Goal: Task Accomplishment & Management: Use online tool/utility

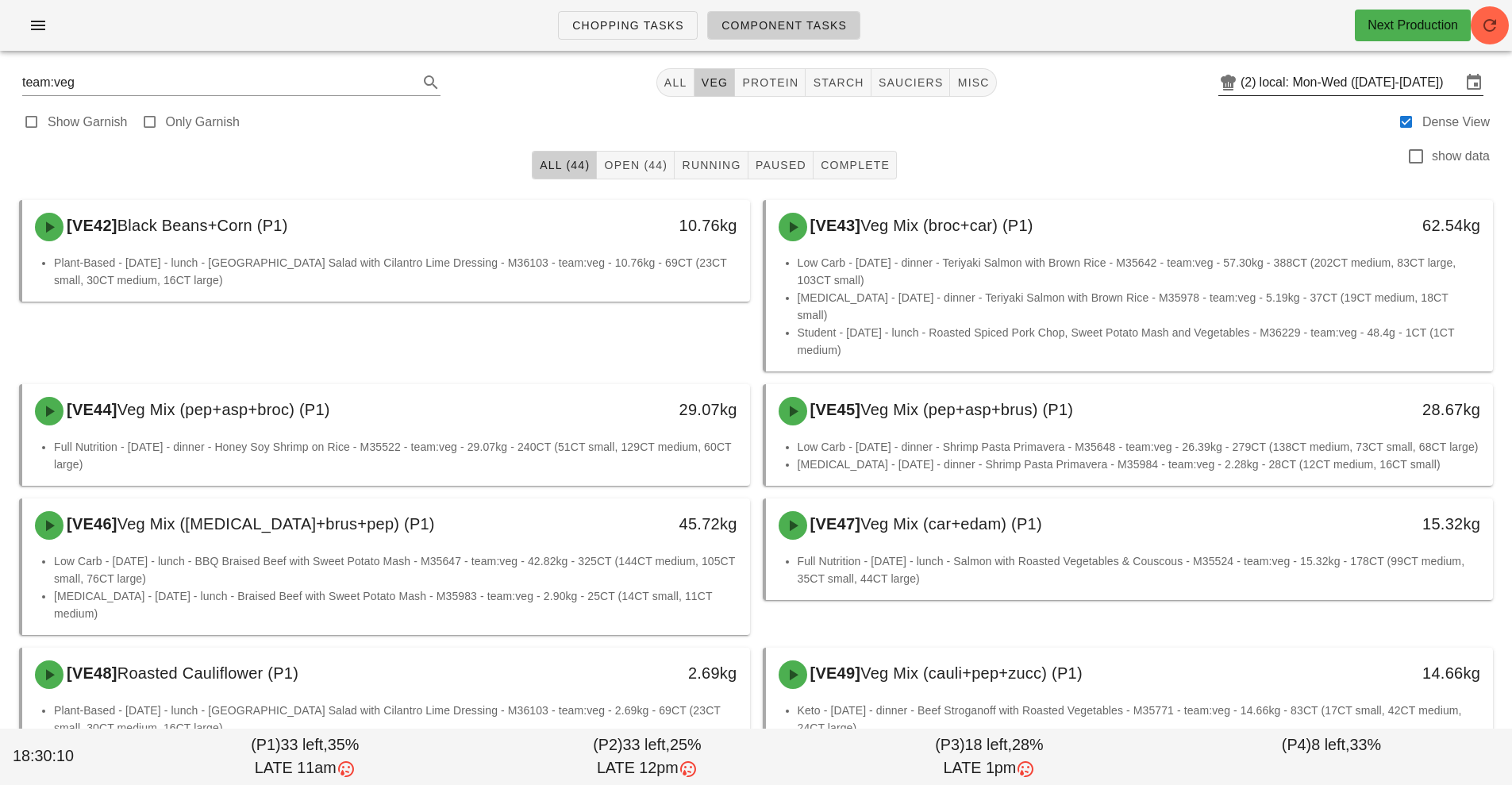
click at [1319, 80] on input "local: Mon-Wed ([DATE]-[DATE])" at bounding box center [1360, 82] width 202 height 26
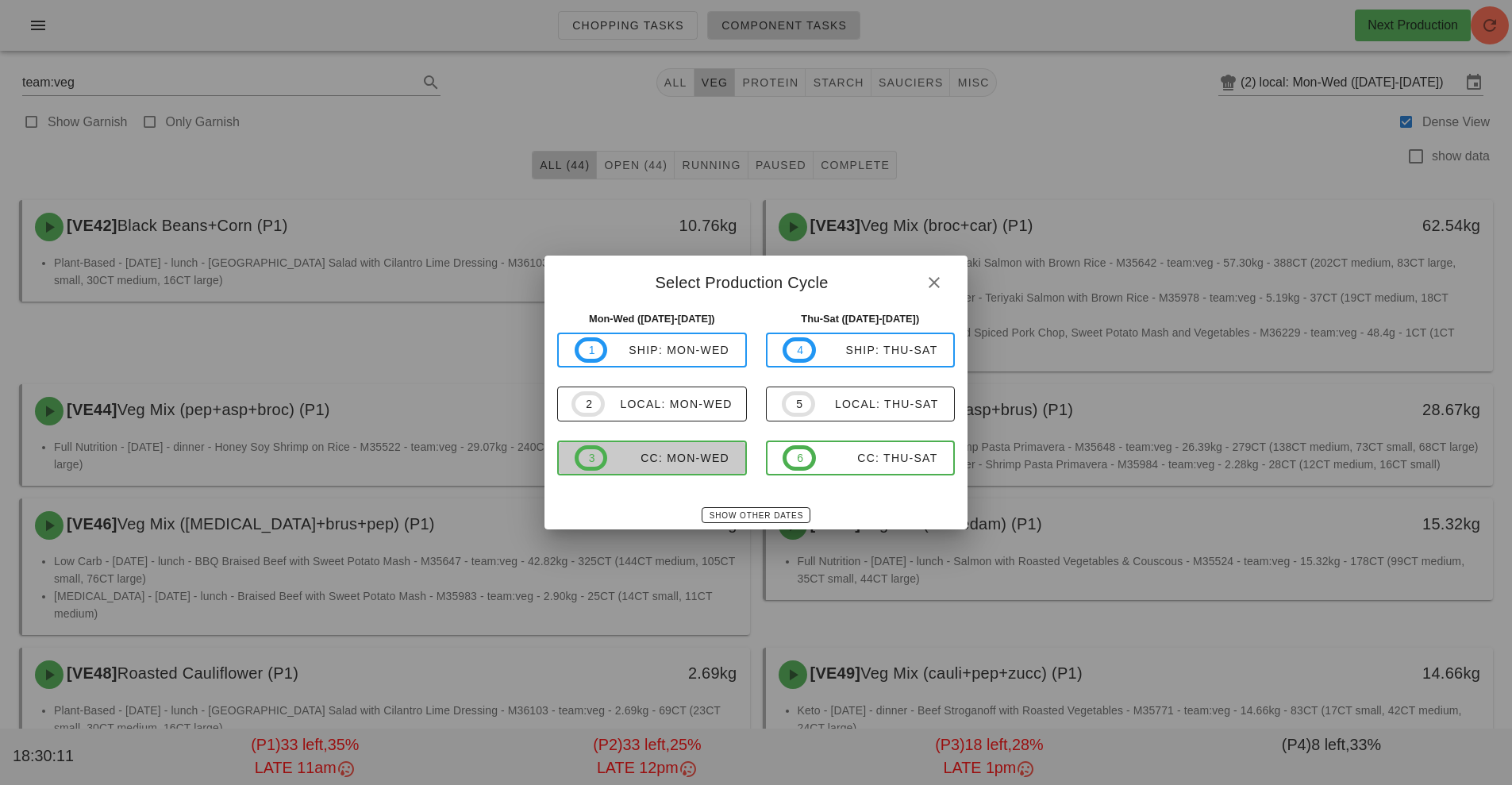
click at [691, 453] on div "CC: Mon-Wed" at bounding box center [669, 458] width 122 height 13
type input "CC: Mon-Wed ([DATE]-[DATE])"
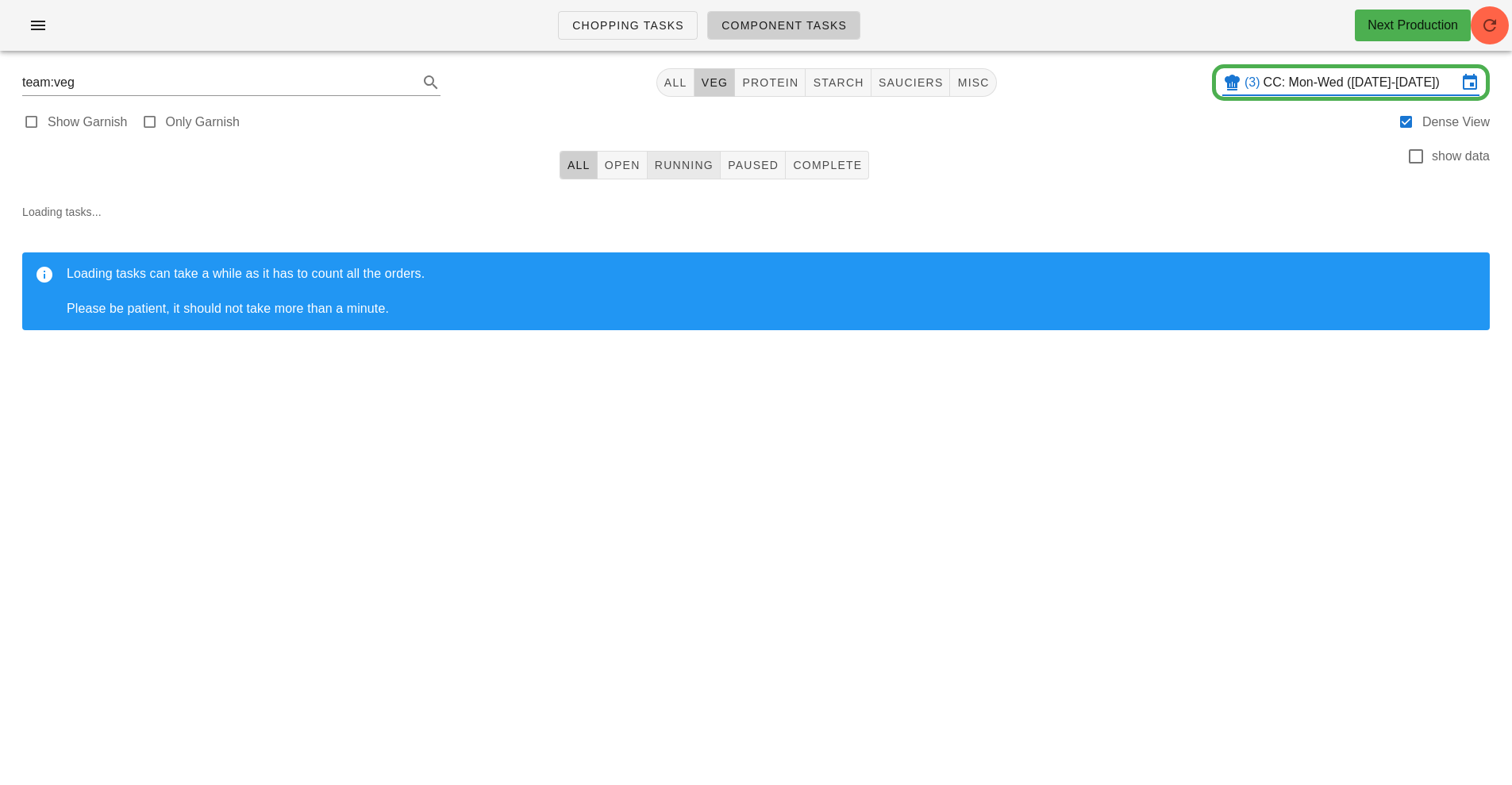
click at [685, 175] on button "Running" at bounding box center [684, 164] width 73 height 28
click at [735, 170] on span "Paused" at bounding box center [753, 165] width 51 height 13
click at [822, 166] on span "Complete" at bounding box center [827, 165] width 69 height 13
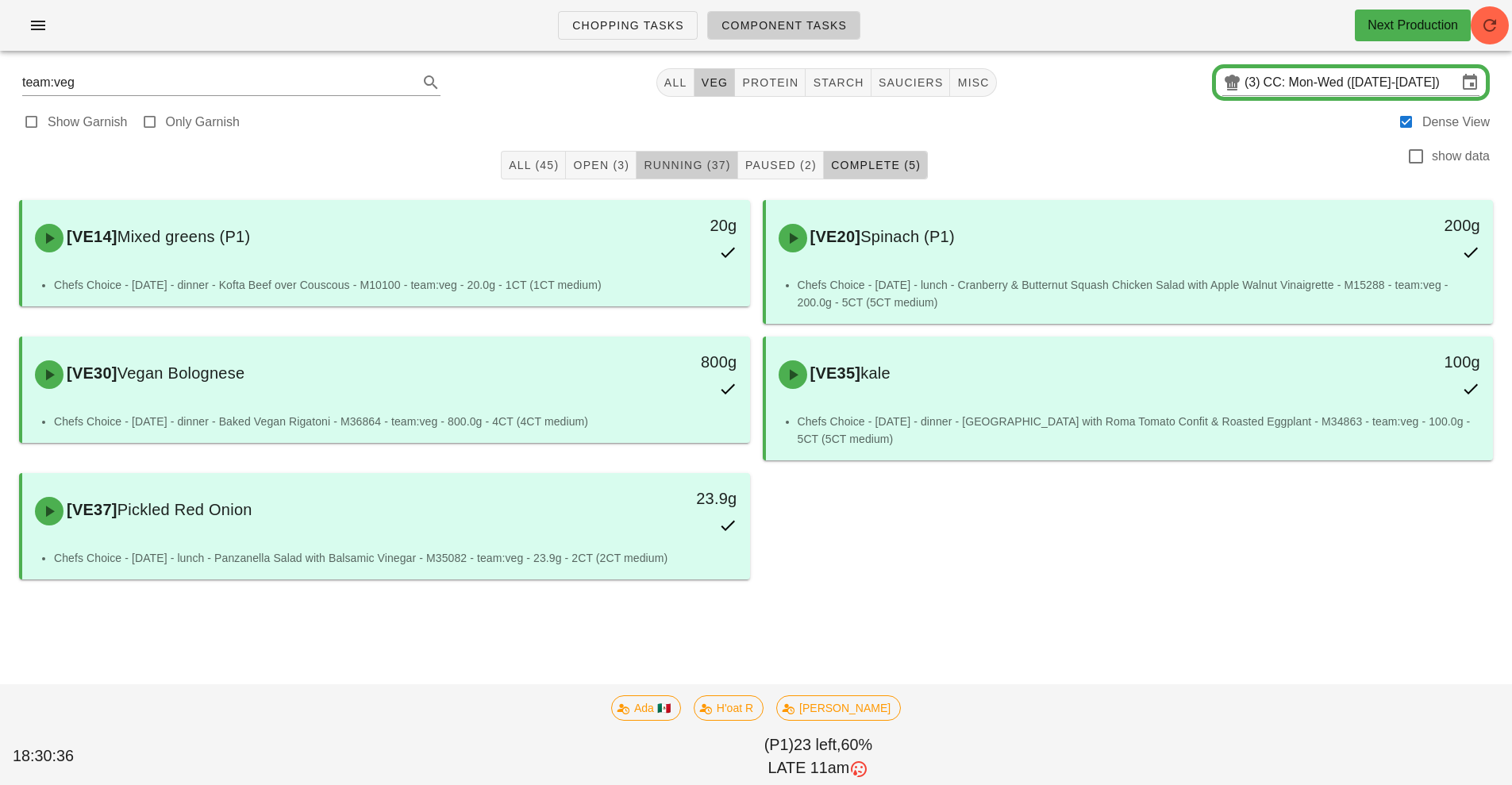
click at [686, 165] on span "Running (37)" at bounding box center [687, 165] width 88 height 13
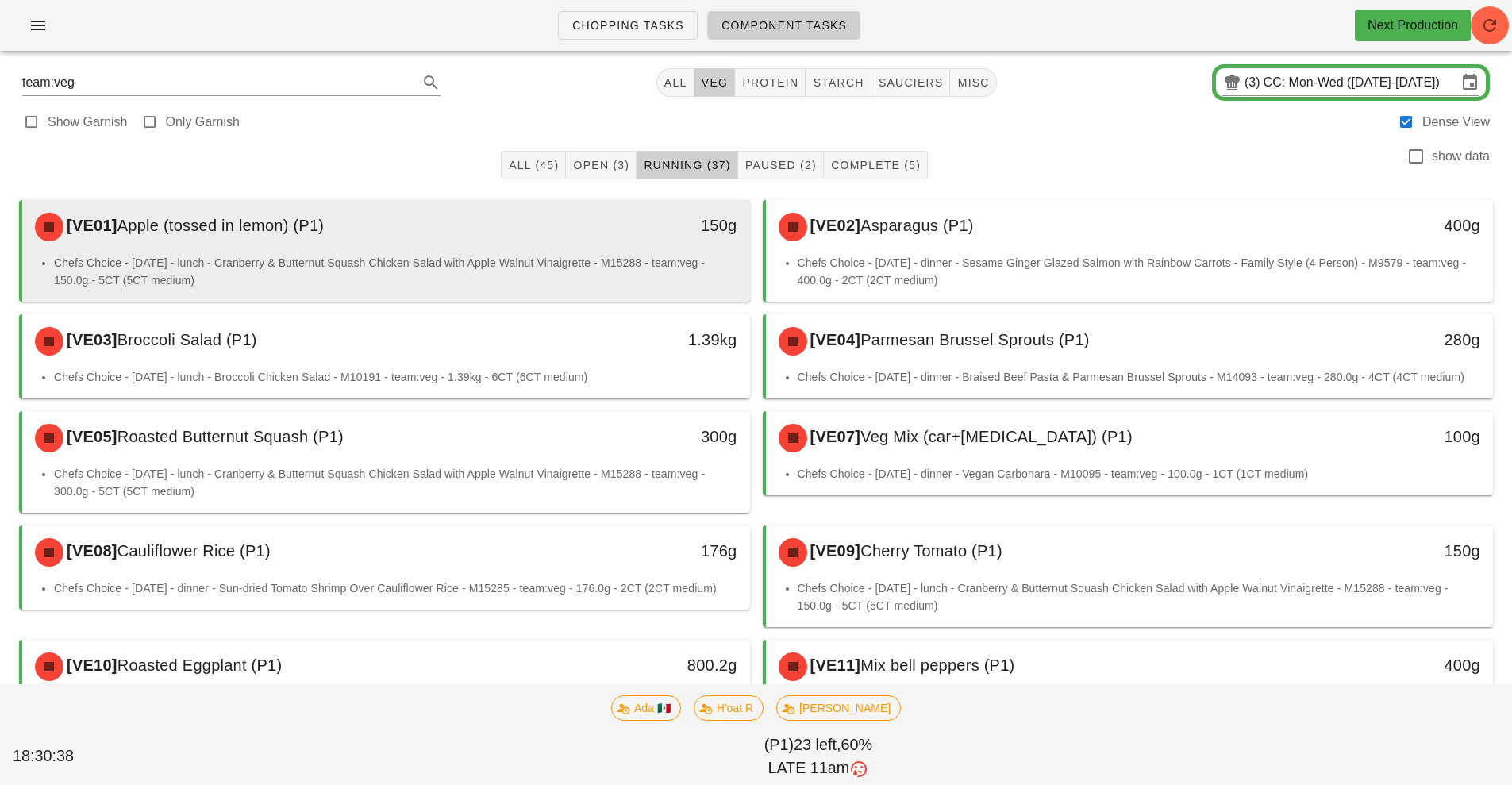
click at [636, 260] on li "Chefs Choice - Sunday - lunch - Cranberry & Butternut Squash Chicken Salad with…" at bounding box center [396, 271] width 683 height 35
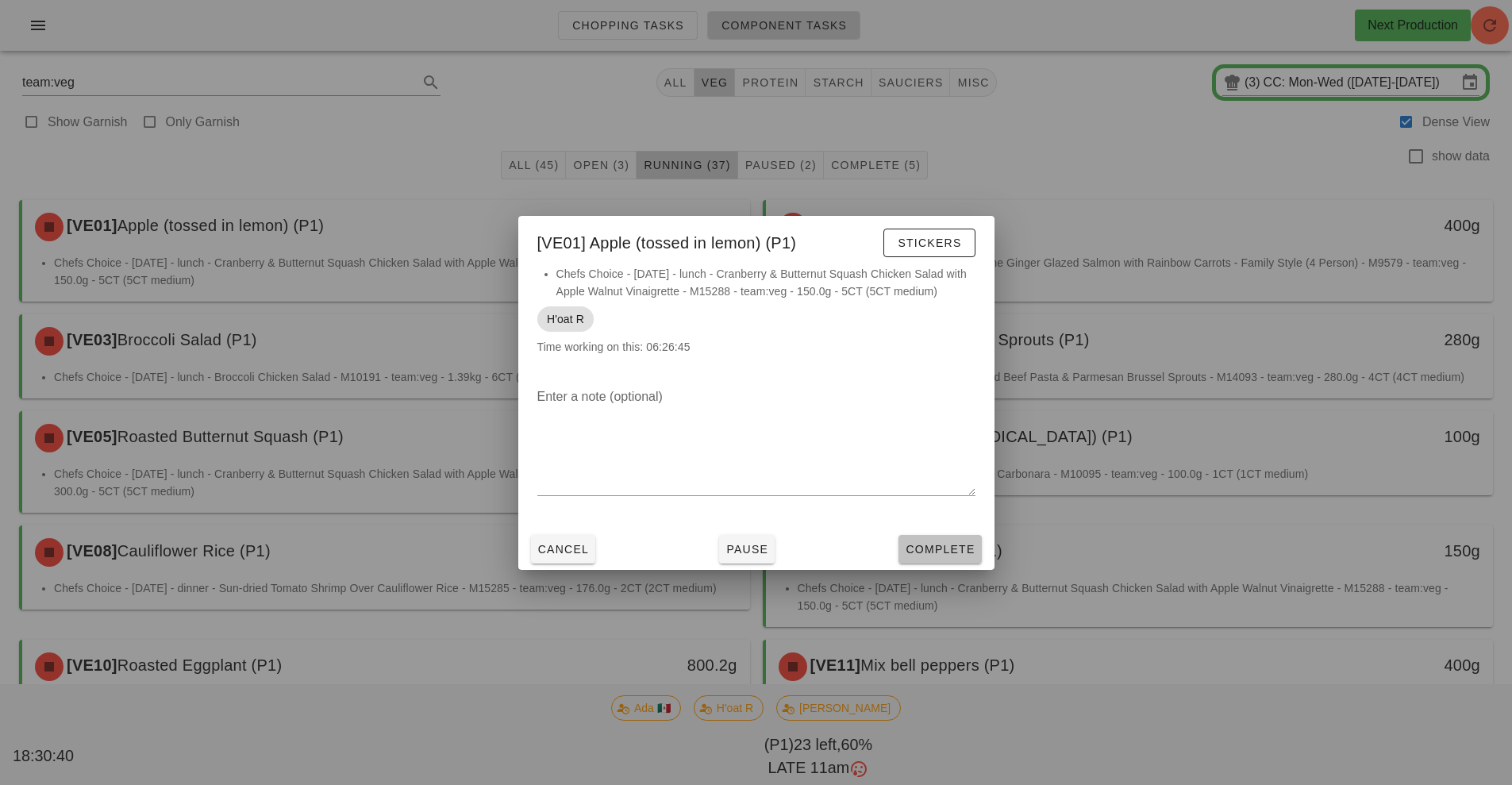
click at [958, 549] on span "Complete" at bounding box center [939, 549] width 69 height 13
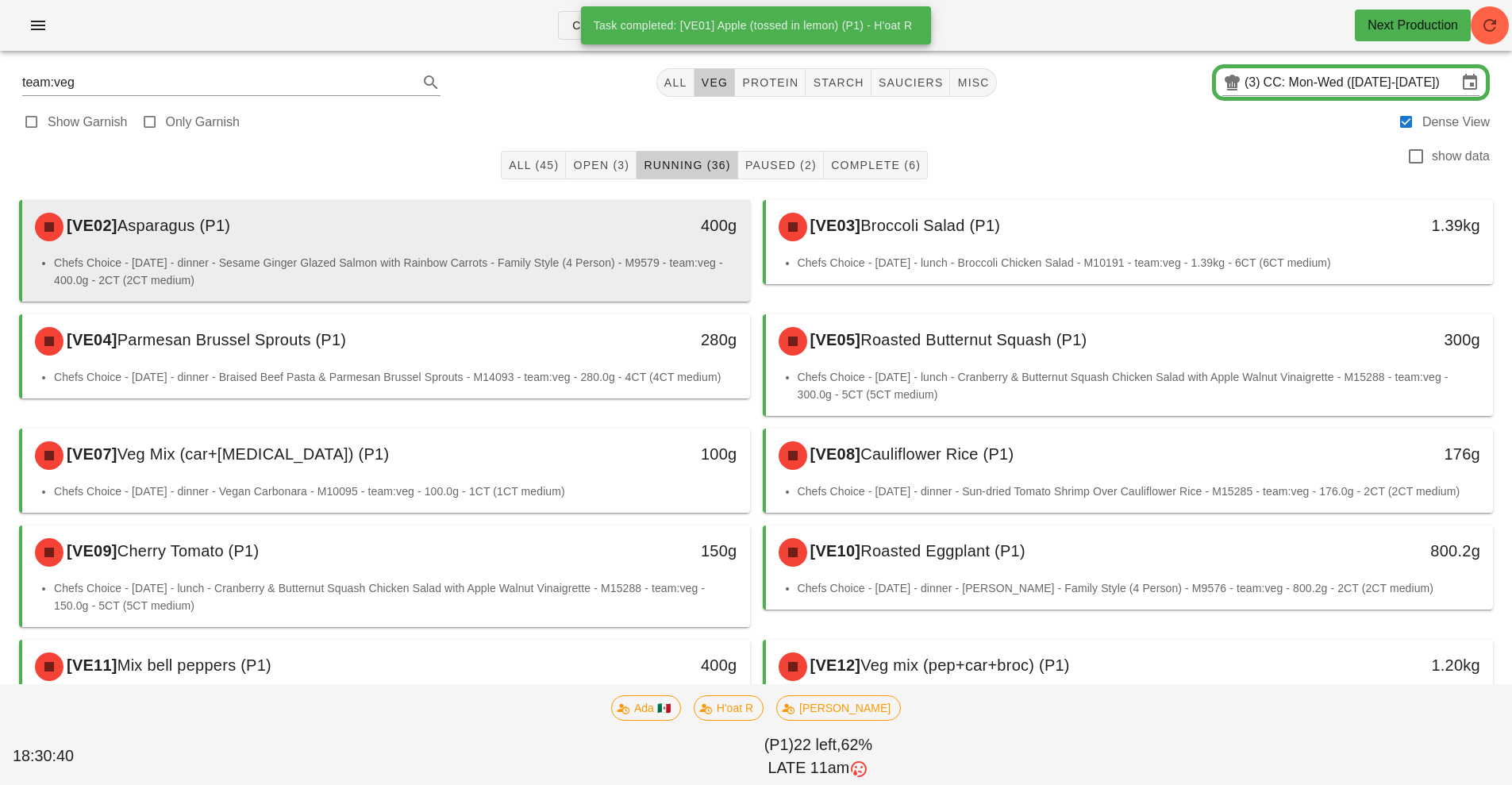
click at [638, 250] on div "400g" at bounding box center [655, 227] width 180 height 48
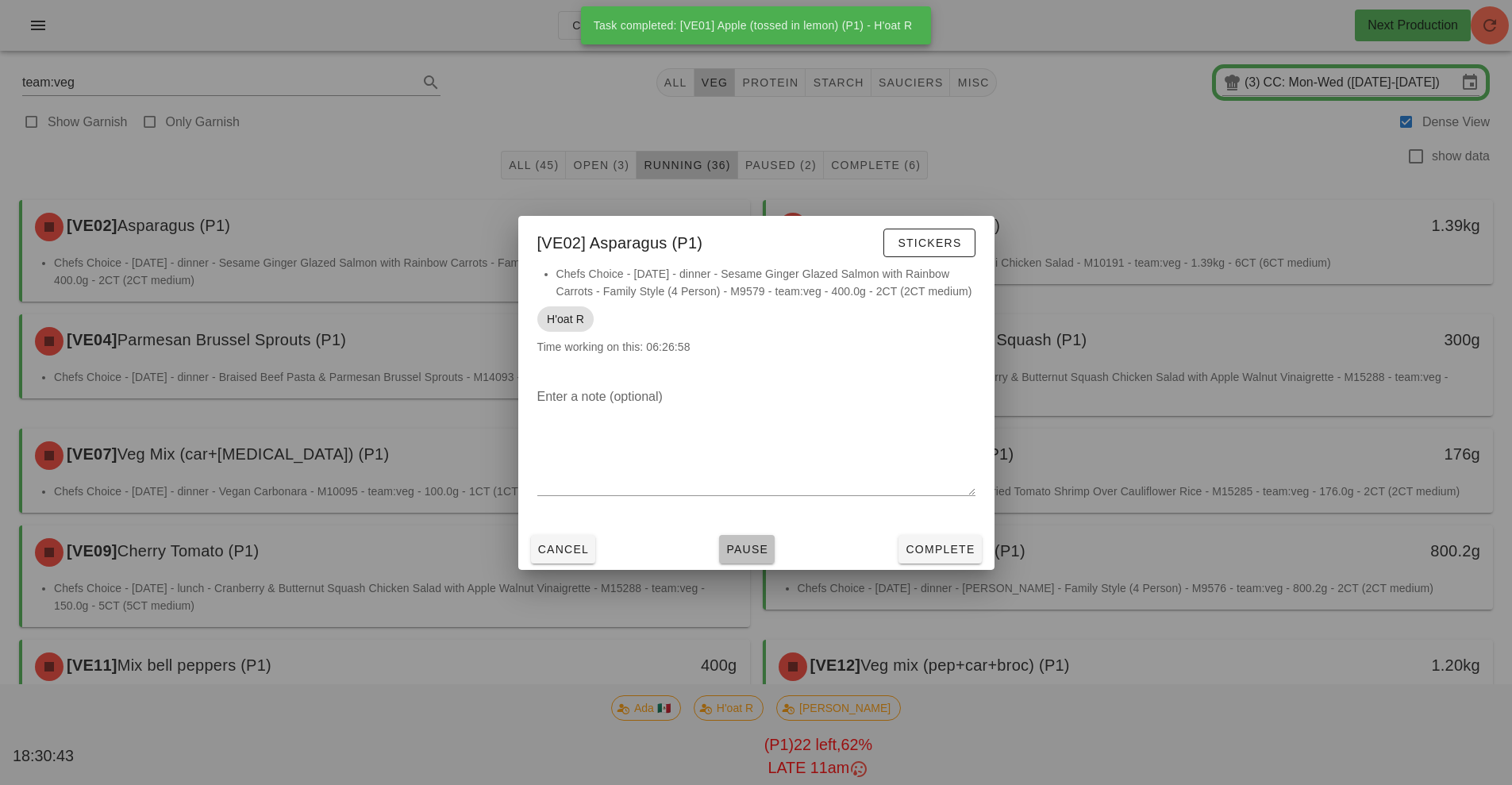
click at [737, 547] on span "Pause" at bounding box center [746, 549] width 43 height 13
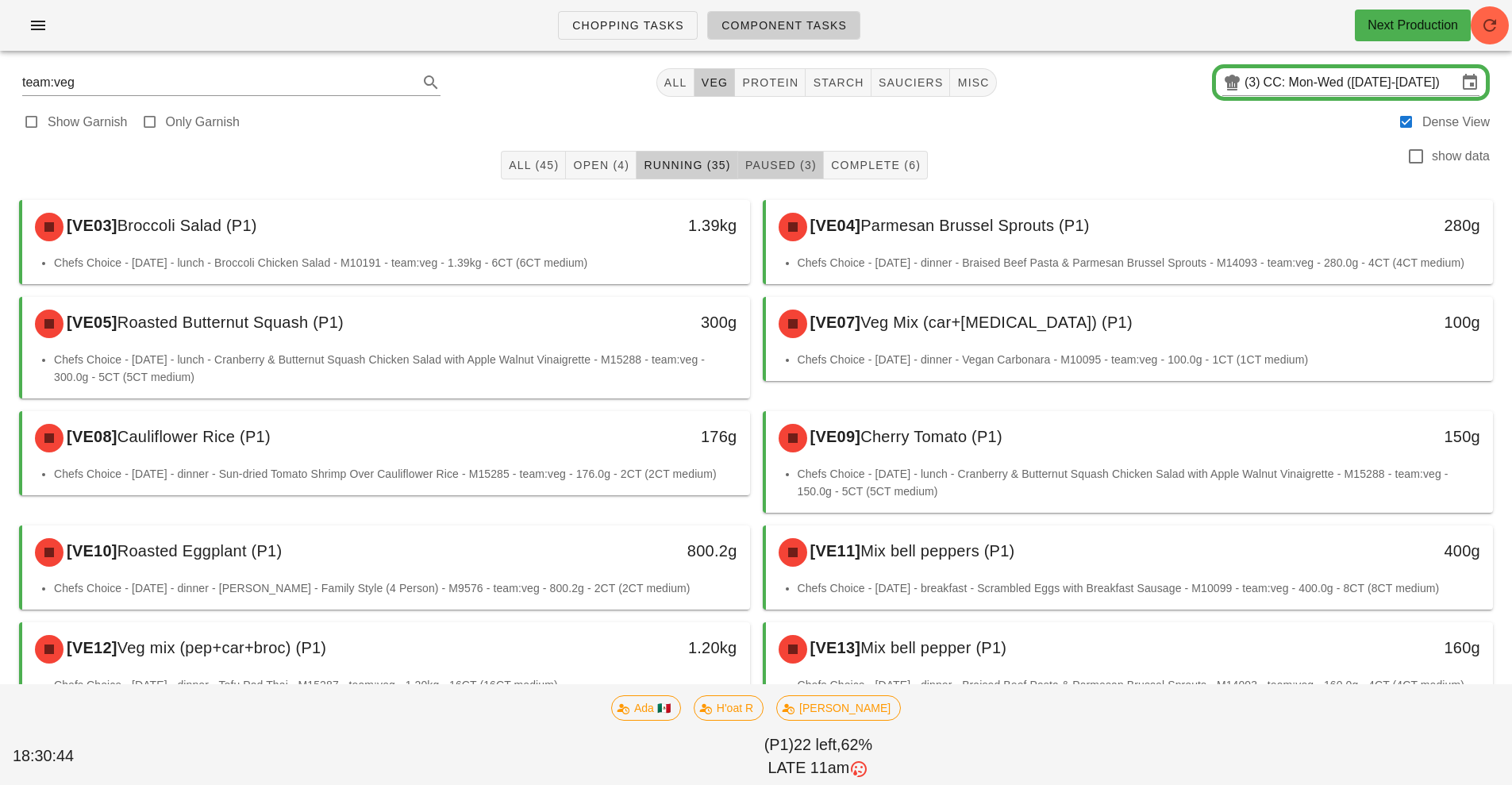
click at [786, 165] on span "Paused (3)" at bounding box center [780, 165] width 72 height 13
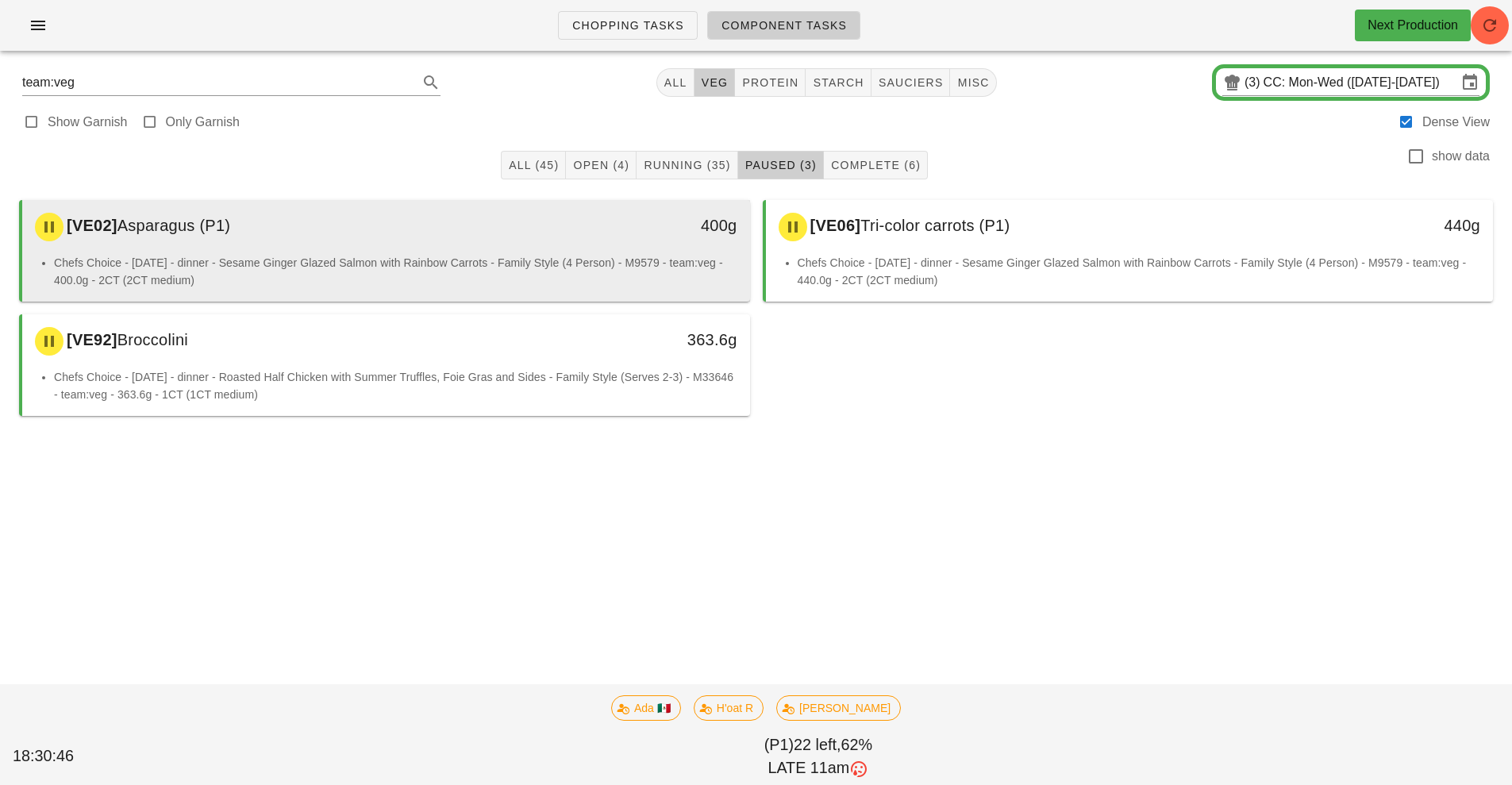
click at [626, 245] on div "400g" at bounding box center [655, 227] width 180 height 48
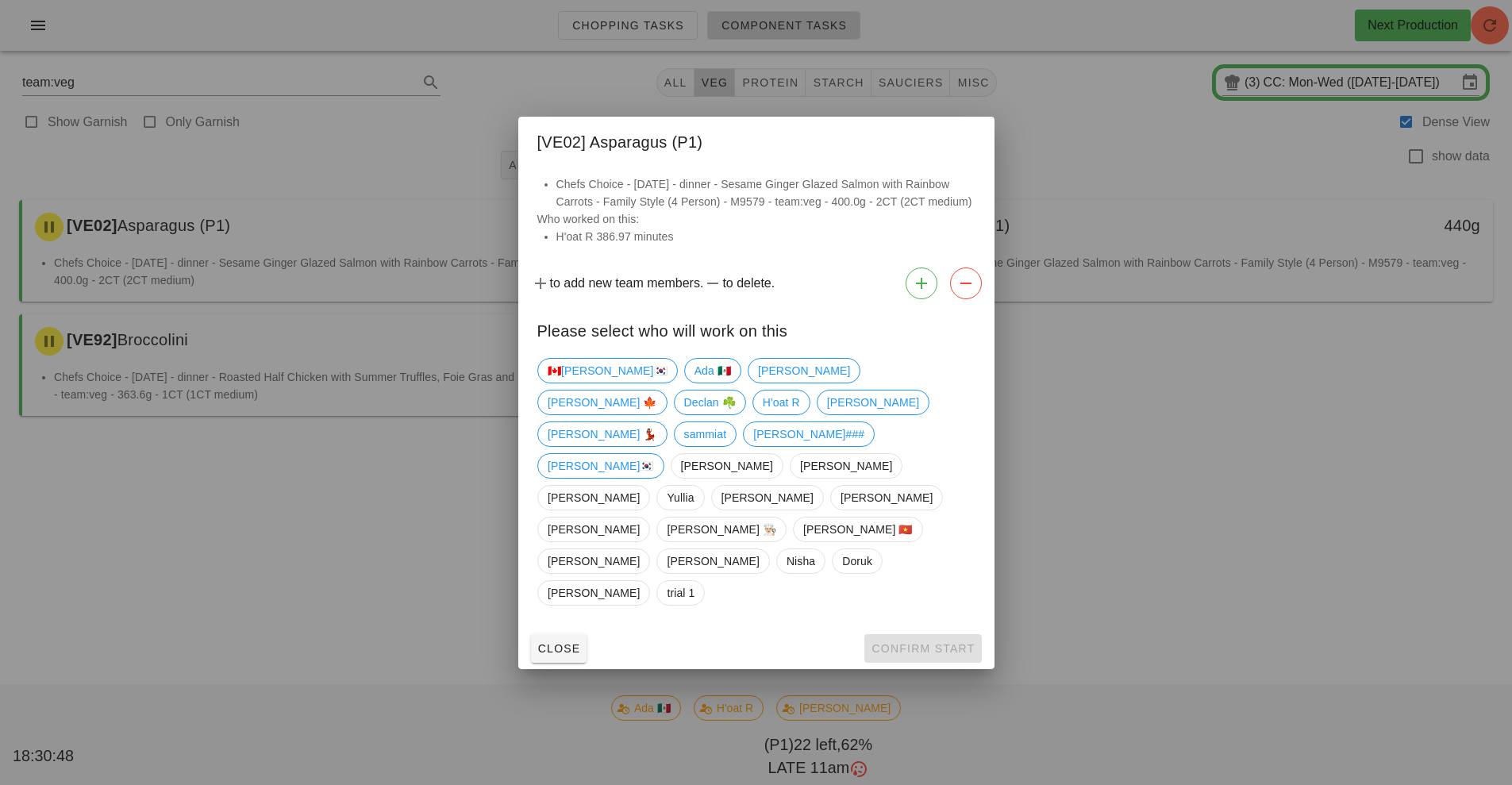
click at [427, 561] on div at bounding box center [756, 392] width 1512 height 785
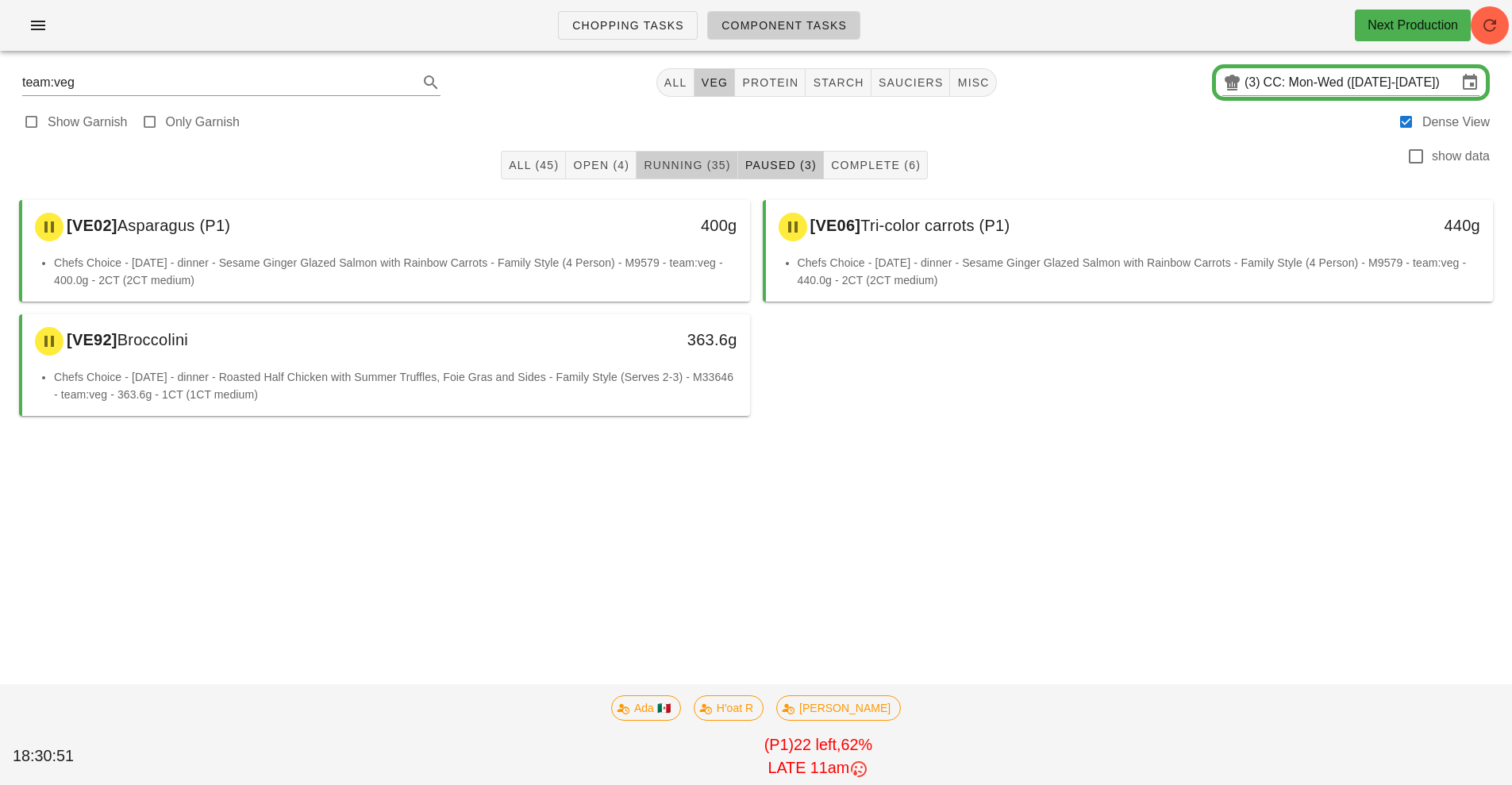
click at [691, 170] on span "Running (35)" at bounding box center [687, 165] width 88 height 13
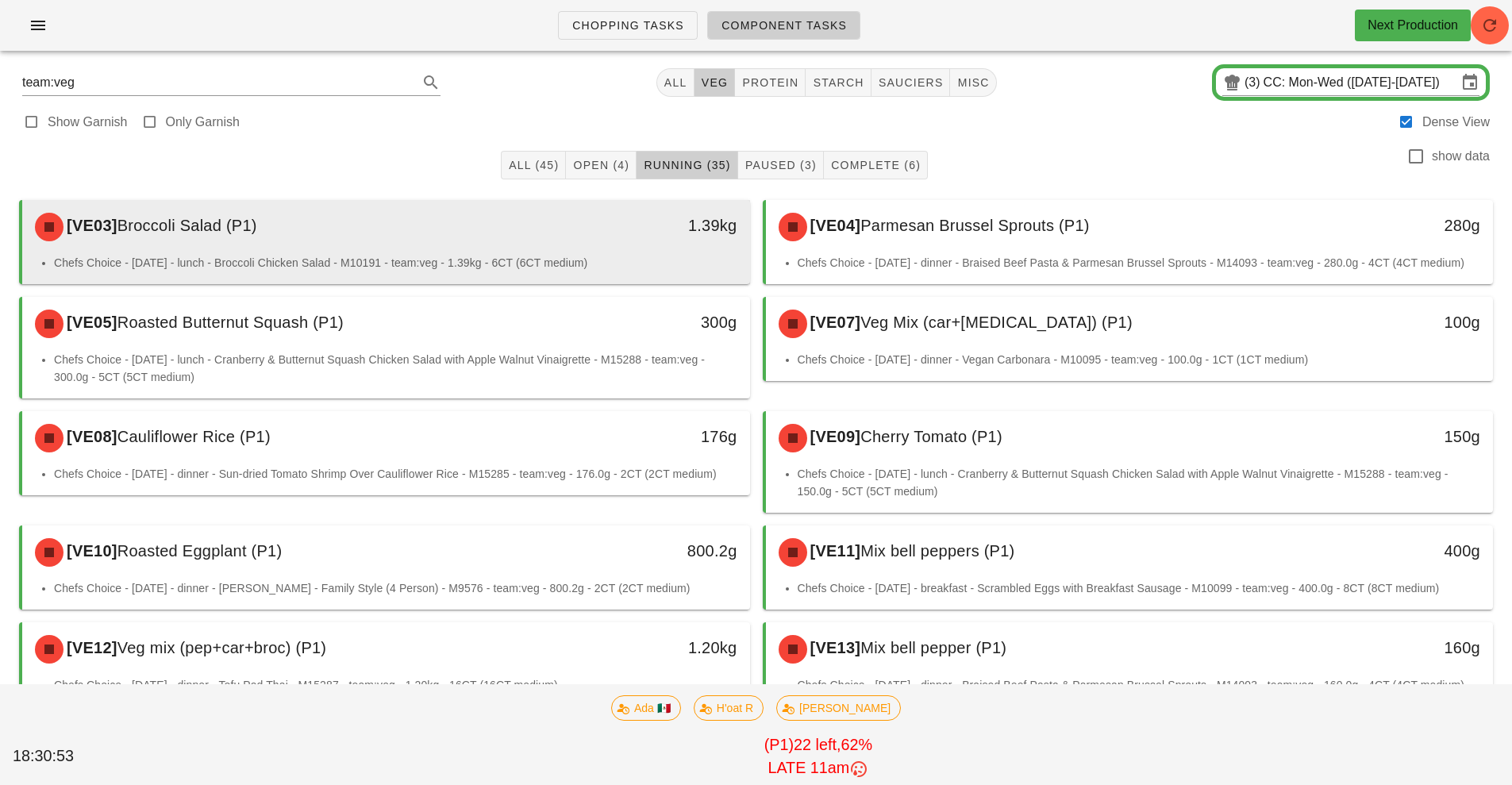
click at [717, 263] on li "Chefs Choice - Sunday - lunch - Broccoli Chicken Salad - M10191 - team:veg - 1.…" at bounding box center [396, 262] width 683 height 17
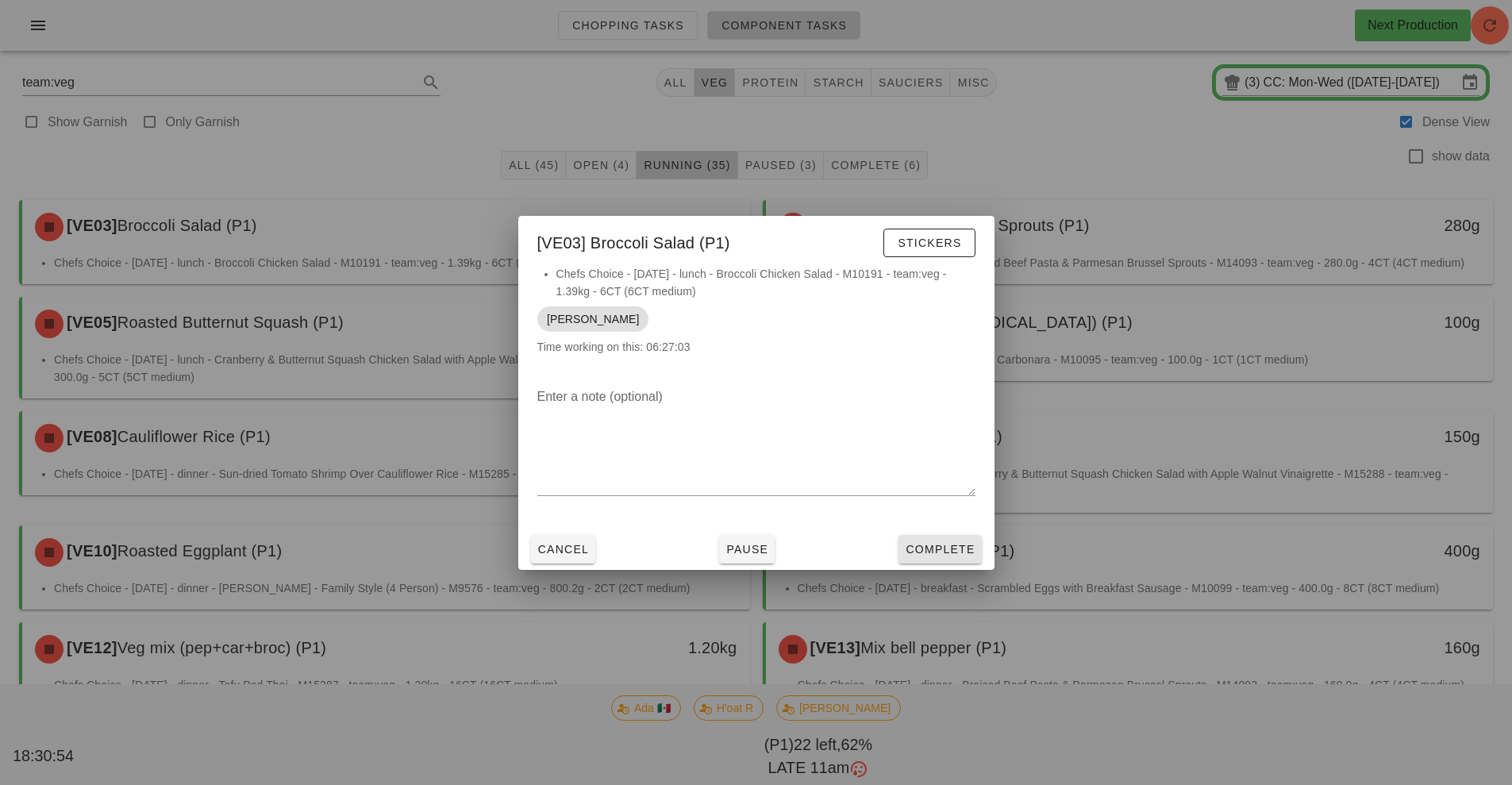
click at [961, 544] on span "Complete" at bounding box center [939, 549] width 69 height 13
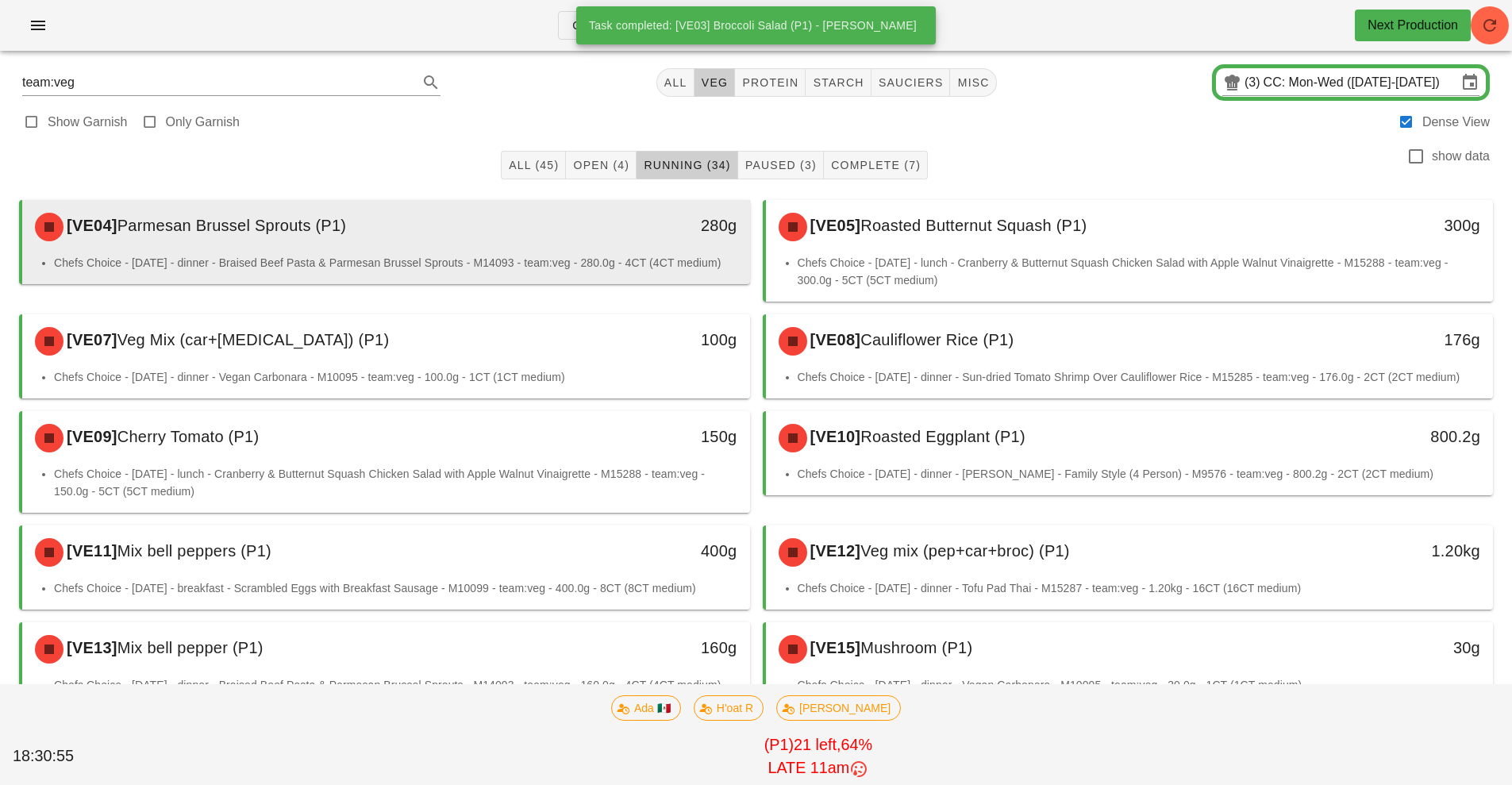
click at [636, 249] on div "280g" at bounding box center [655, 227] width 180 height 48
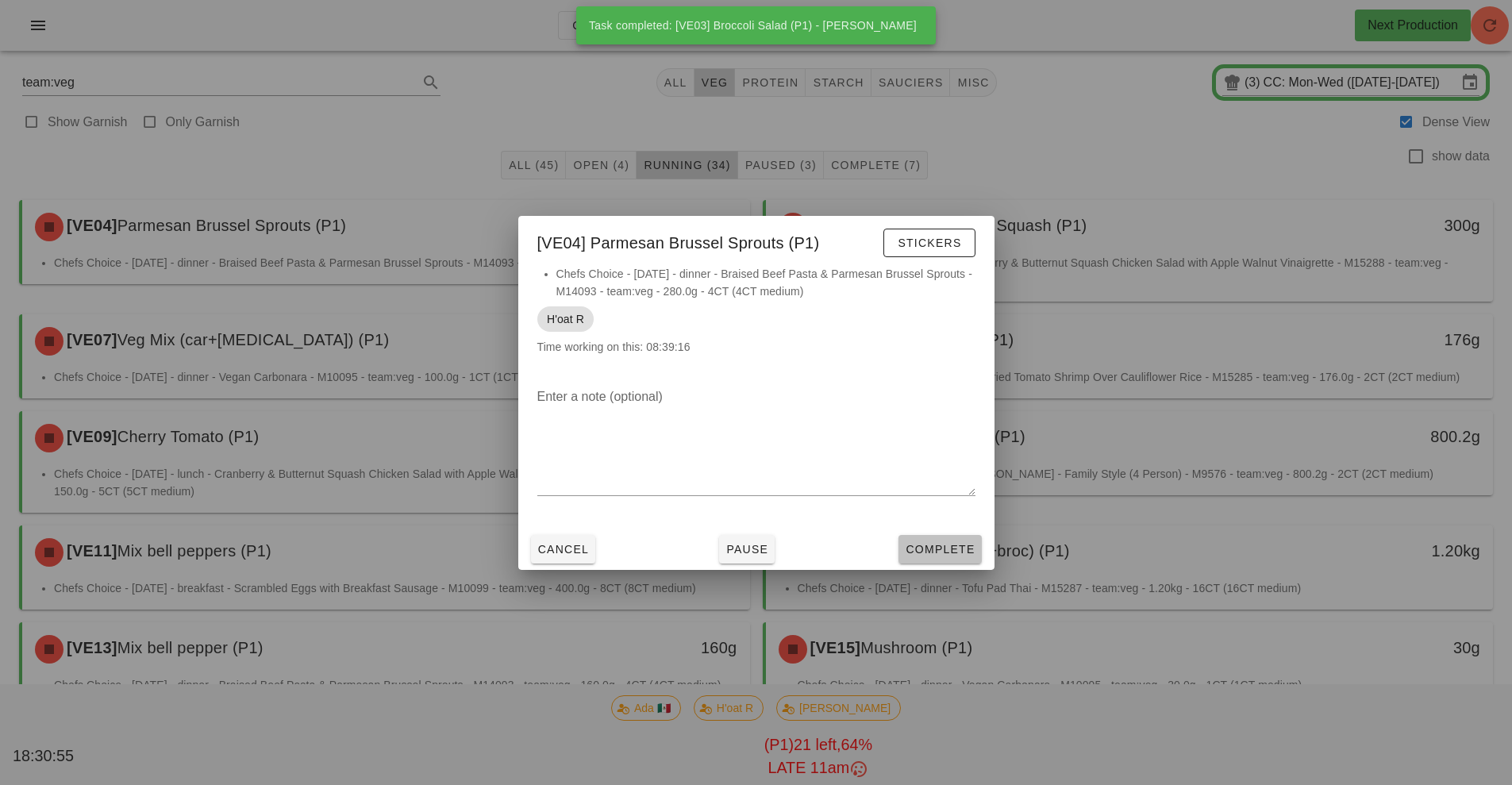
click at [953, 539] on button "Complete" at bounding box center [939, 549] width 82 height 28
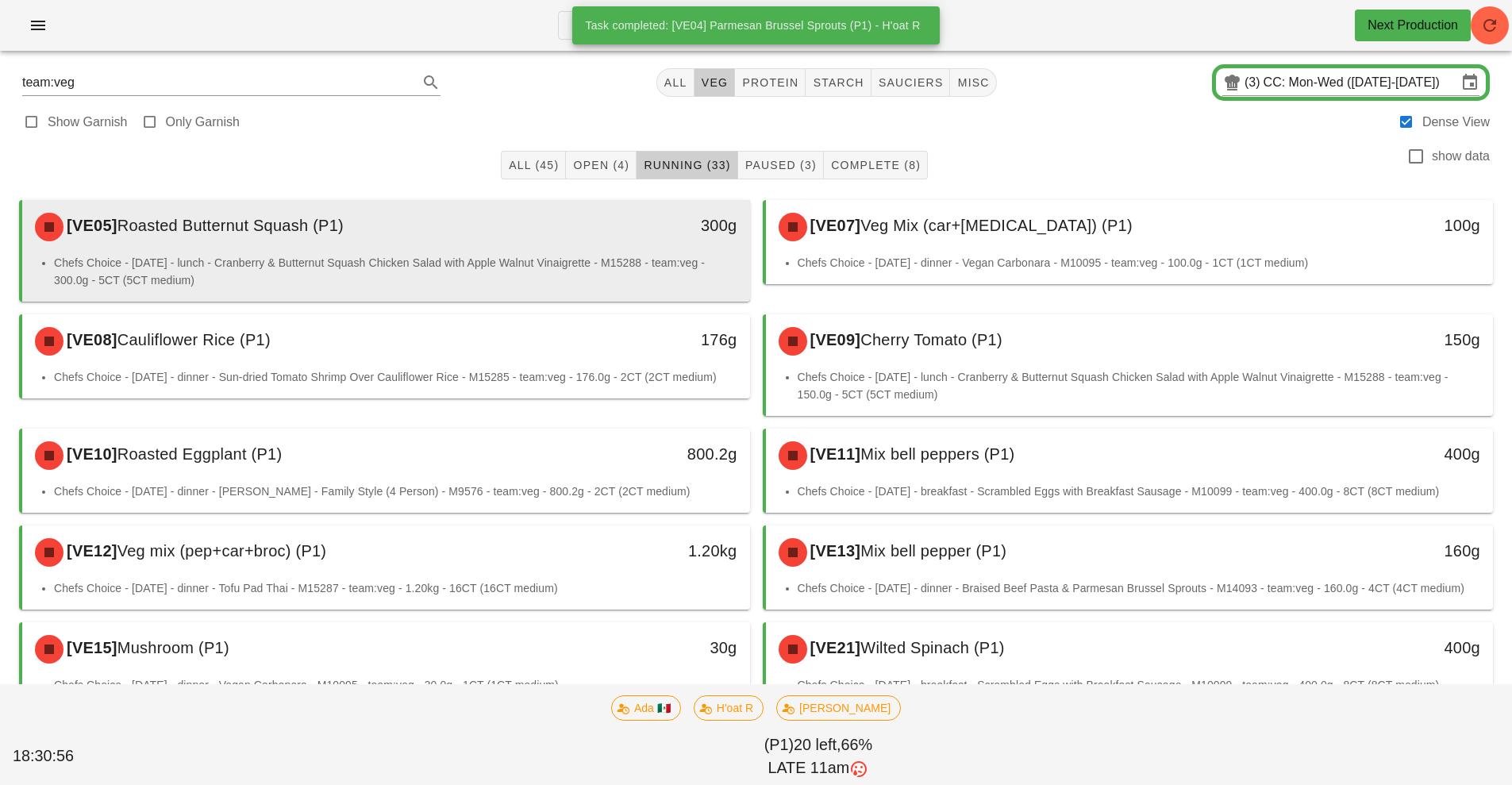
click at [650, 232] on div "300g" at bounding box center [656, 226] width 161 height 26
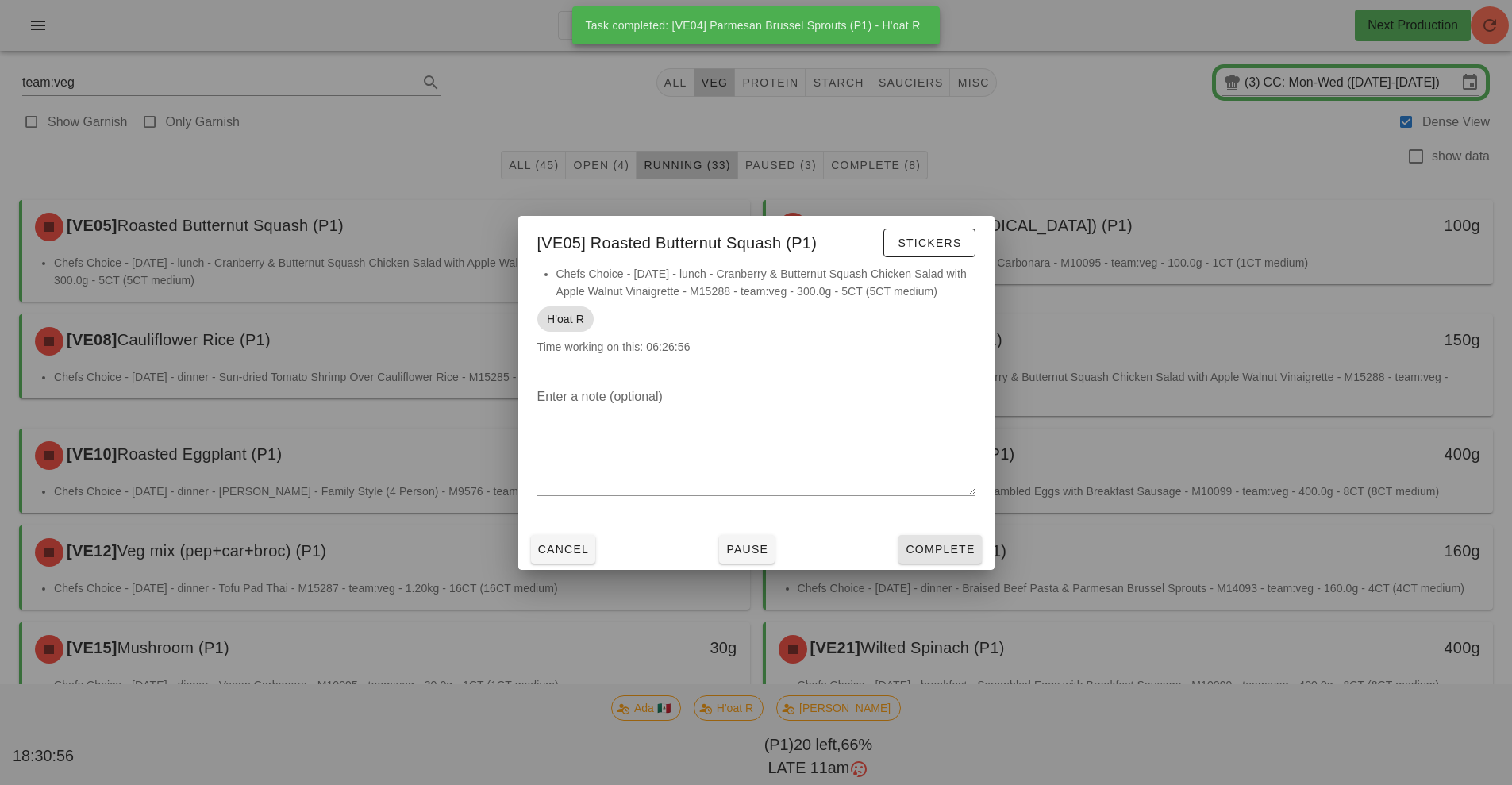
click at [965, 558] on button "Complete" at bounding box center [939, 549] width 82 height 28
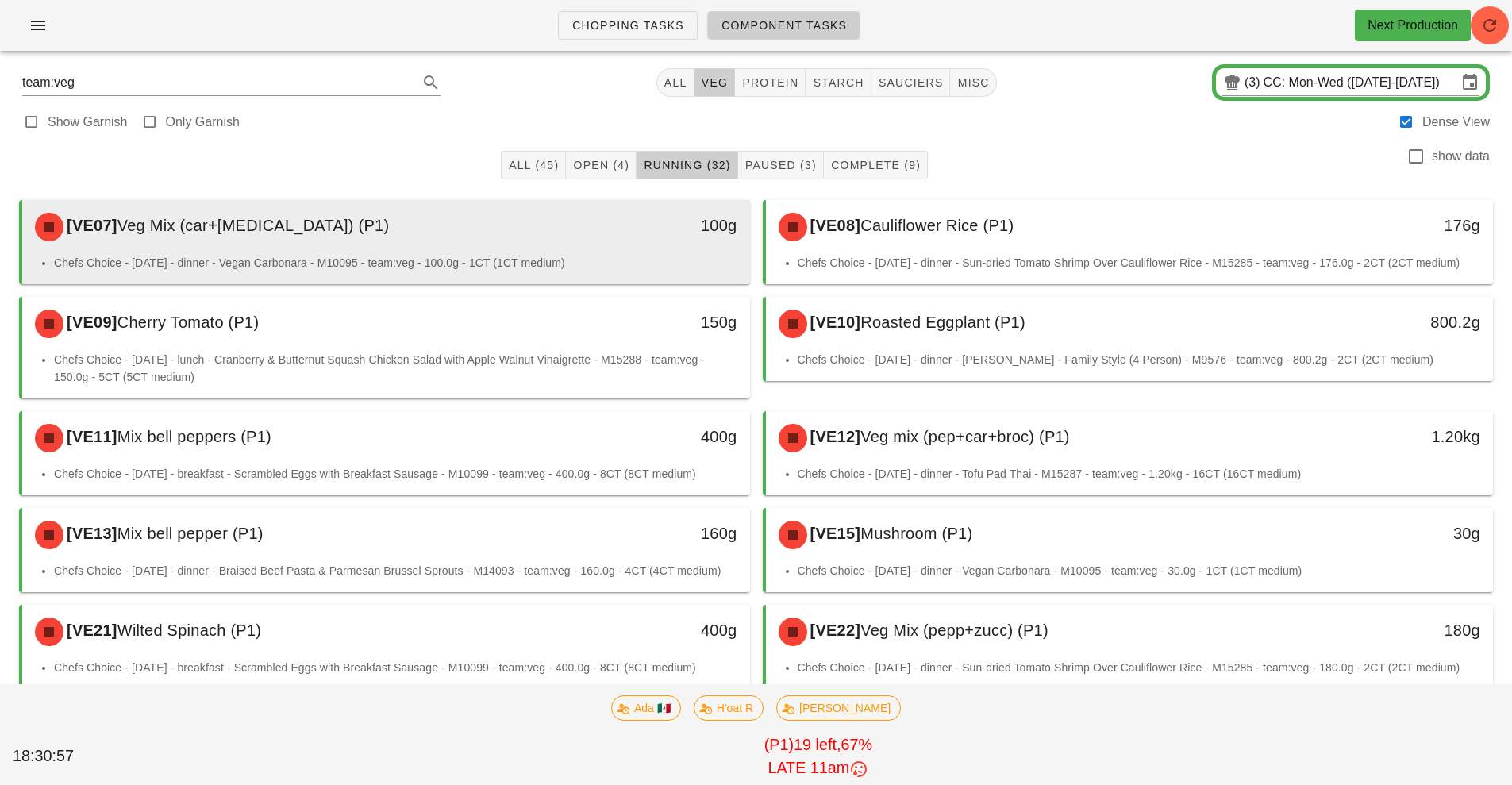
click at [648, 249] on div "100g" at bounding box center [655, 227] width 180 height 48
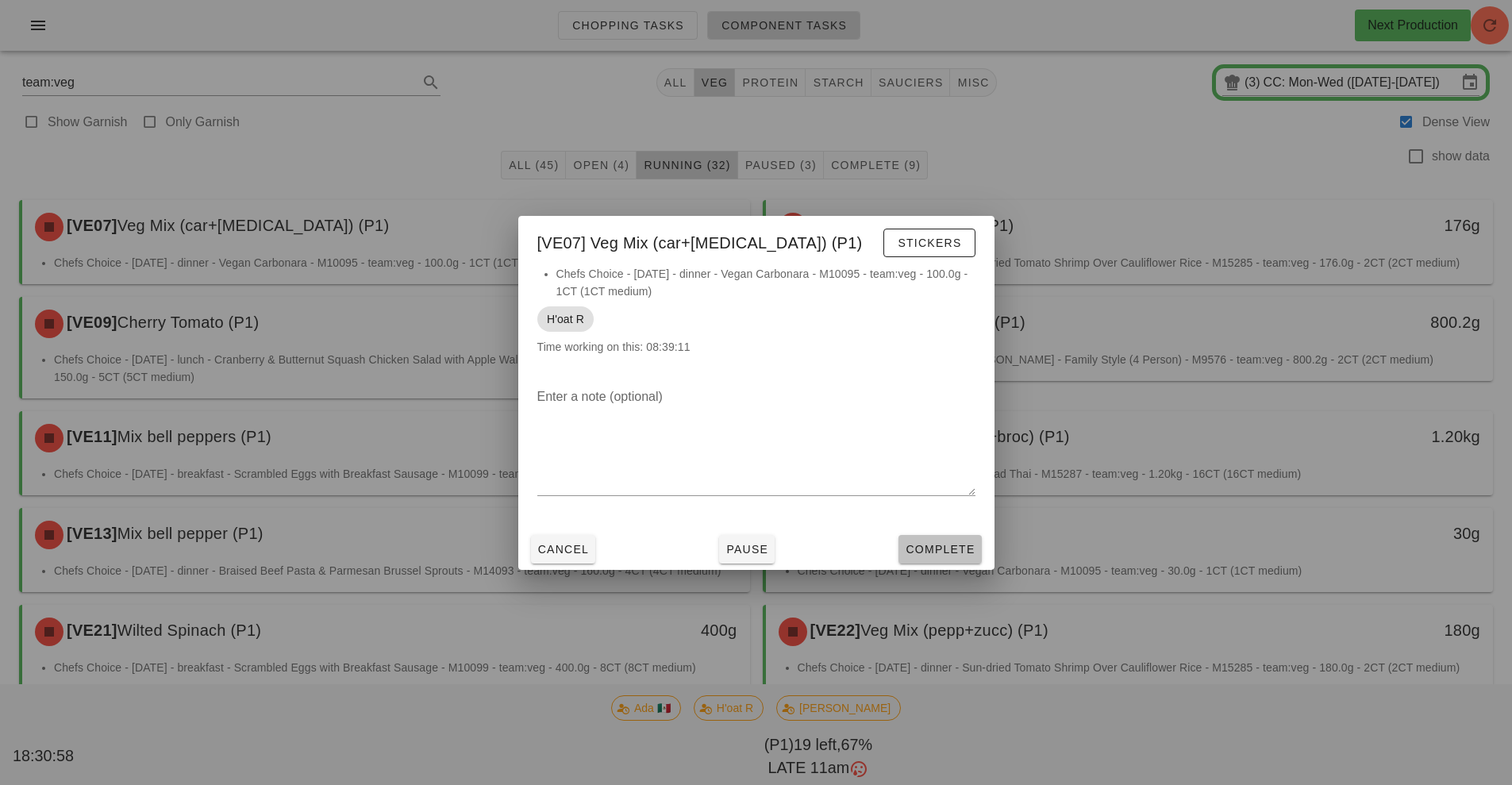
click at [945, 551] on span "Complete" at bounding box center [939, 549] width 69 height 13
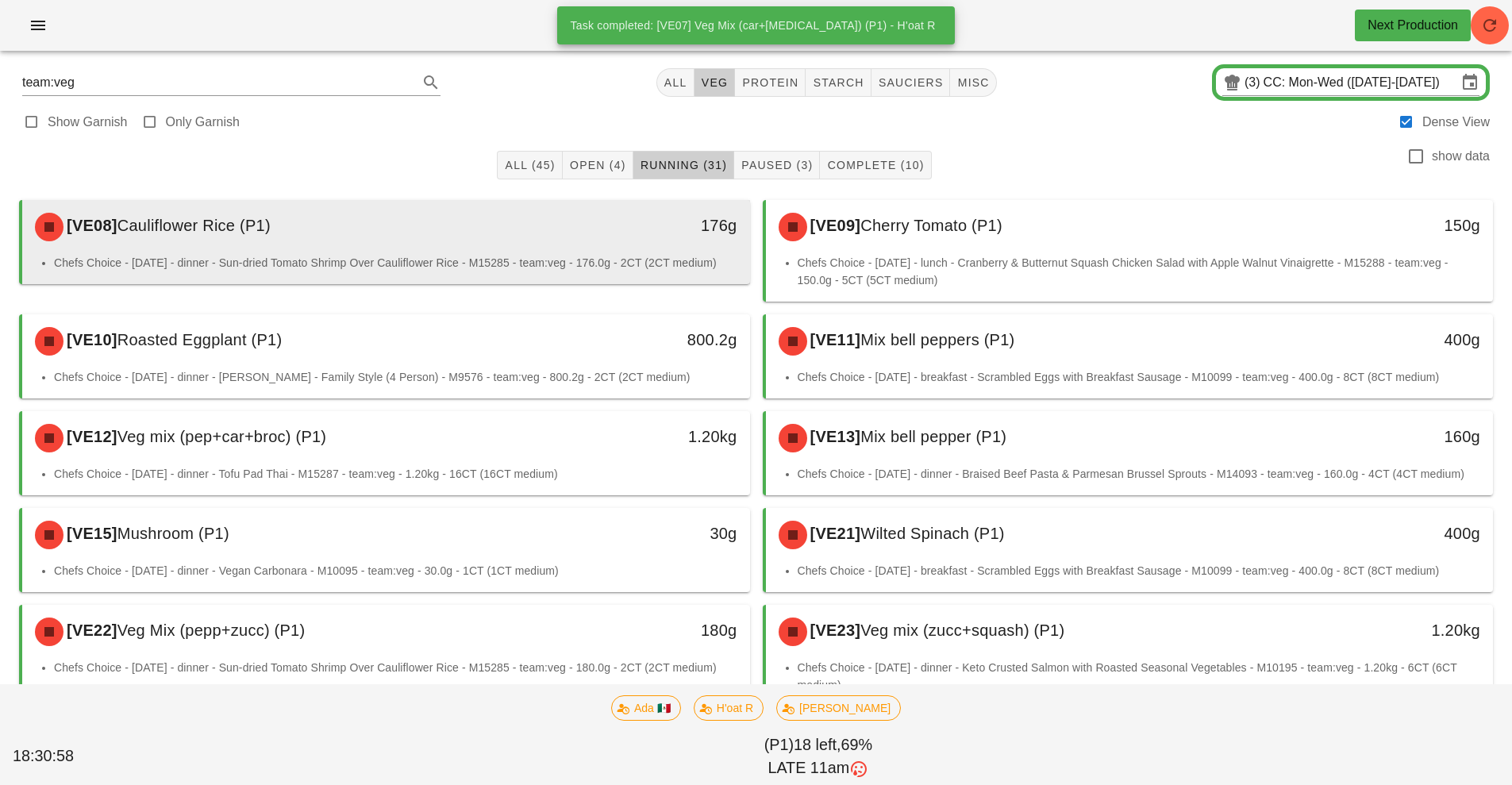
click at [593, 241] on div "176g" at bounding box center [655, 227] width 180 height 48
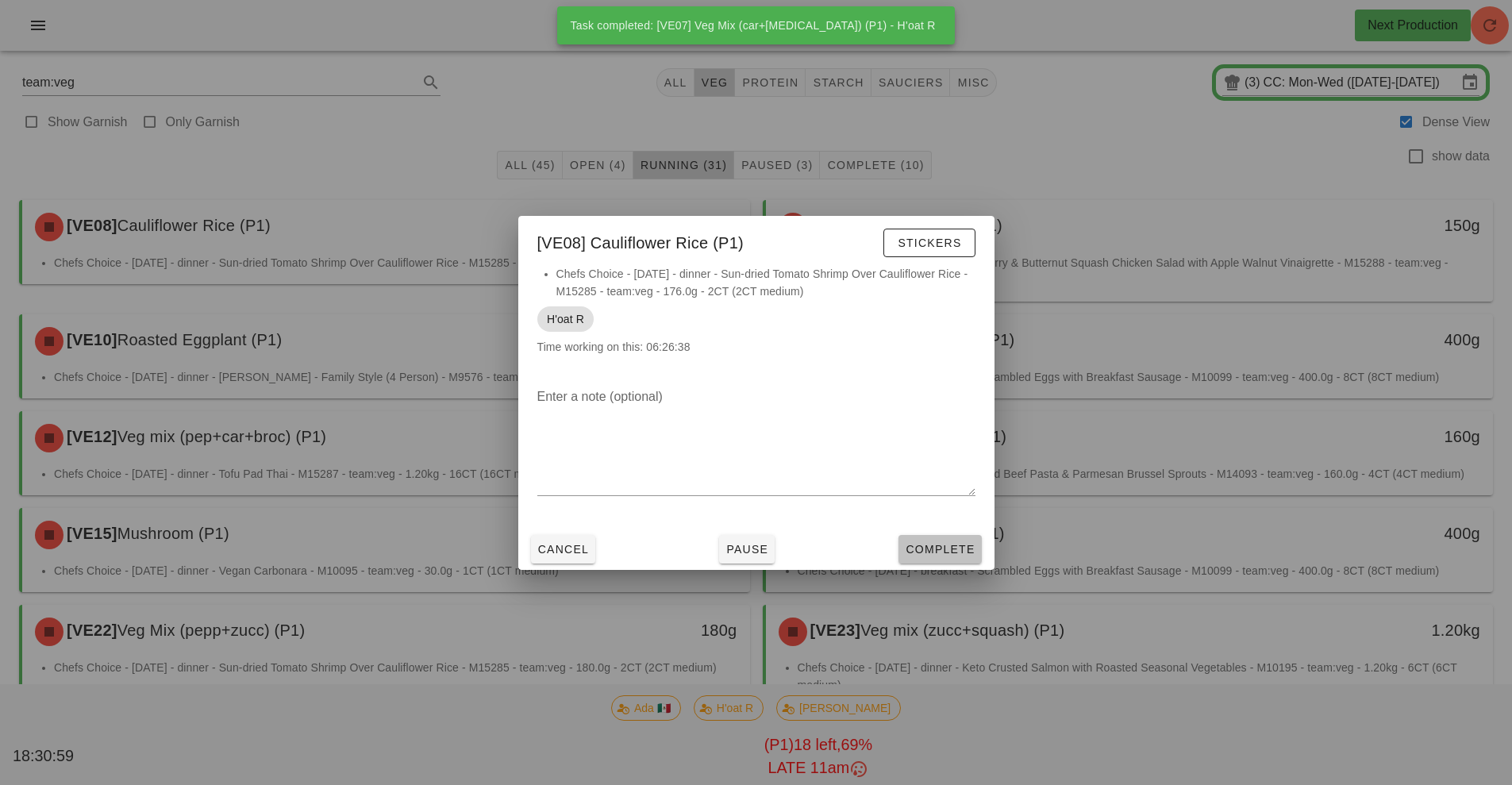
click at [952, 543] on span "Complete" at bounding box center [939, 549] width 69 height 13
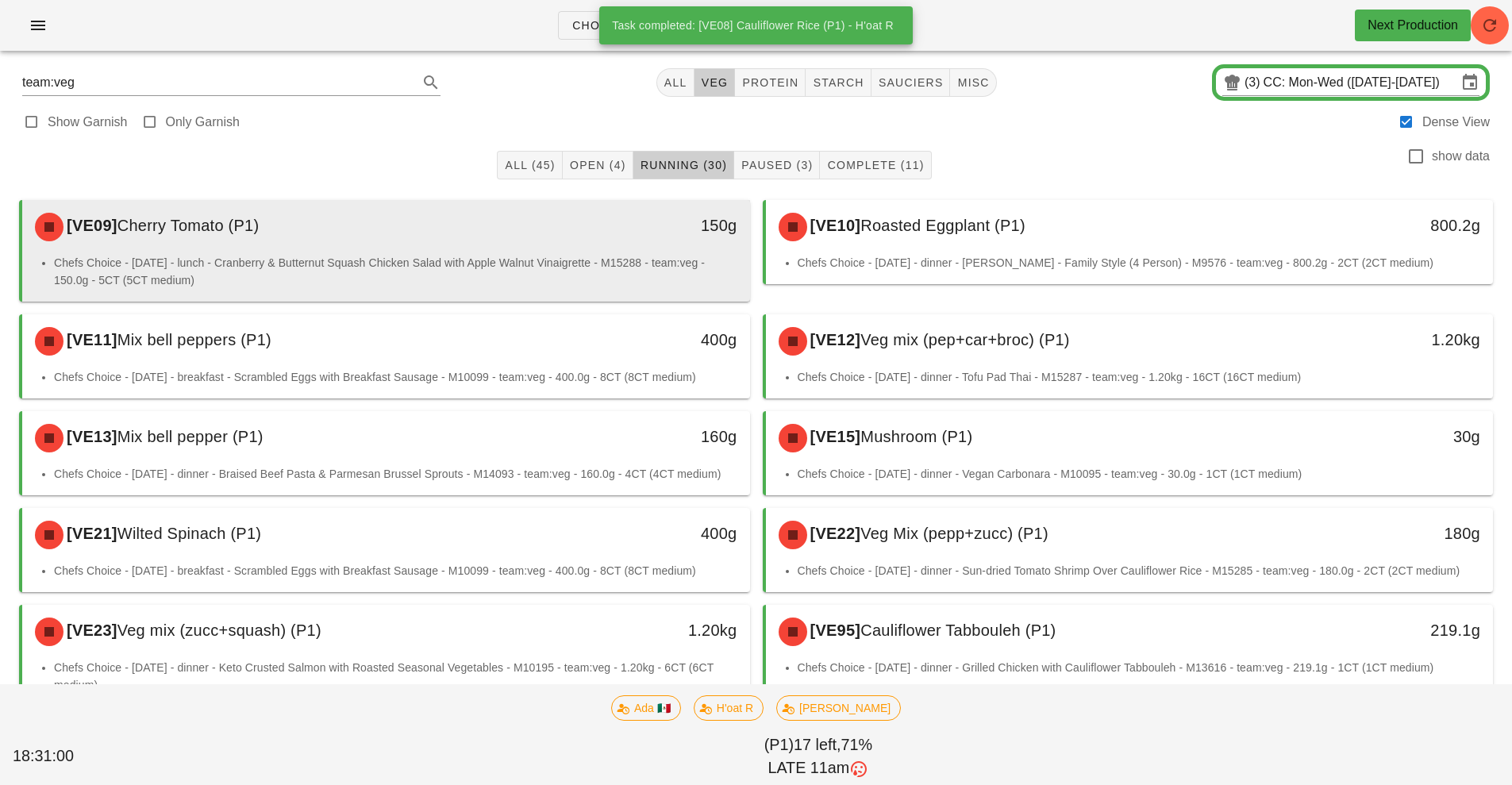
click at [577, 256] on li "Chefs Choice - Sunday - lunch - Cranberry & Butternut Squash Chicken Salad with…" at bounding box center [396, 271] width 683 height 35
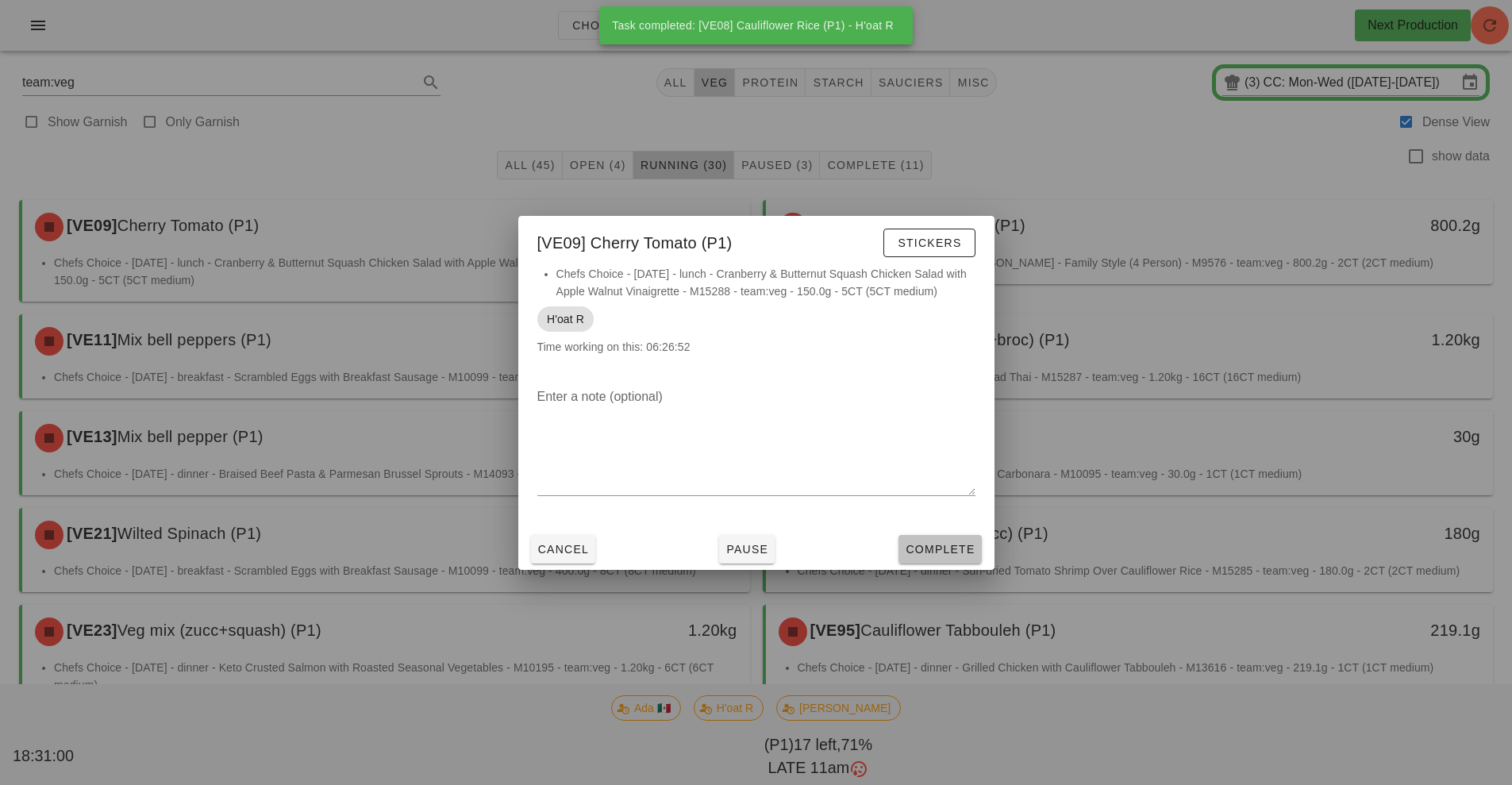
click at [949, 551] on span "Complete" at bounding box center [939, 549] width 69 height 13
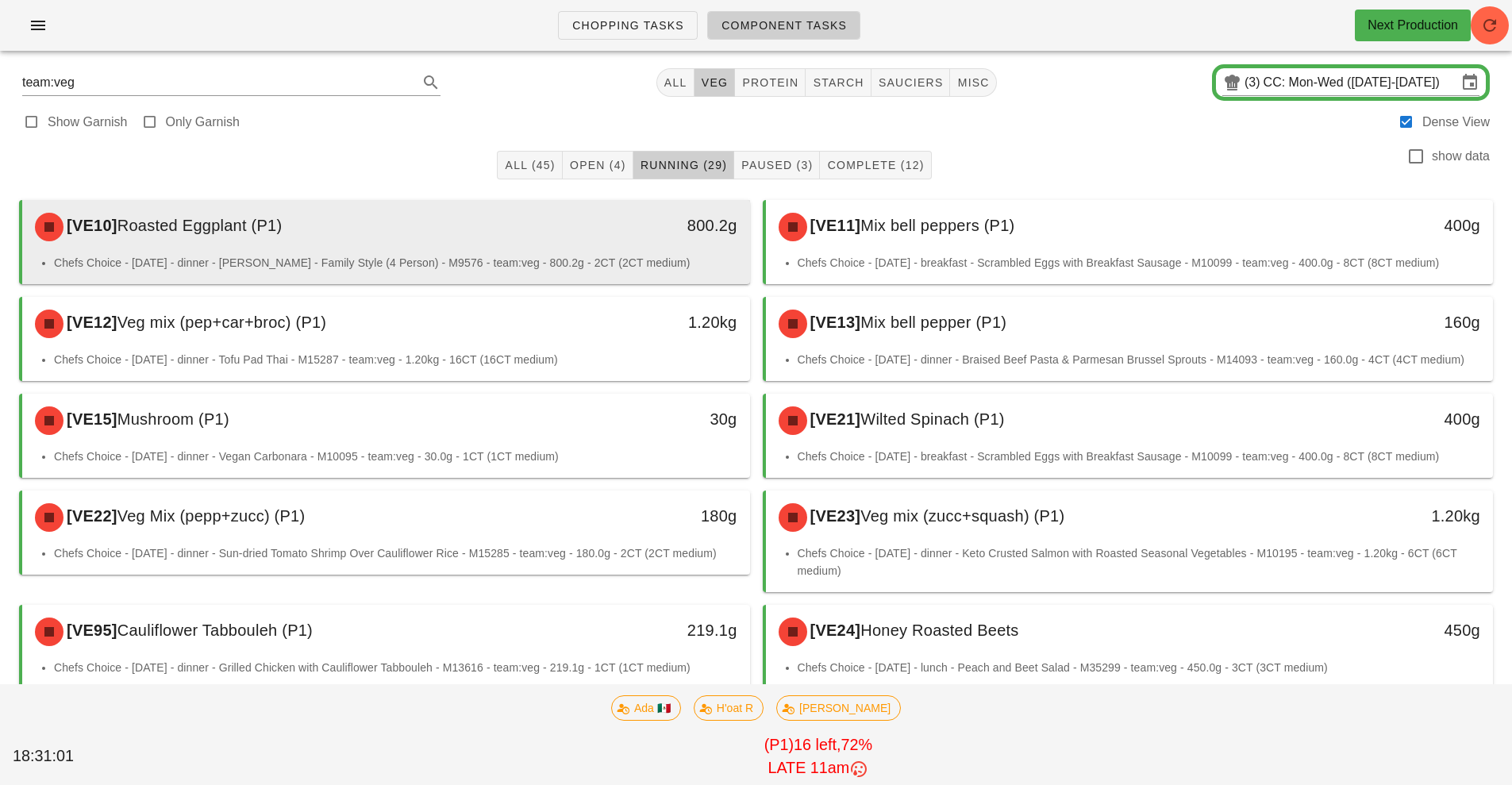
click at [625, 239] on div "800.2g" at bounding box center [655, 227] width 180 height 48
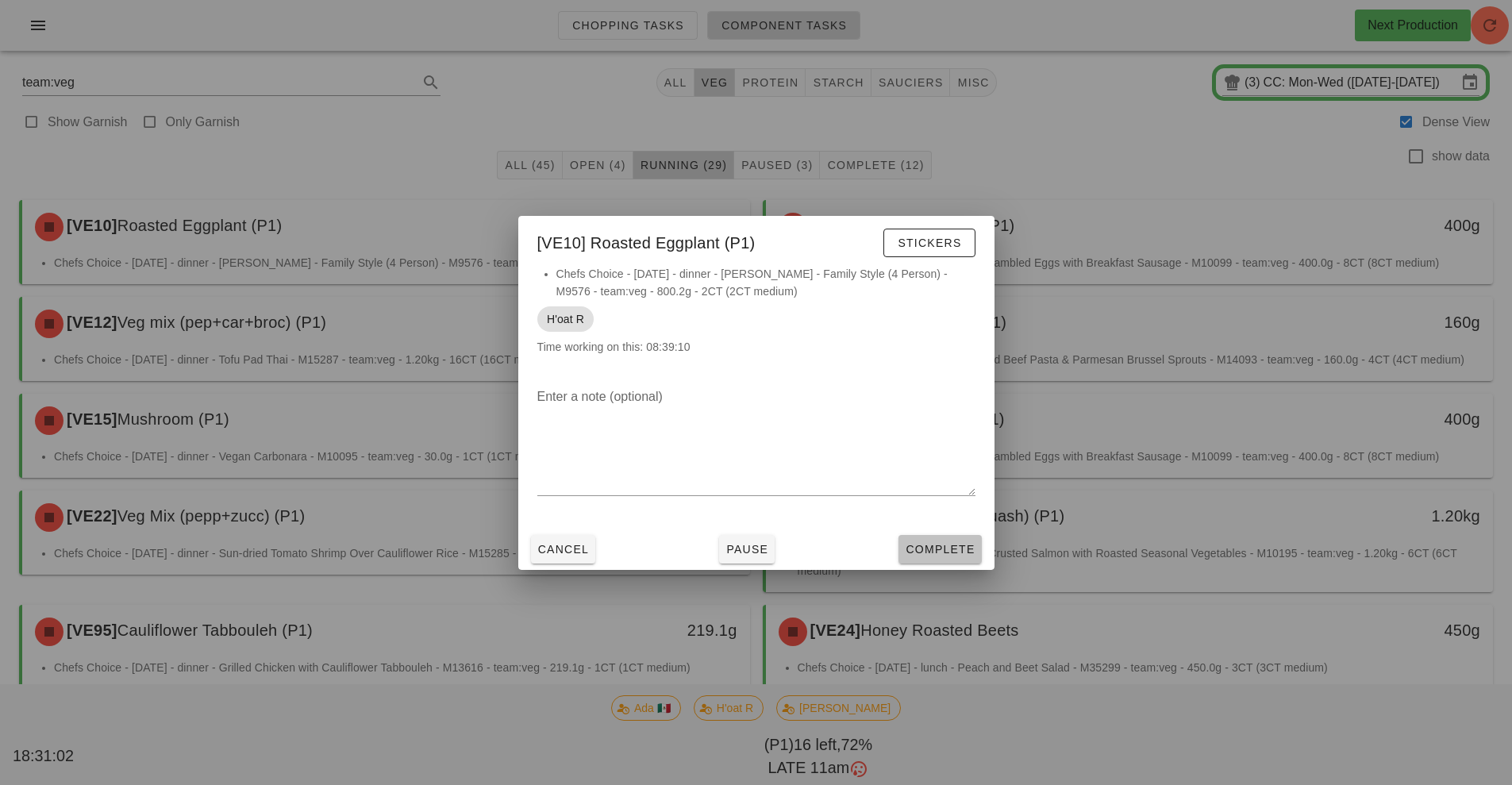
click at [957, 547] on span "Complete" at bounding box center [939, 549] width 69 height 13
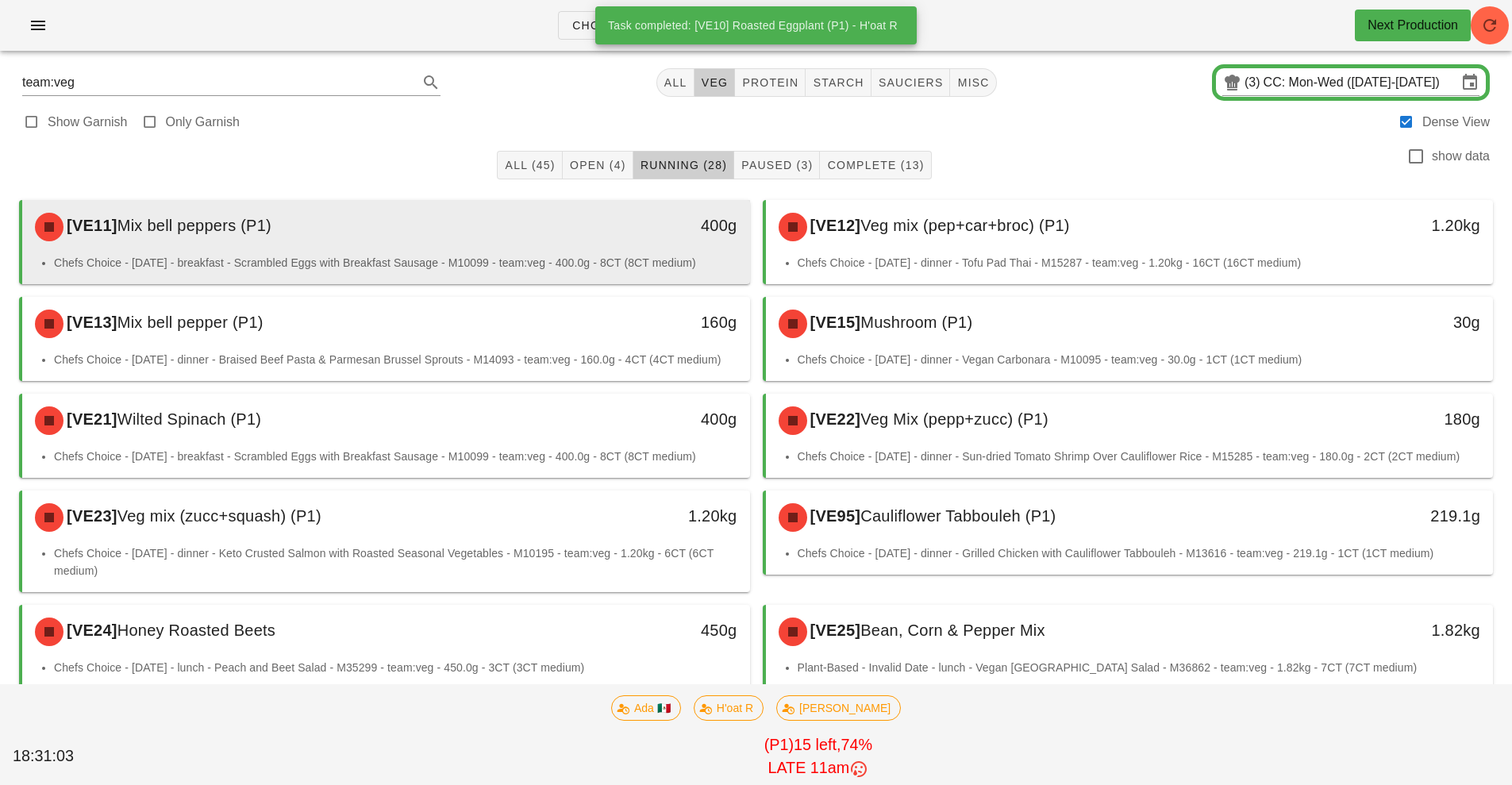
click at [590, 236] on div "400g" at bounding box center [656, 226] width 161 height 26
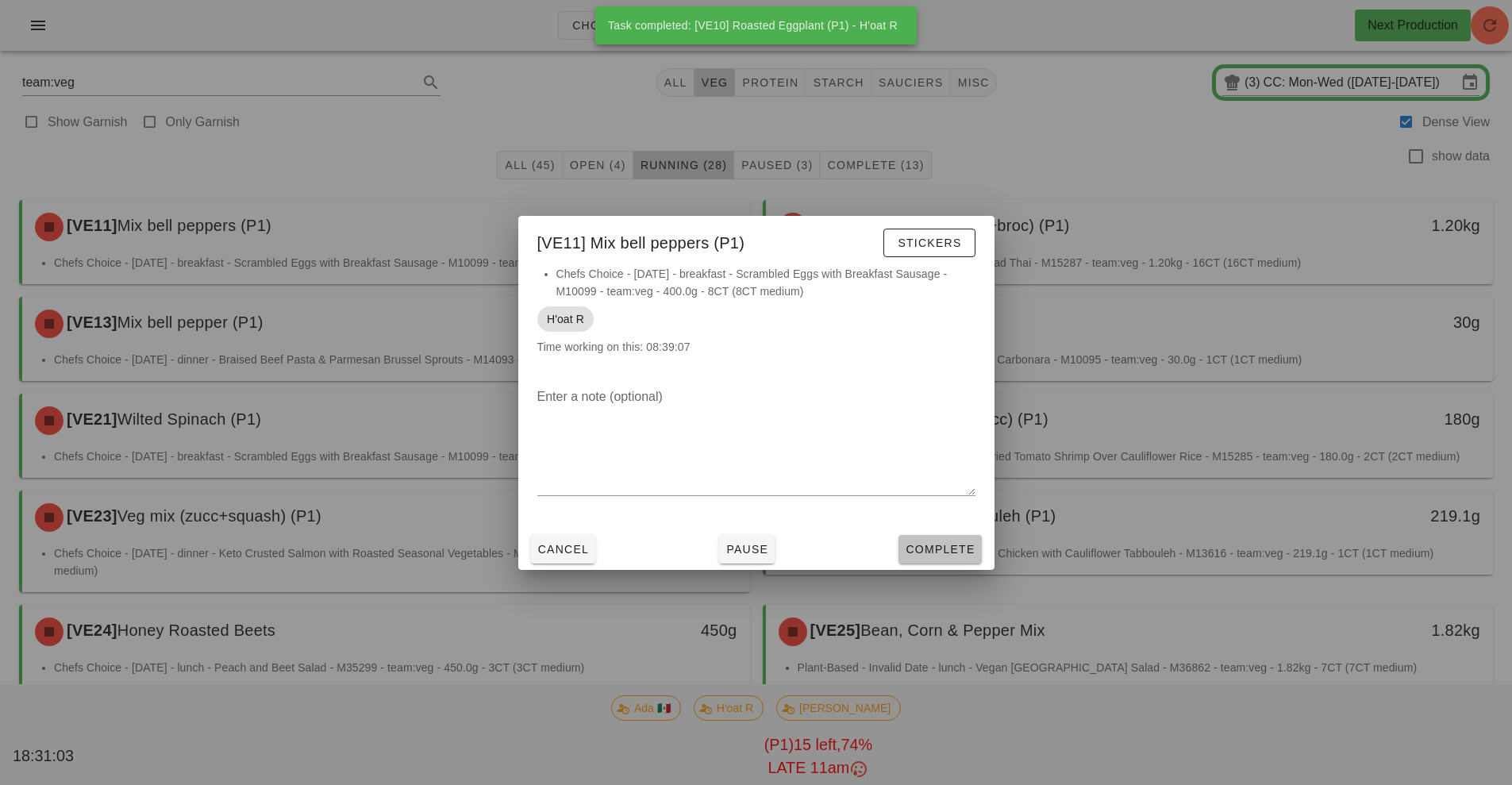
click at [943, 549] on span "Complete" at bounding box center [939, 549] width 69 height 13
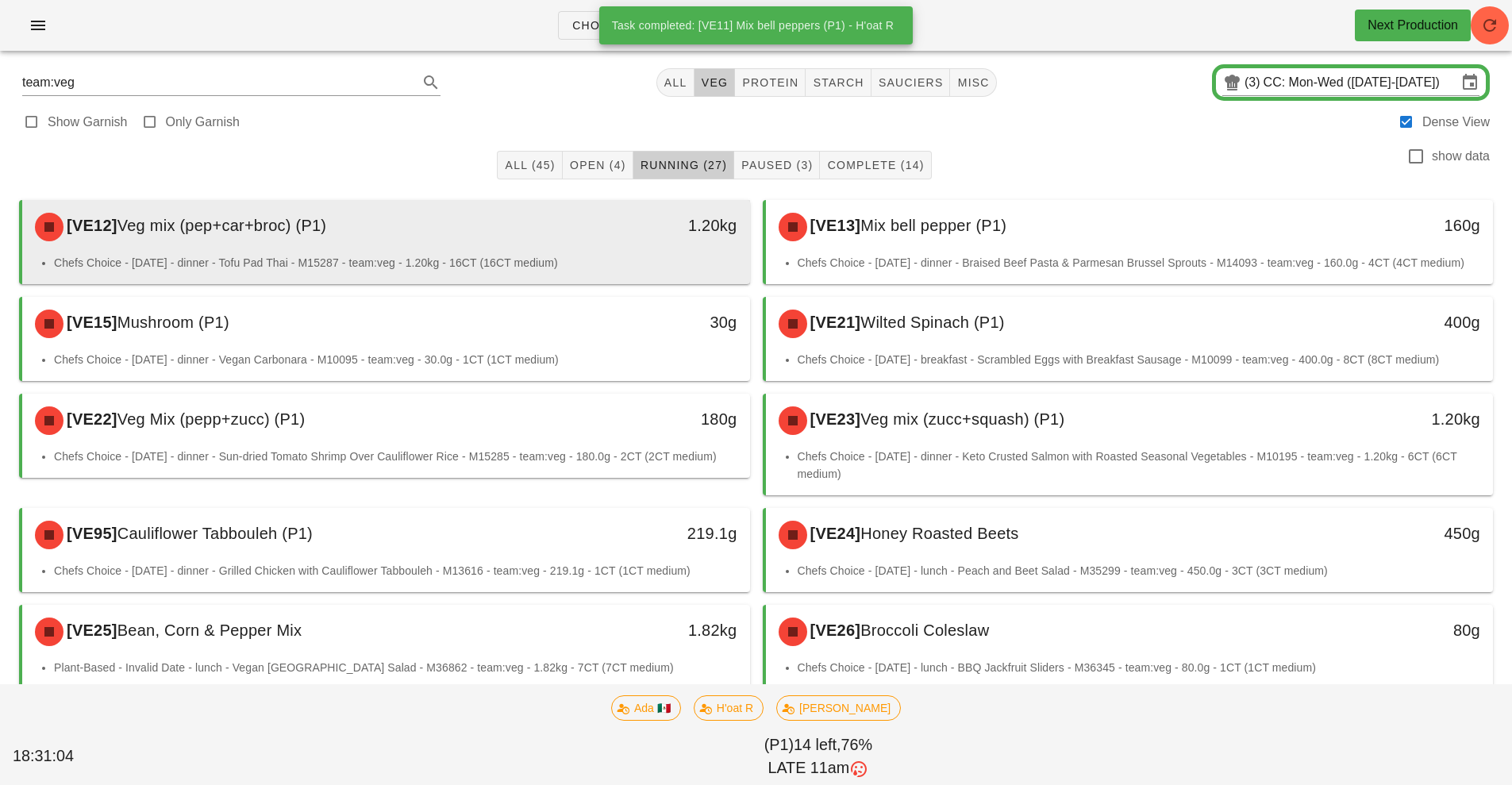
click at [555, 242] on div "[VE12] Veg mix (pep+car+broc) (P1)" at bounding box center [296, 227] width 541 height 48
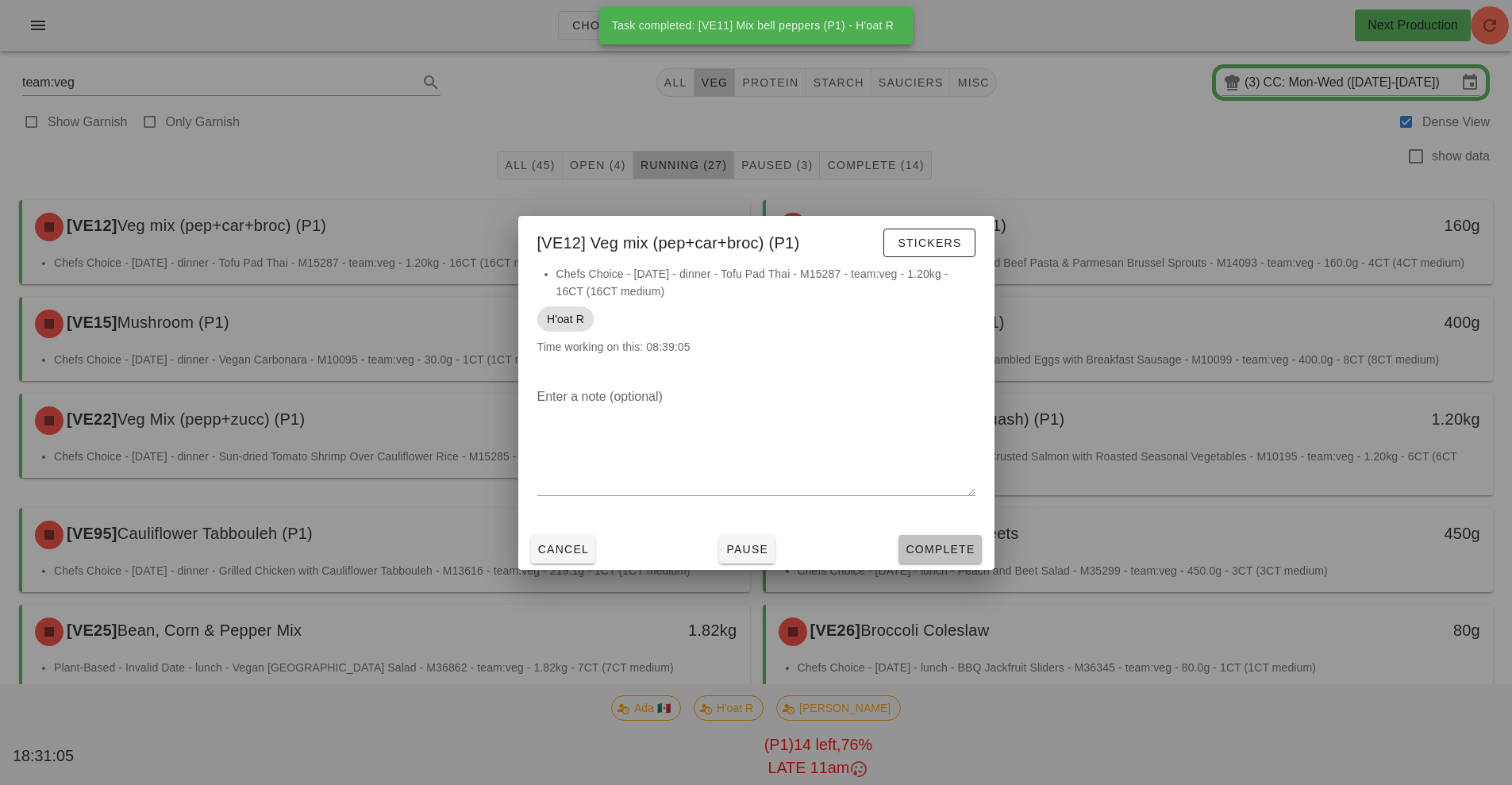
click at [947, 548] on span "Complete" at bounding box center [939, 549] width 69 height 13
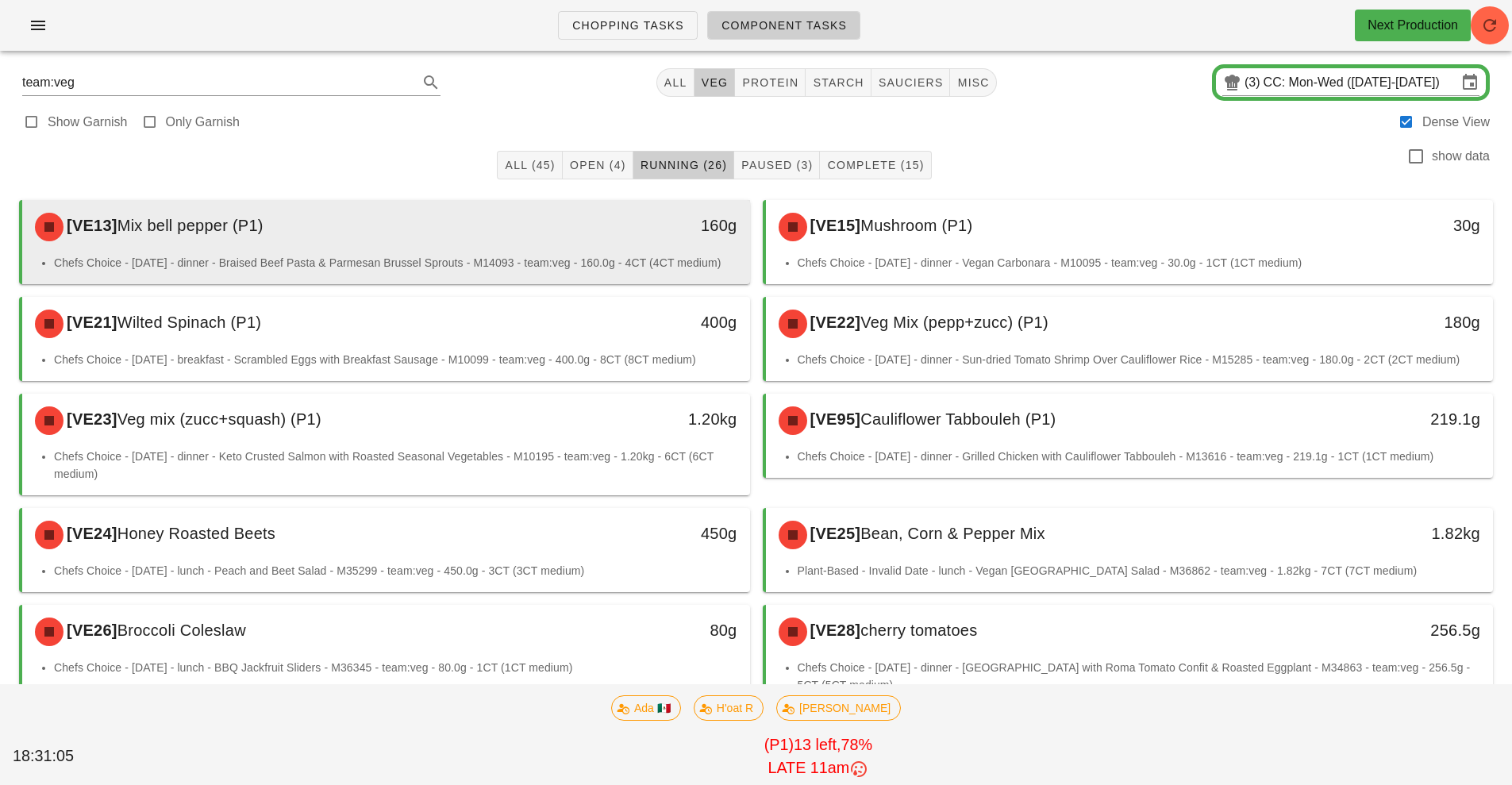
click at [661, 247] on div "160g" at bounding box center [655, 227] width 180 height 48
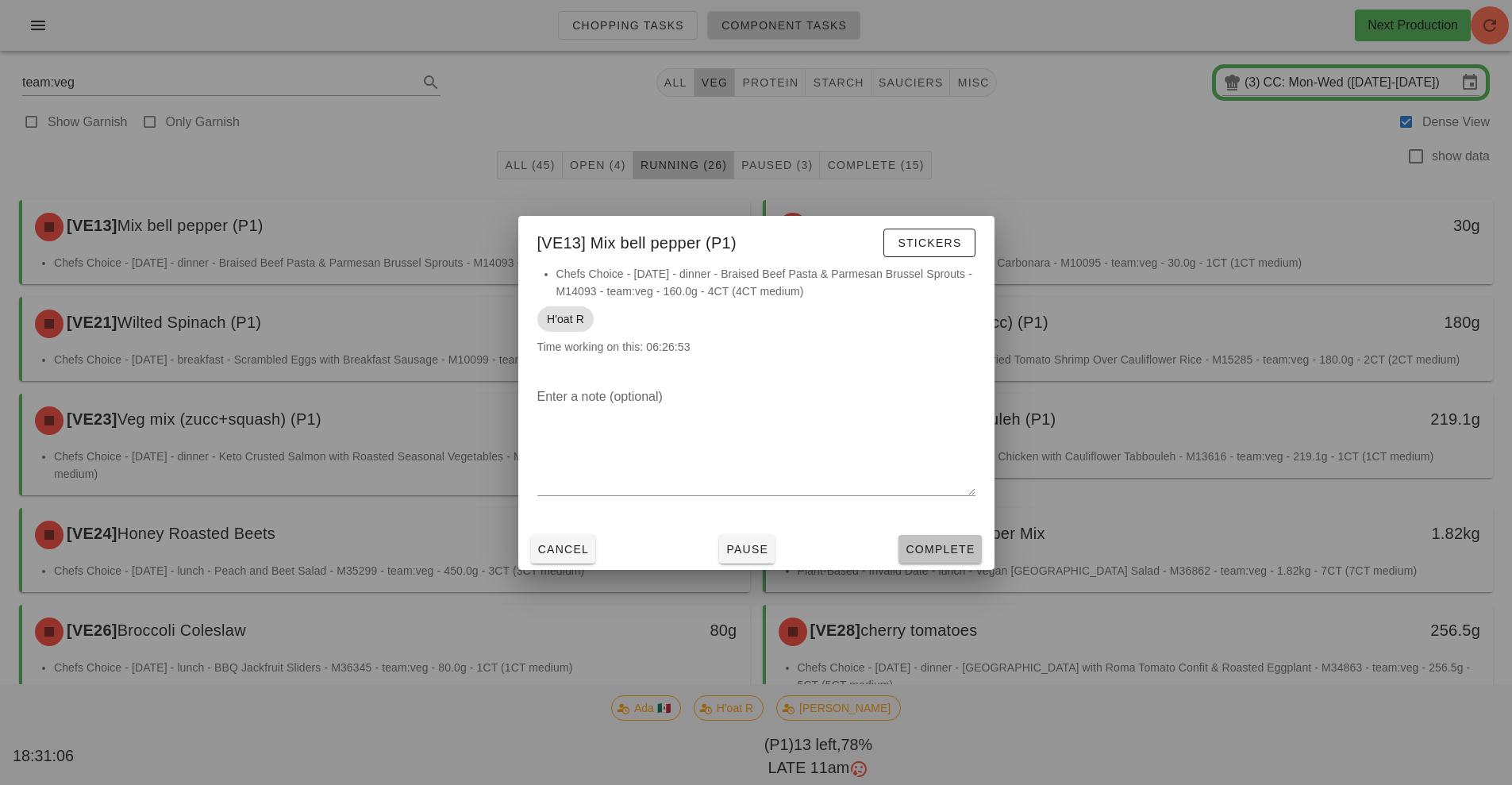
click at [935, 553] on span "Complete" at bounding box center [939, 549] width 69 height 13
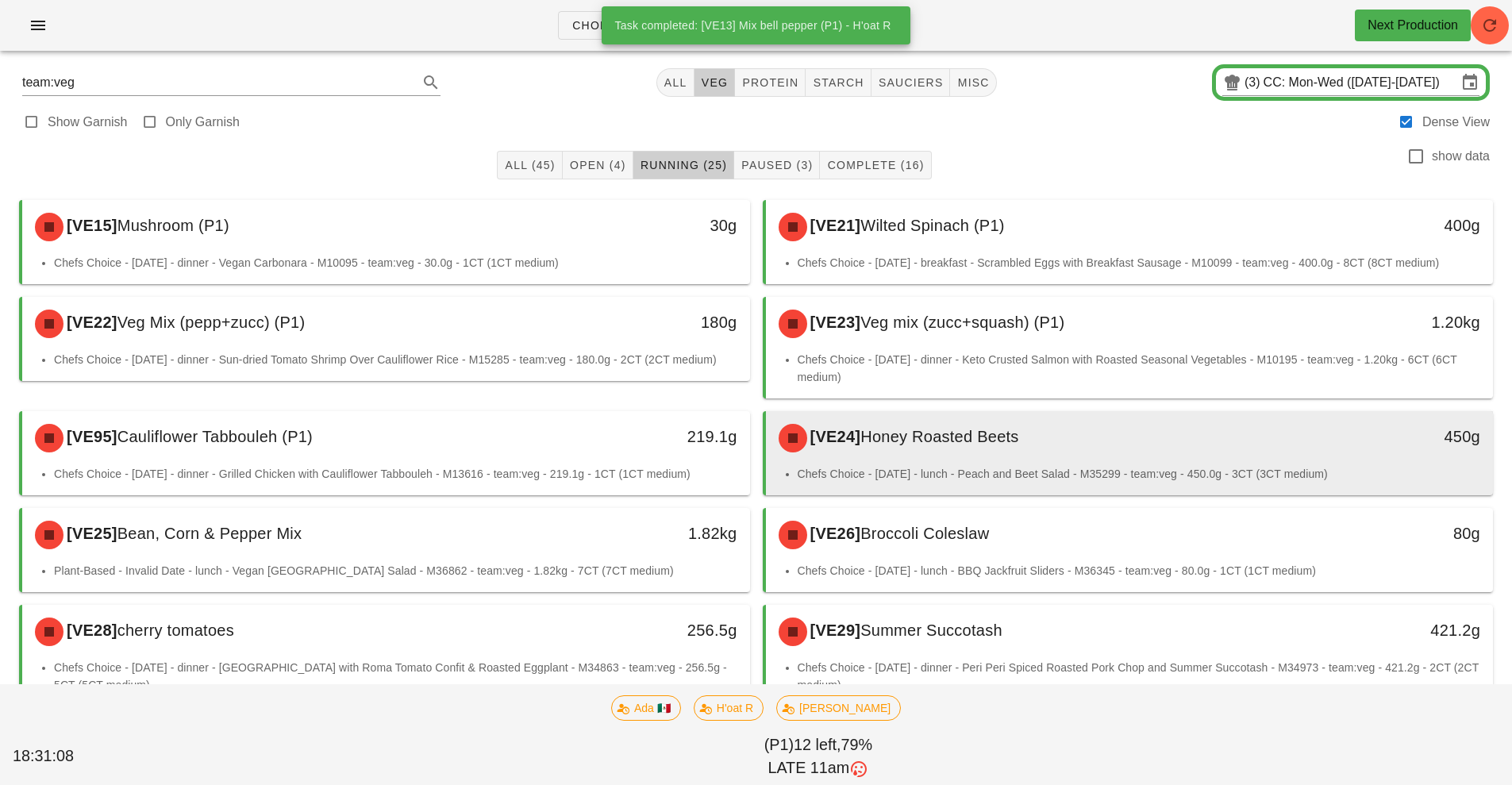
click at [1087, 449] on div "[VE24] Honey Roasted Beets" at bounding box center [1040, 438] width 541 height 48
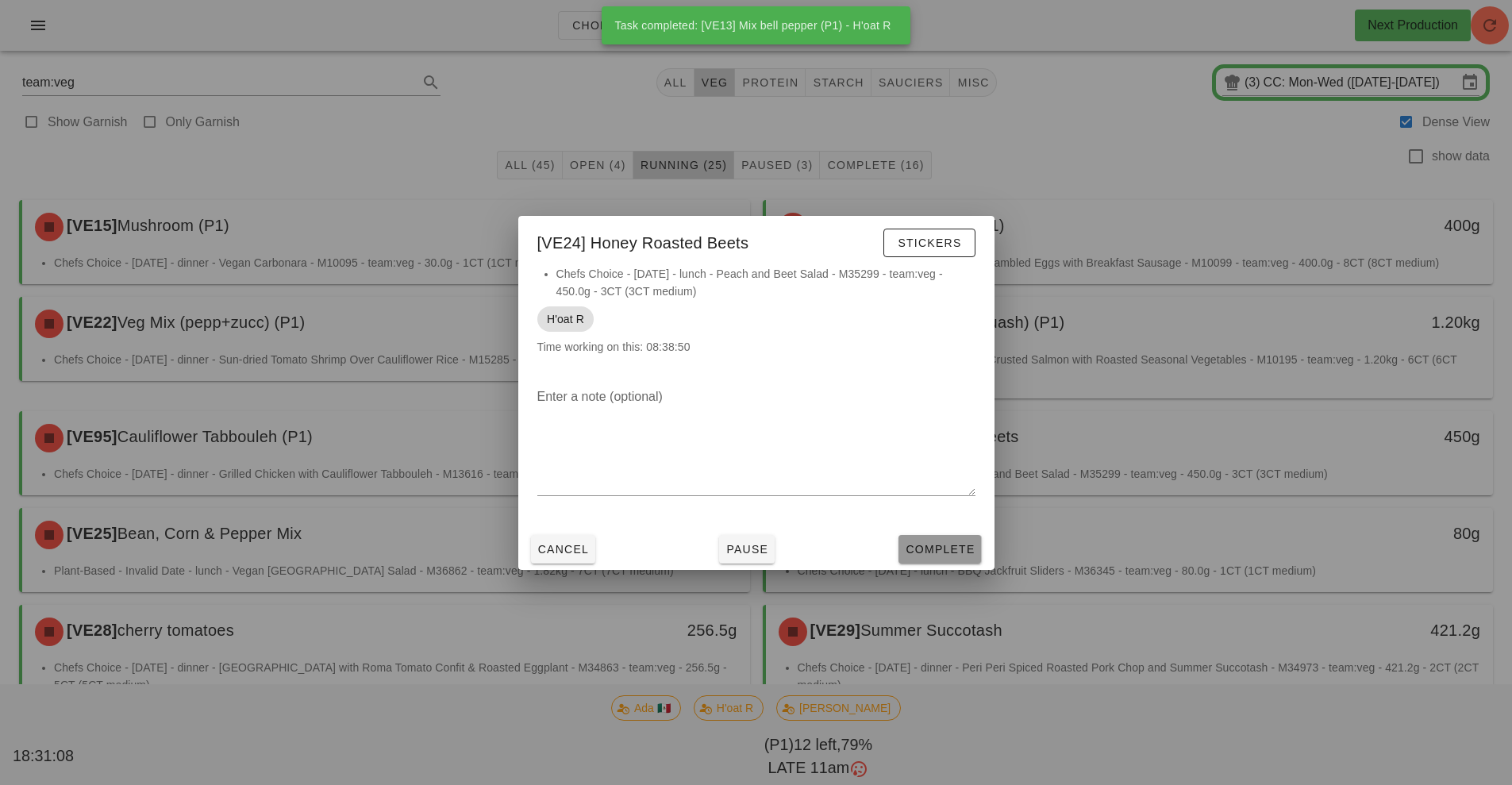
click at [932, 557] on button "Complete" at bounding box center [939, 549] width 82 height 28
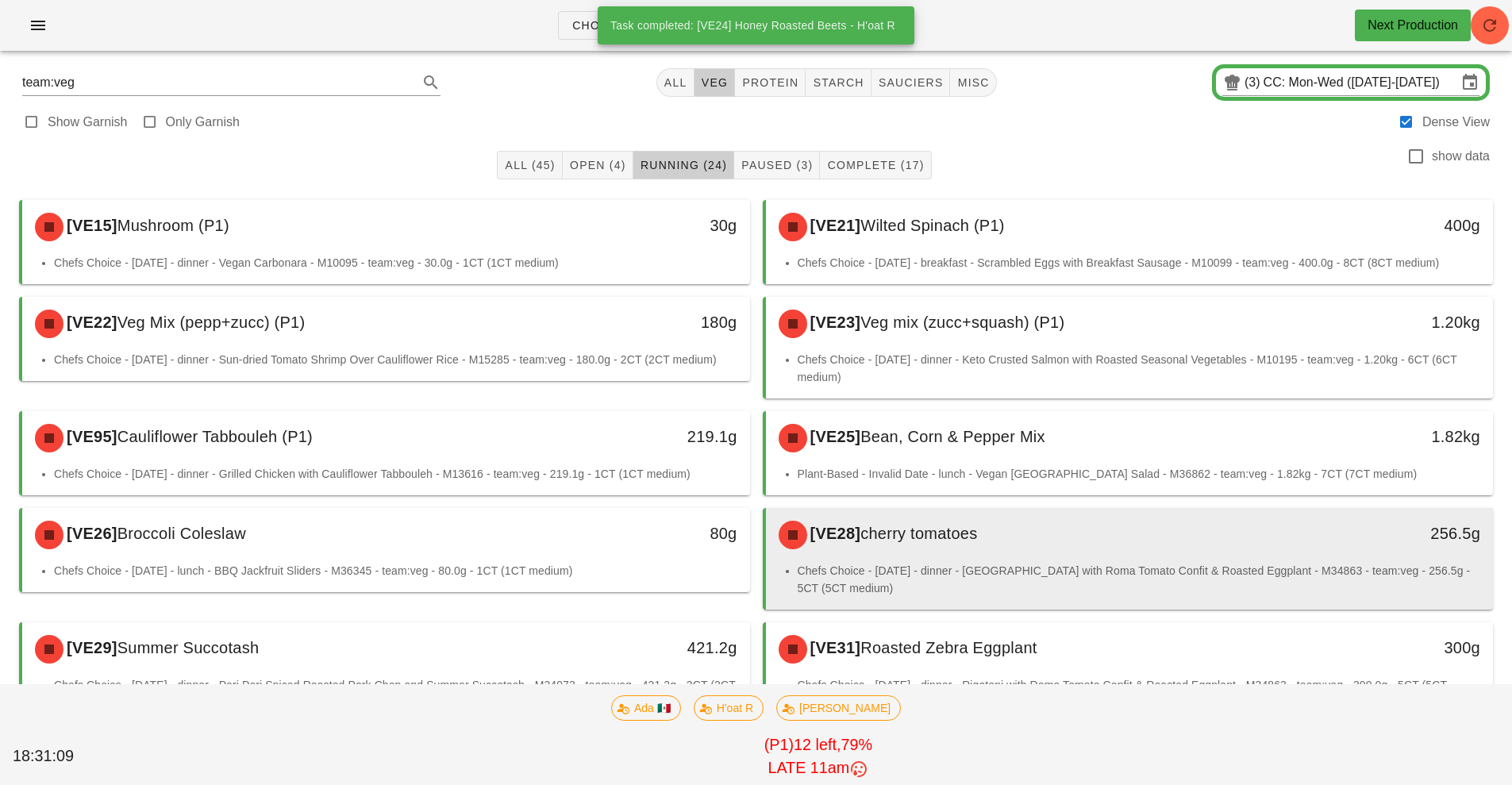
click at [1104, 556] on div "[VE28] cherry tomatoes" at bounding box center [1040, 535] width 541 height 48
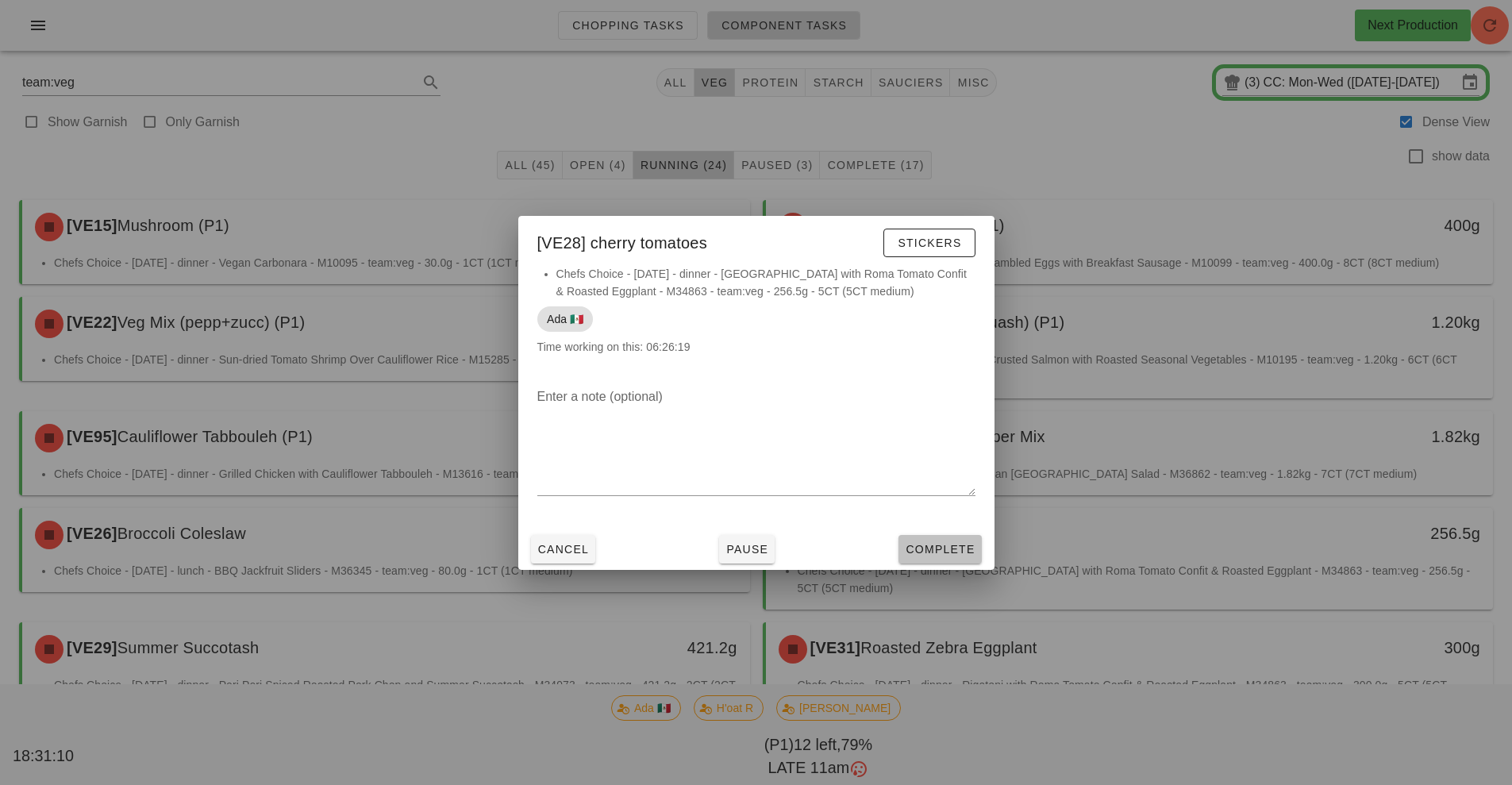
click at [940, 549] on span "Complete" at bounding box center [939, 549] width 69 height 13
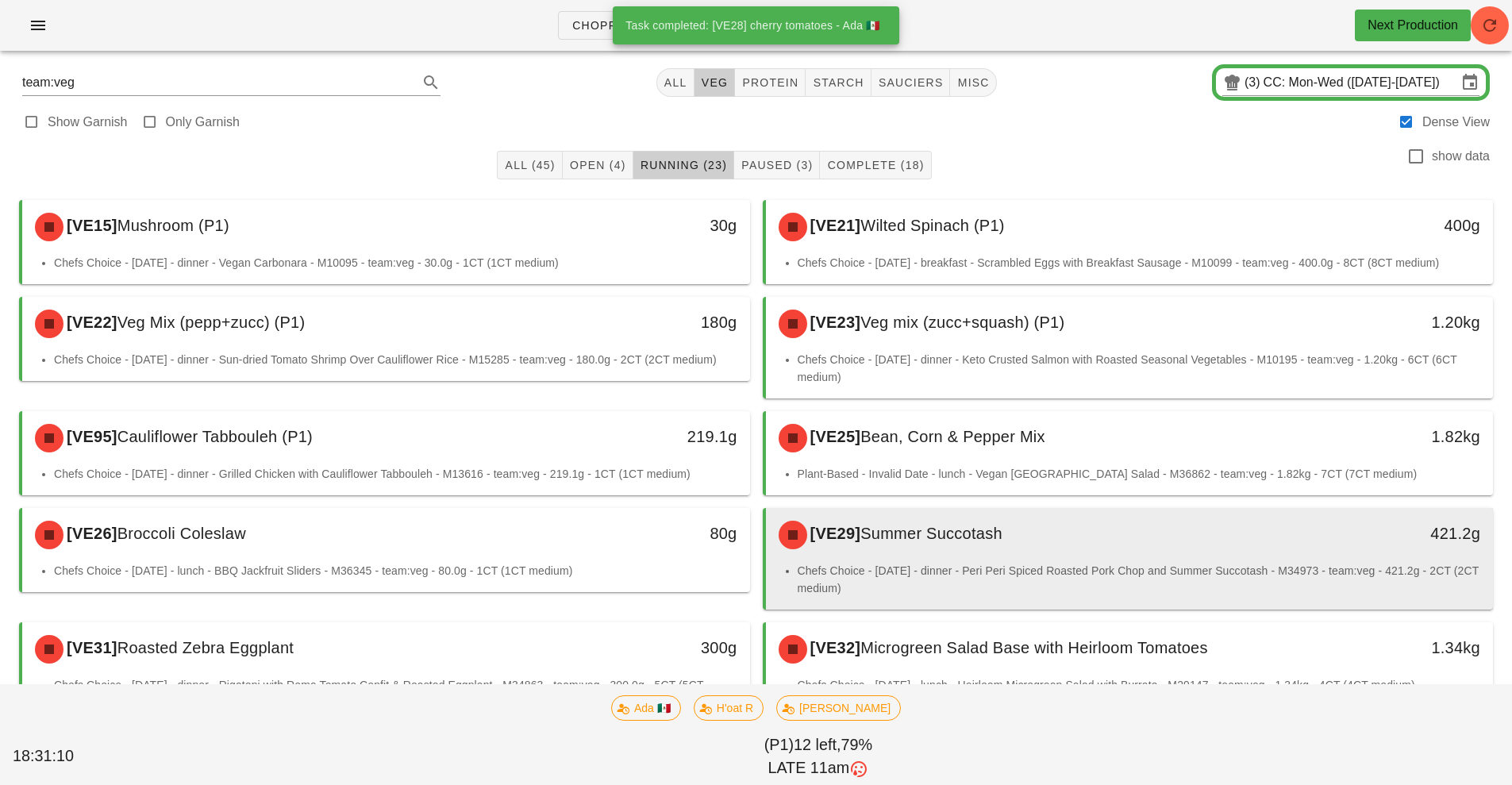
click at [1095, 556] on div "[VE29] Summer Succotash" at bounding box center [1040, 535] width 541 height 48
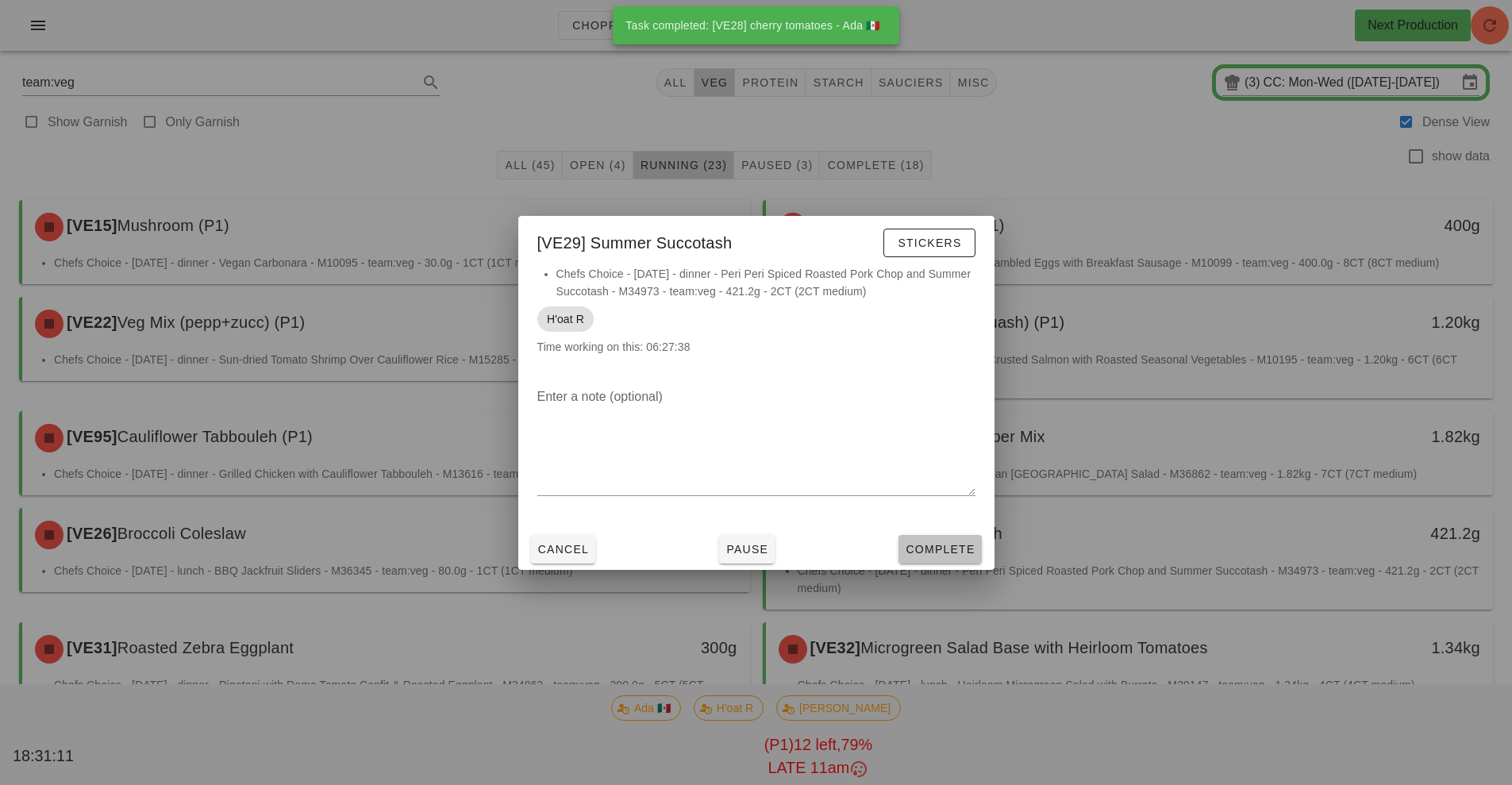
click at [970, 544] on span "Complete" at bounding box center [939, 549] width 69 height 13
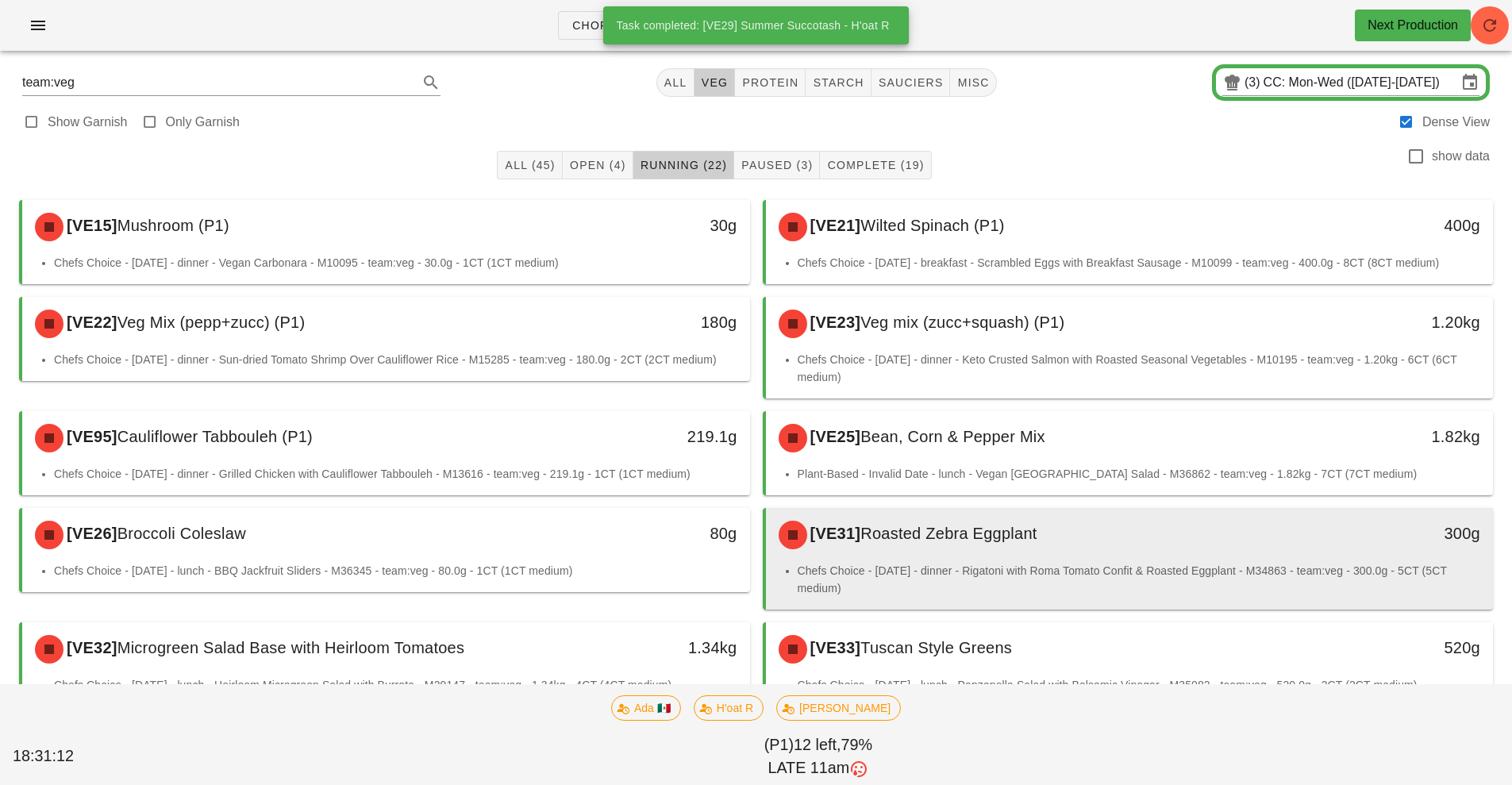
click at [1115, 551] on div "[VE31] Roasted Zebra Eggplant" at bounding box center [1040, 535] width 541 height 48
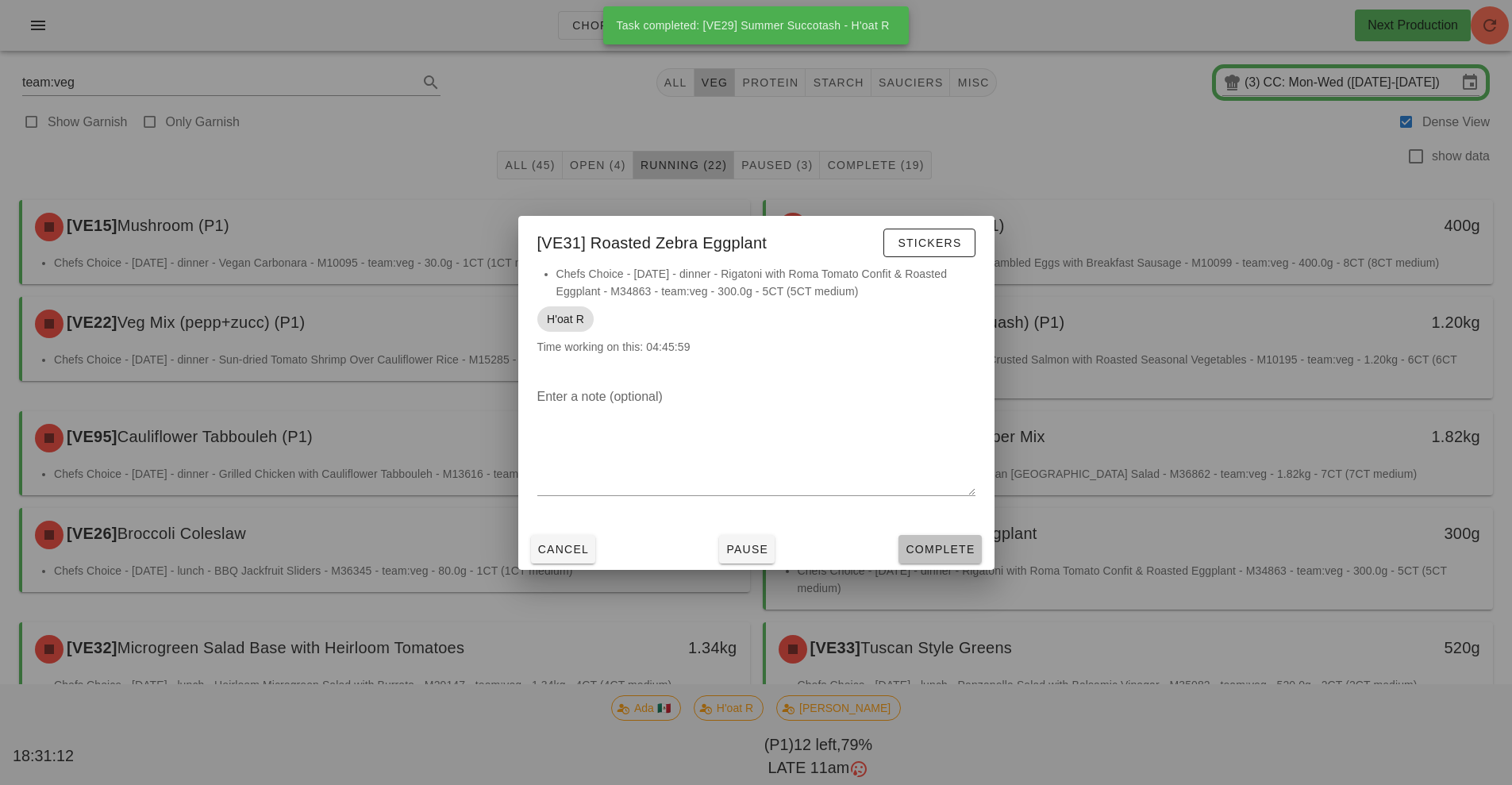
click at [959, 553] on span "Complete" at bounding box center [939, 549] width 69 height 13
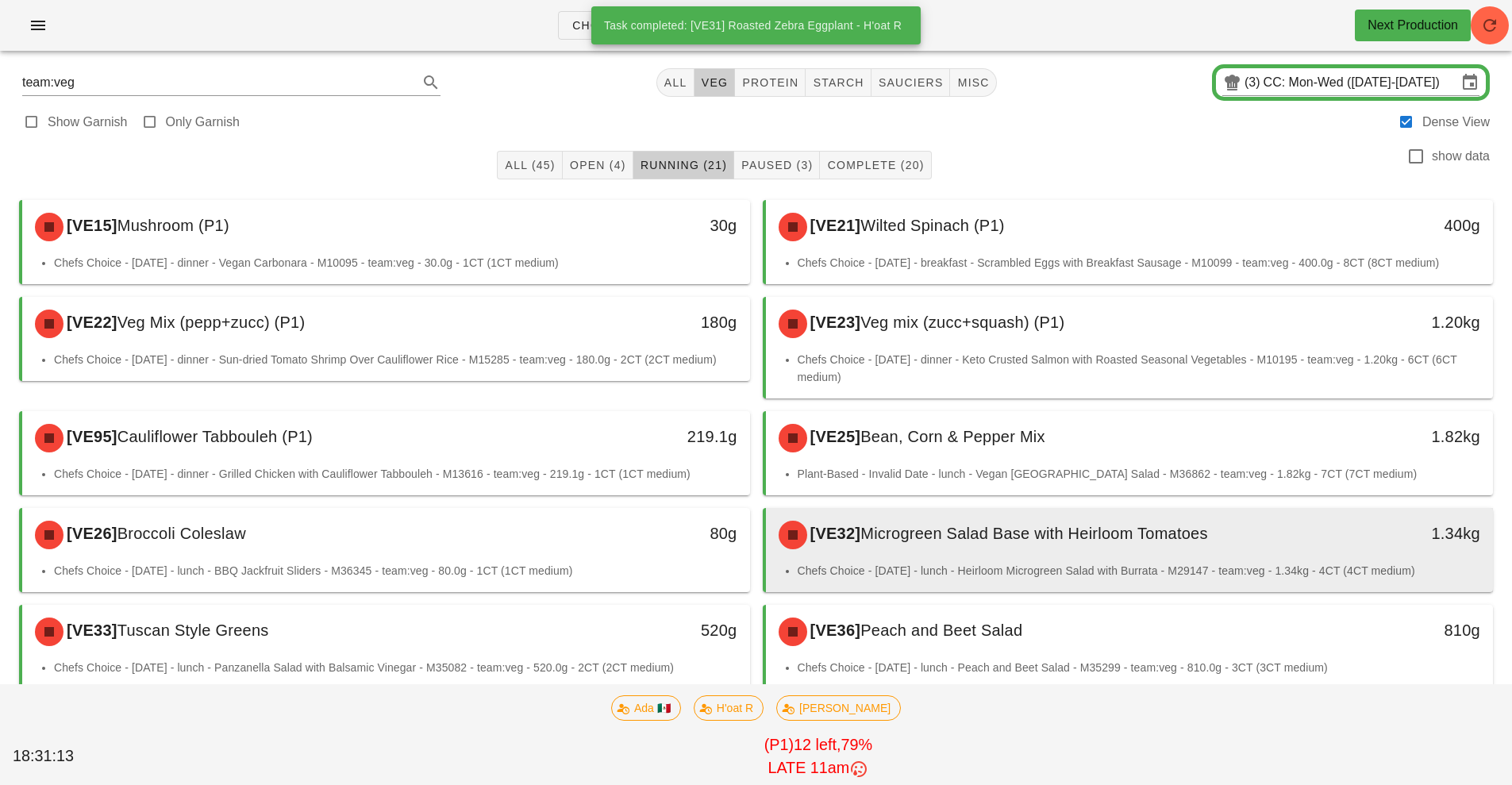
click at [1094, 541] on span "Microgreen Salad Base with Heirloom Tomatoes" at bounding box center [1034, 533] width 348 height 17
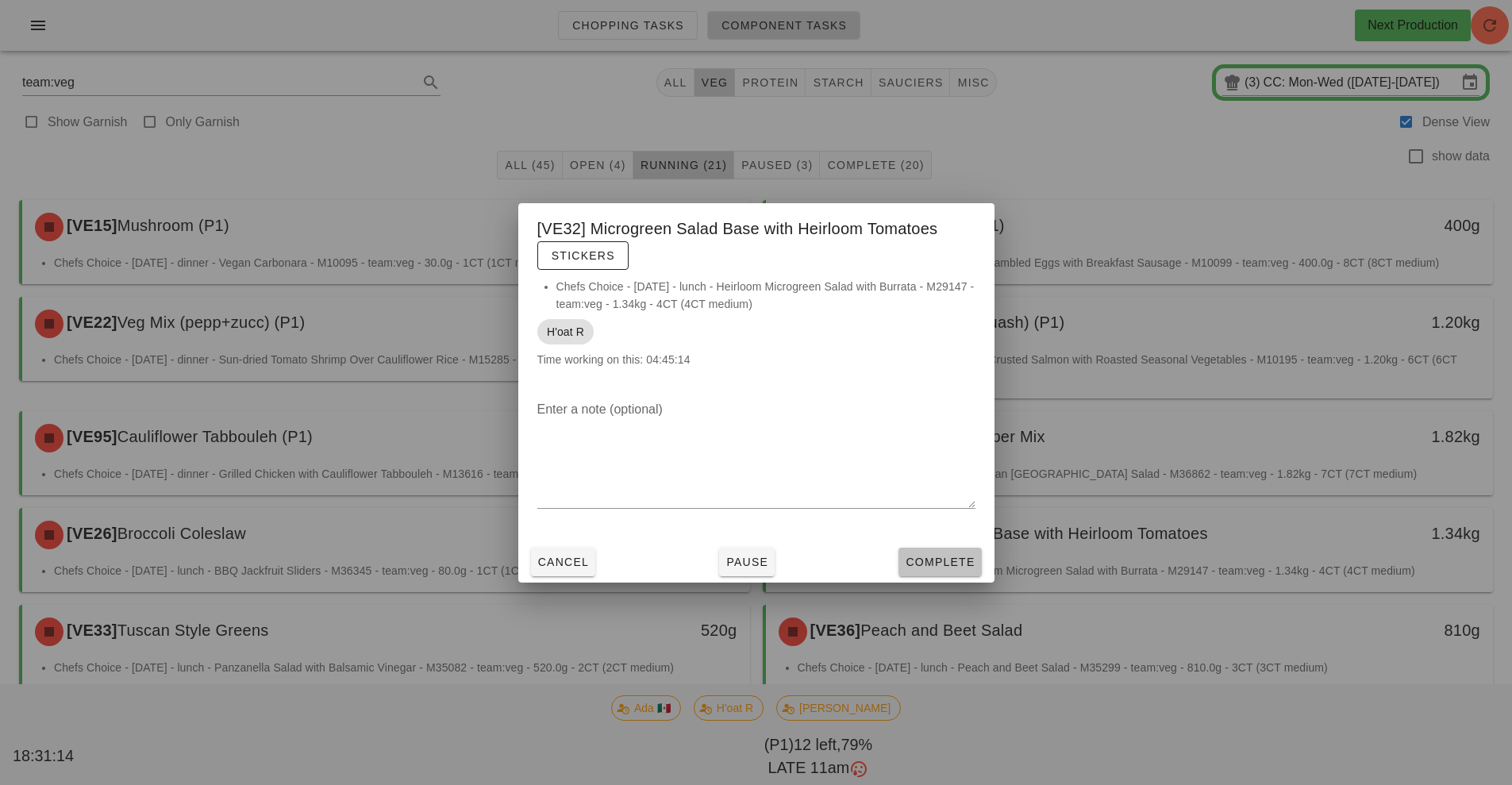
click at [965, 564] on span "Complete" at bounding box center [939, 562] width 69 height 13
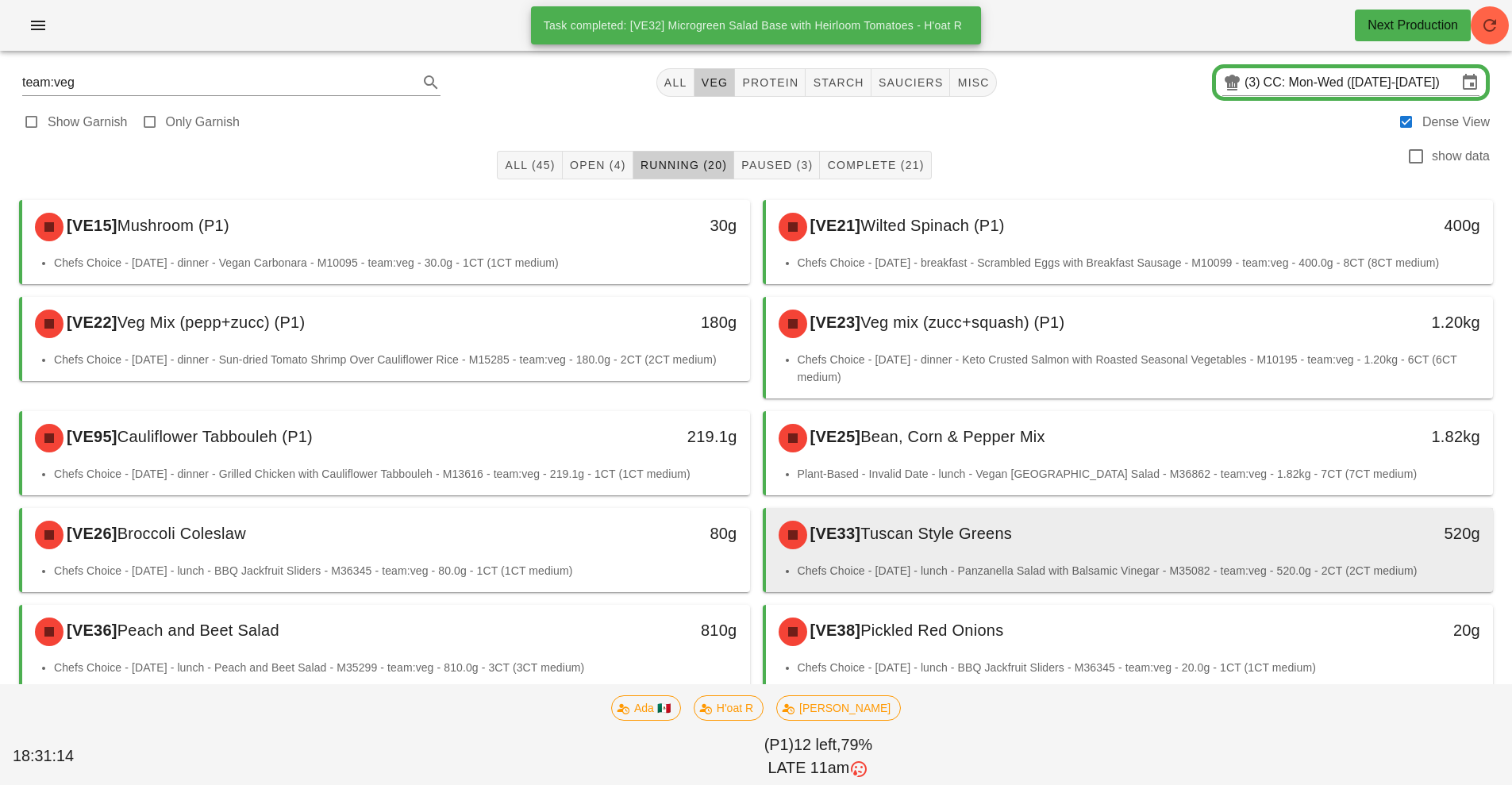
click at [1101, 540] on div "[VE33] Tuscan Style Greens" at bounding box center [1040, 535] width 541 height 48
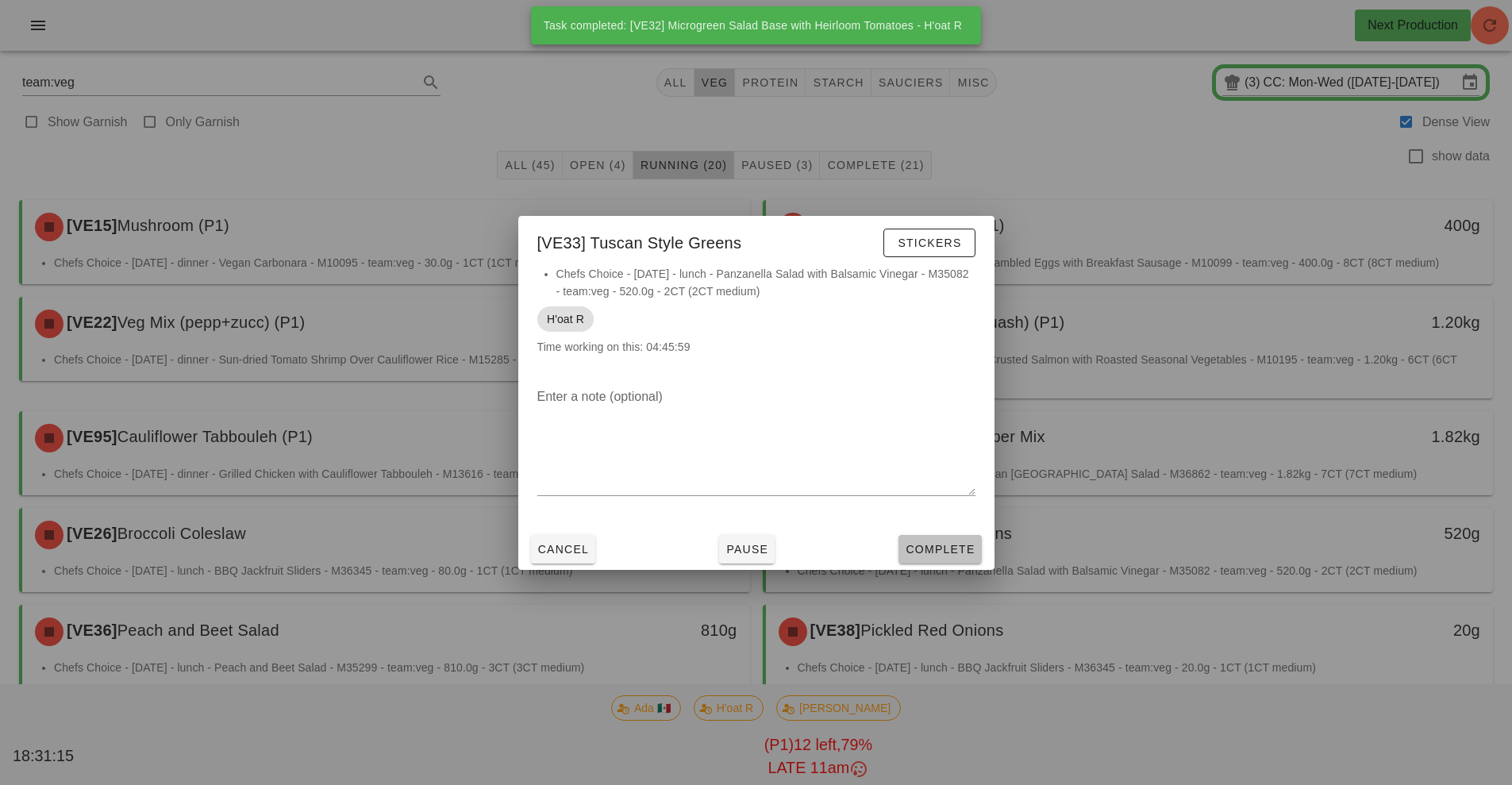
click at [976, 549] on button "Complete" at bounding box center [939, 549] width 82 height 28
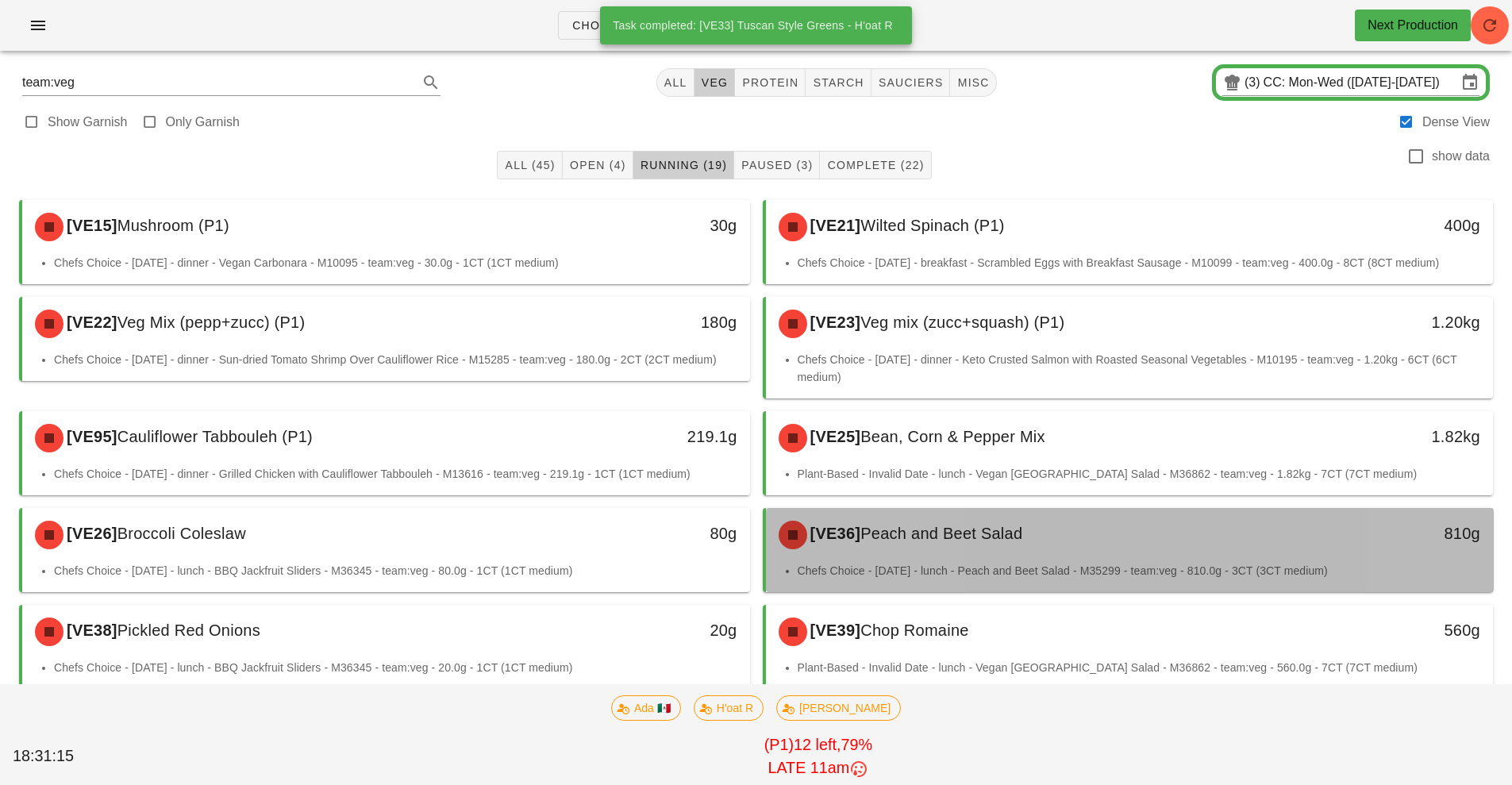
click at [1120, 540] on div "[VE36] Peach and Beet Salad" at bounding box center [1040, 535] width 541 height 48
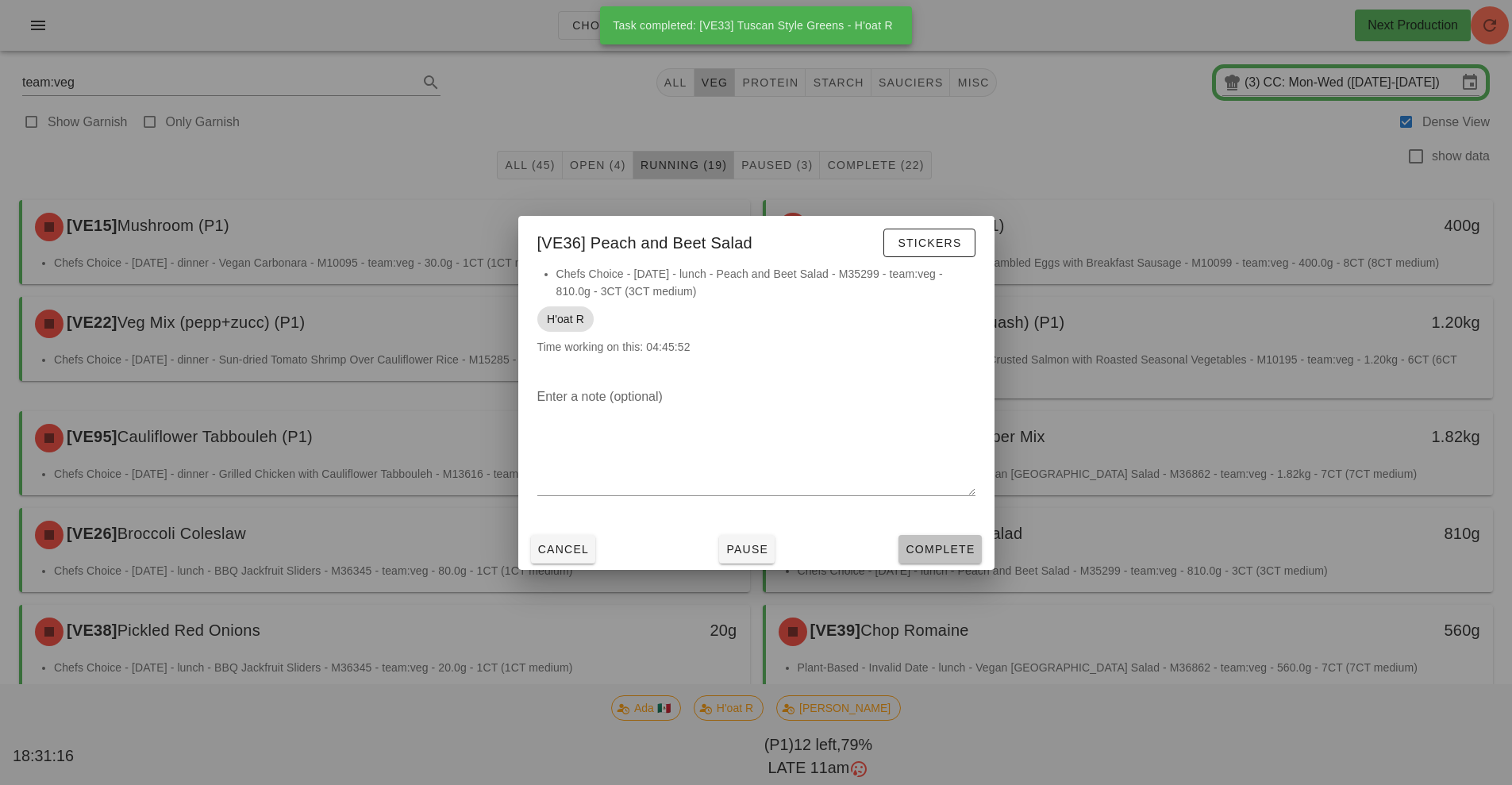
click at [966, 548] on span "Complete" at bounding box center [939, 549] width 69 height 13
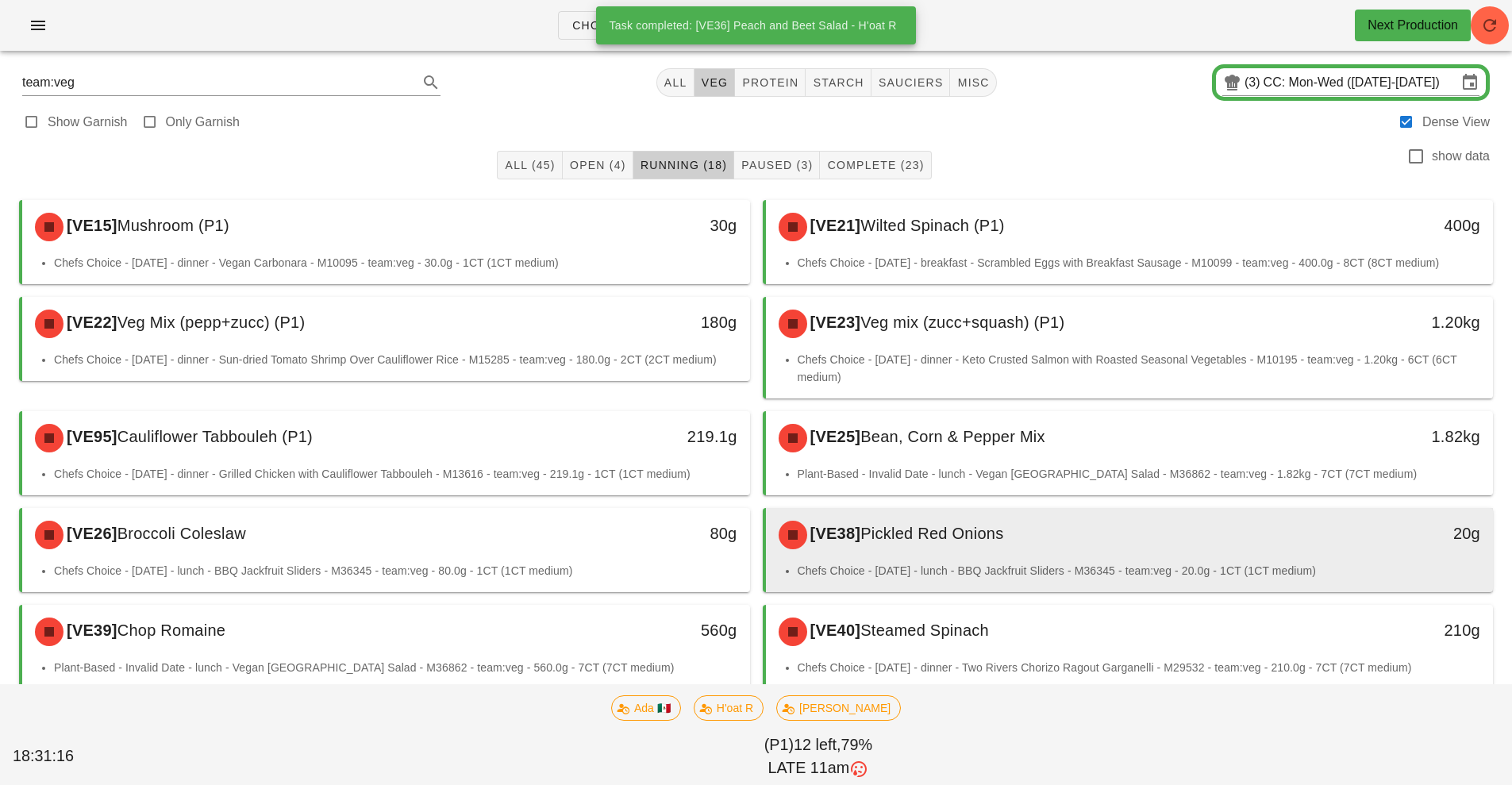
click at [1104, 558] on div "[VE38] Pickled Red Onions" at bounding box center [1040, 535] width 541 height 48
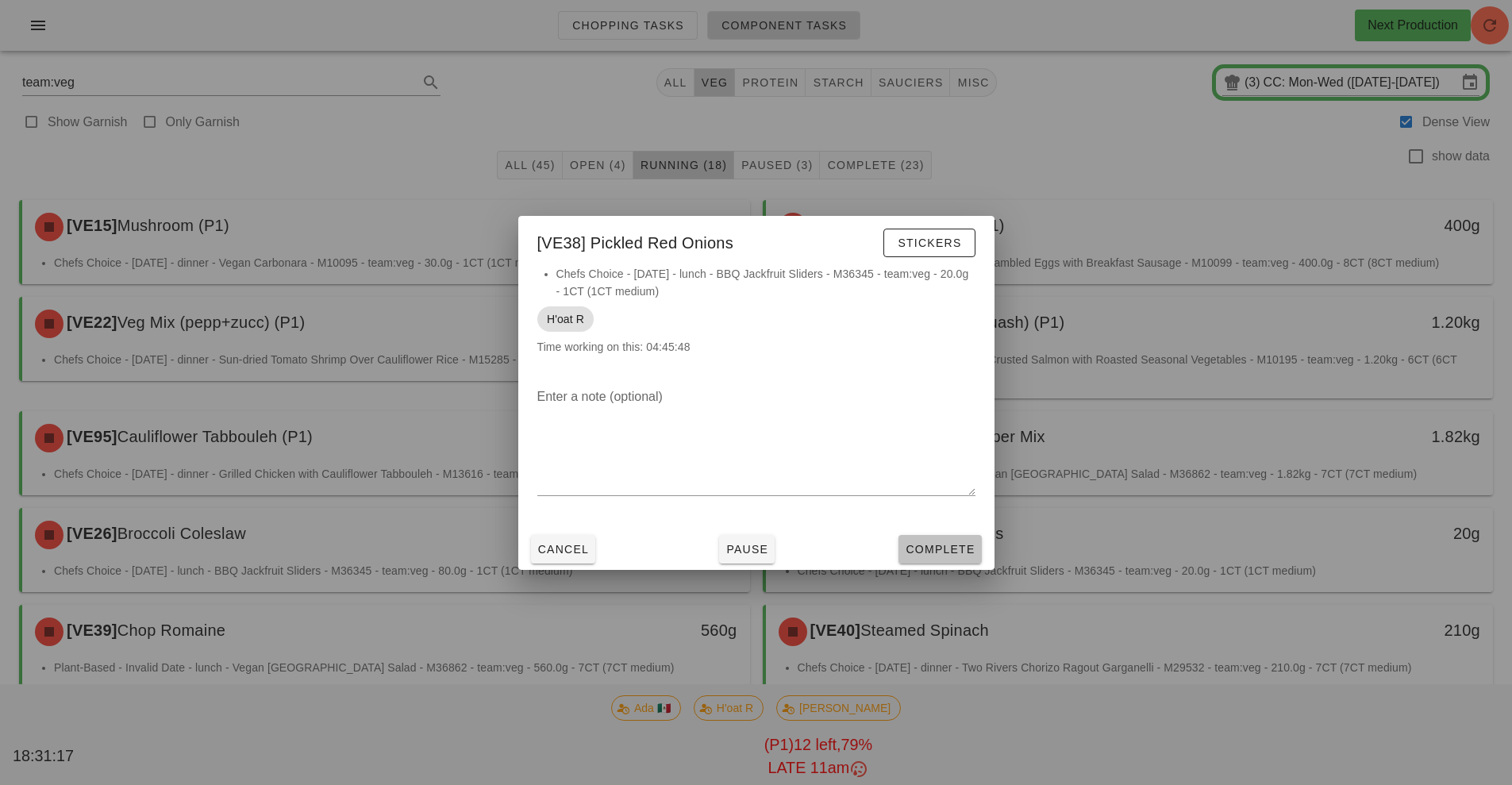
click at [964, 560] on button "Complete" at bounding box center [939, 549] width 82 height 28
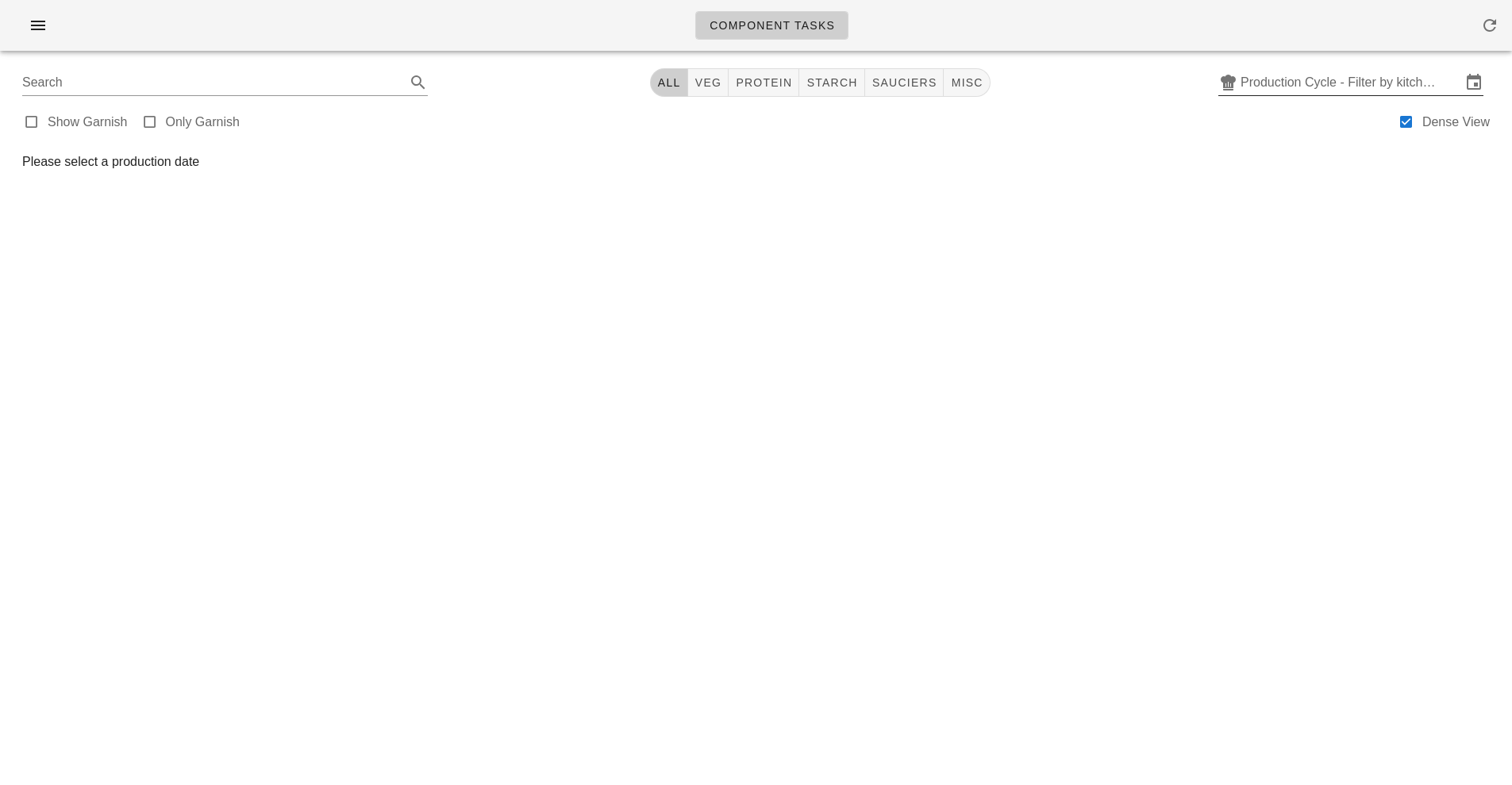
click at [1380, 82] on input "Production Cycle - Filter by kitchen production schedules" at bounding box center [1351, 82] width 221 height 26
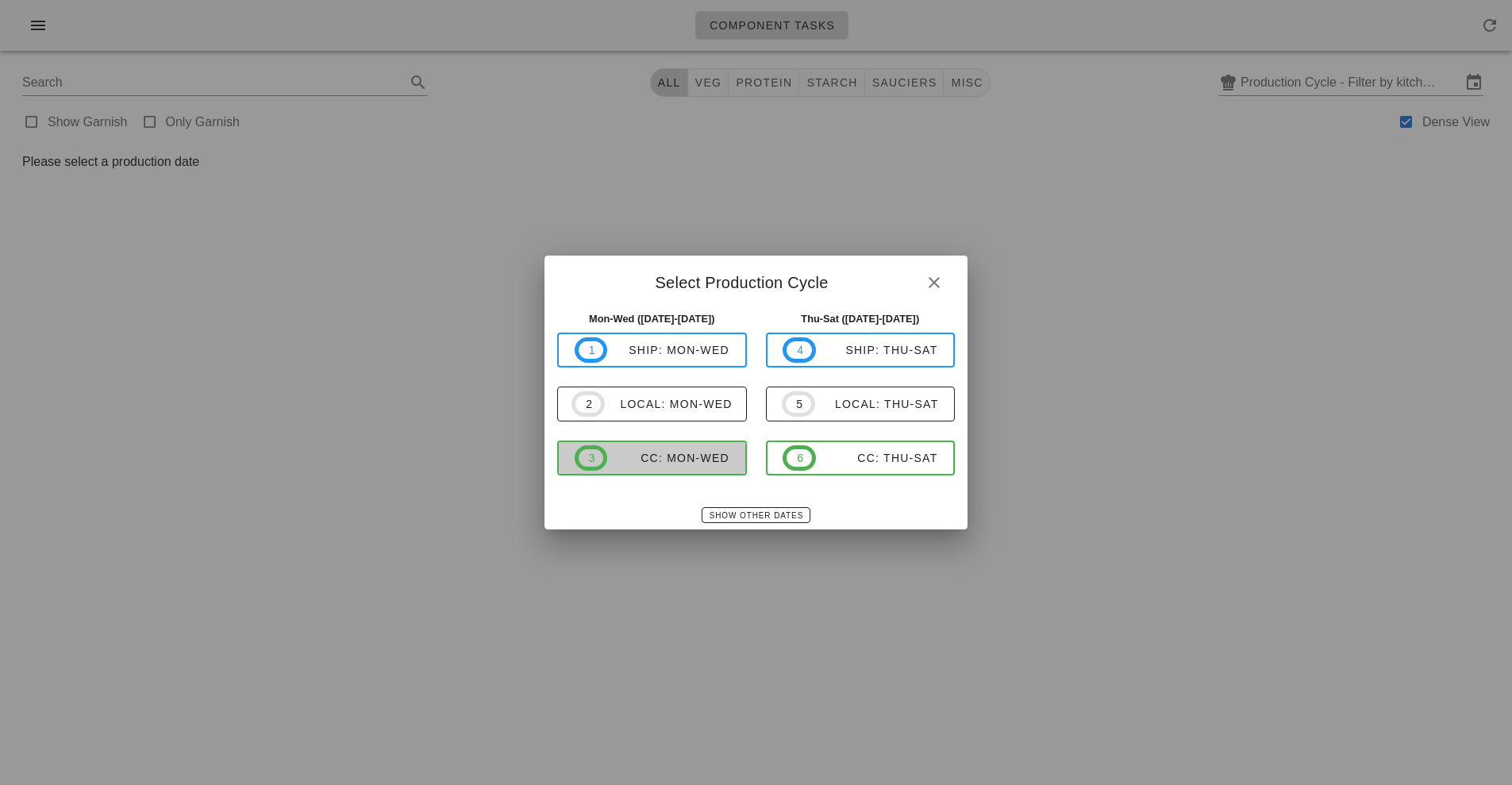
click at [708, 463] on div "CC: Mon-Wed" at bounding box center [669, 458] width 122 height 13
type input "CC: Mon-Wed ([DATE]-[DATE])"
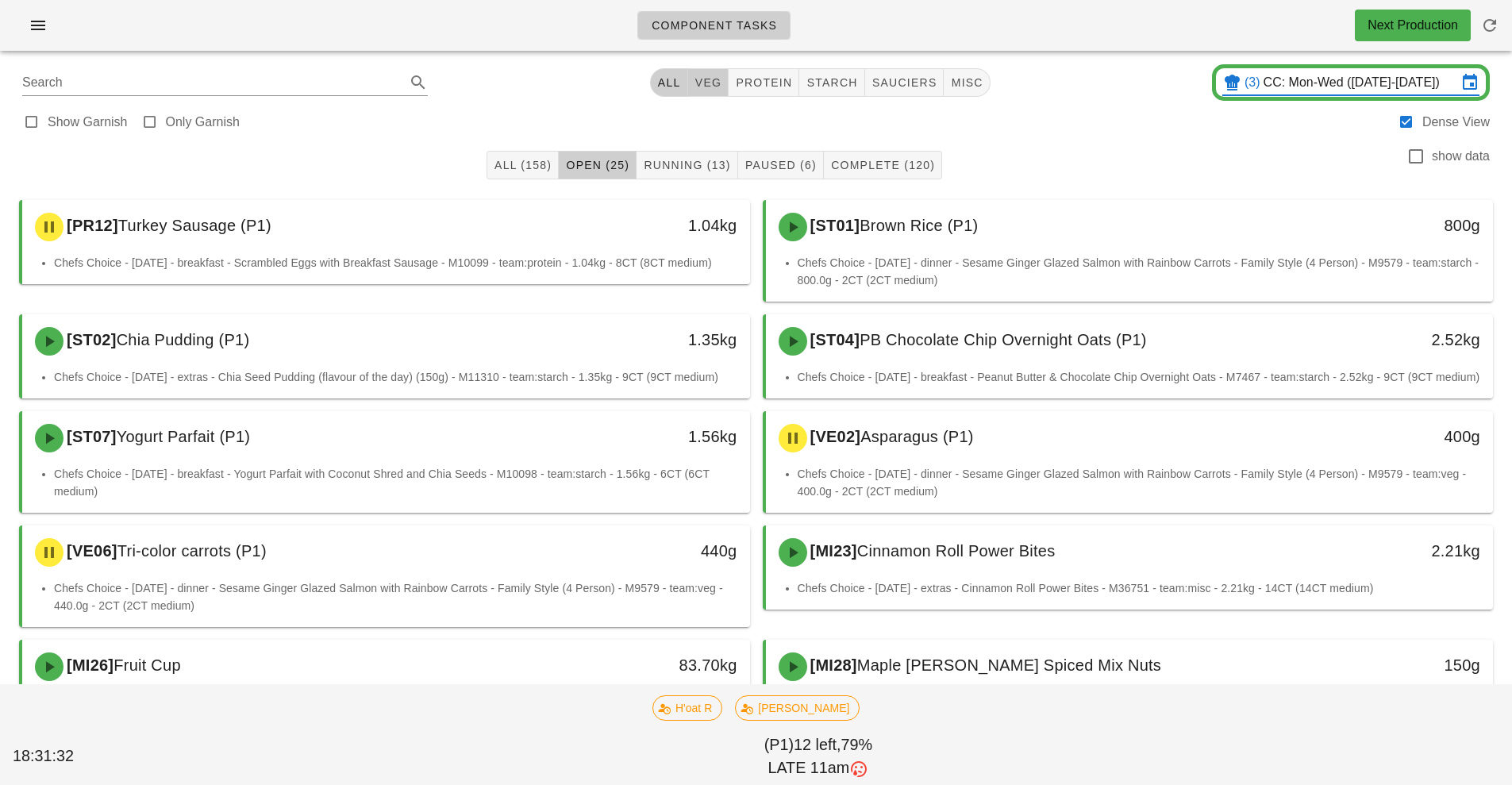
click at [710, 92] on button "veg" at bounding box center [708, 82] width 41 height 28
type input "team:veg"
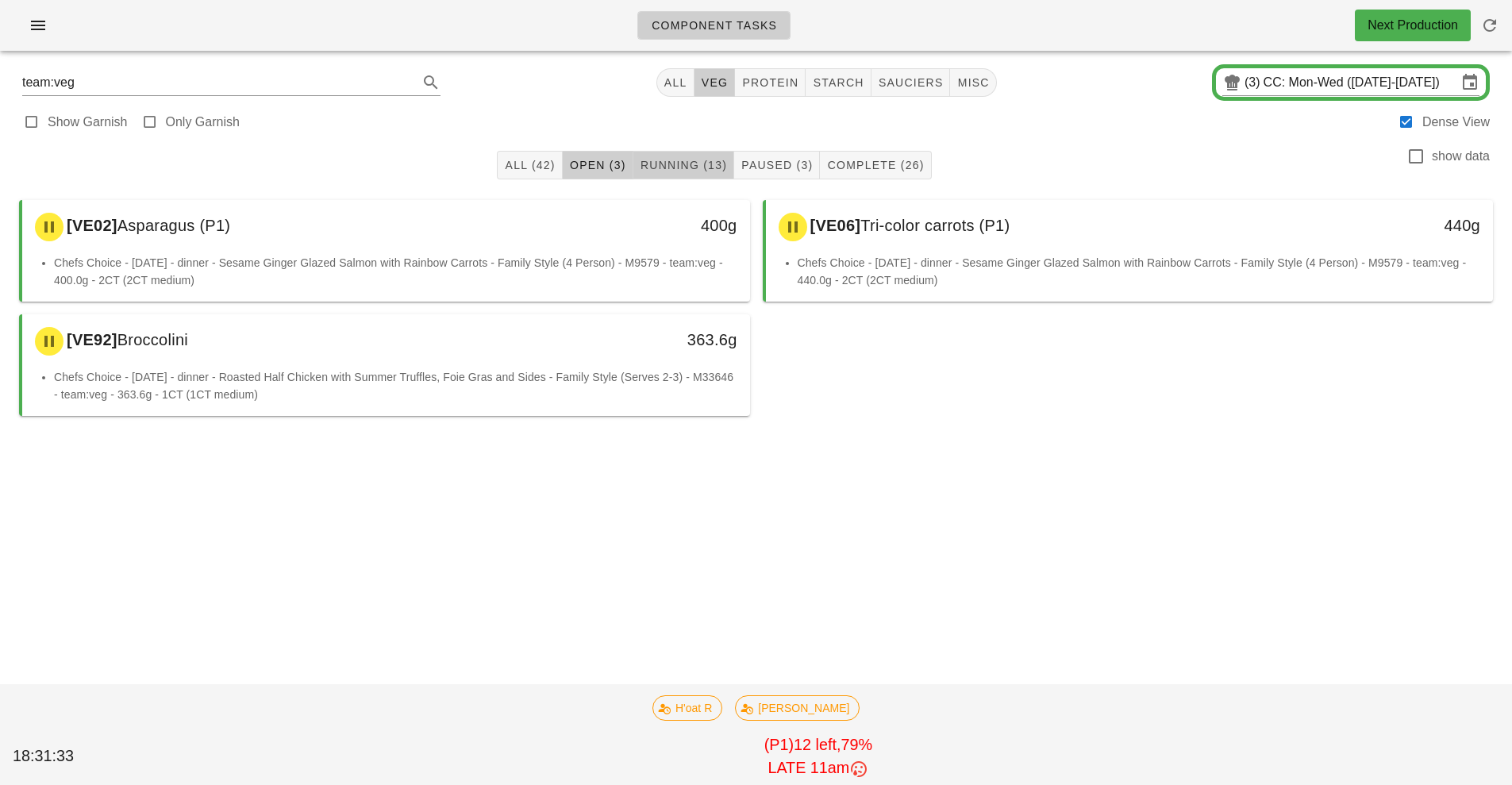
click at [690, 165] on span "Running (13)" at bounding box center [683, 165] width 88 height 13
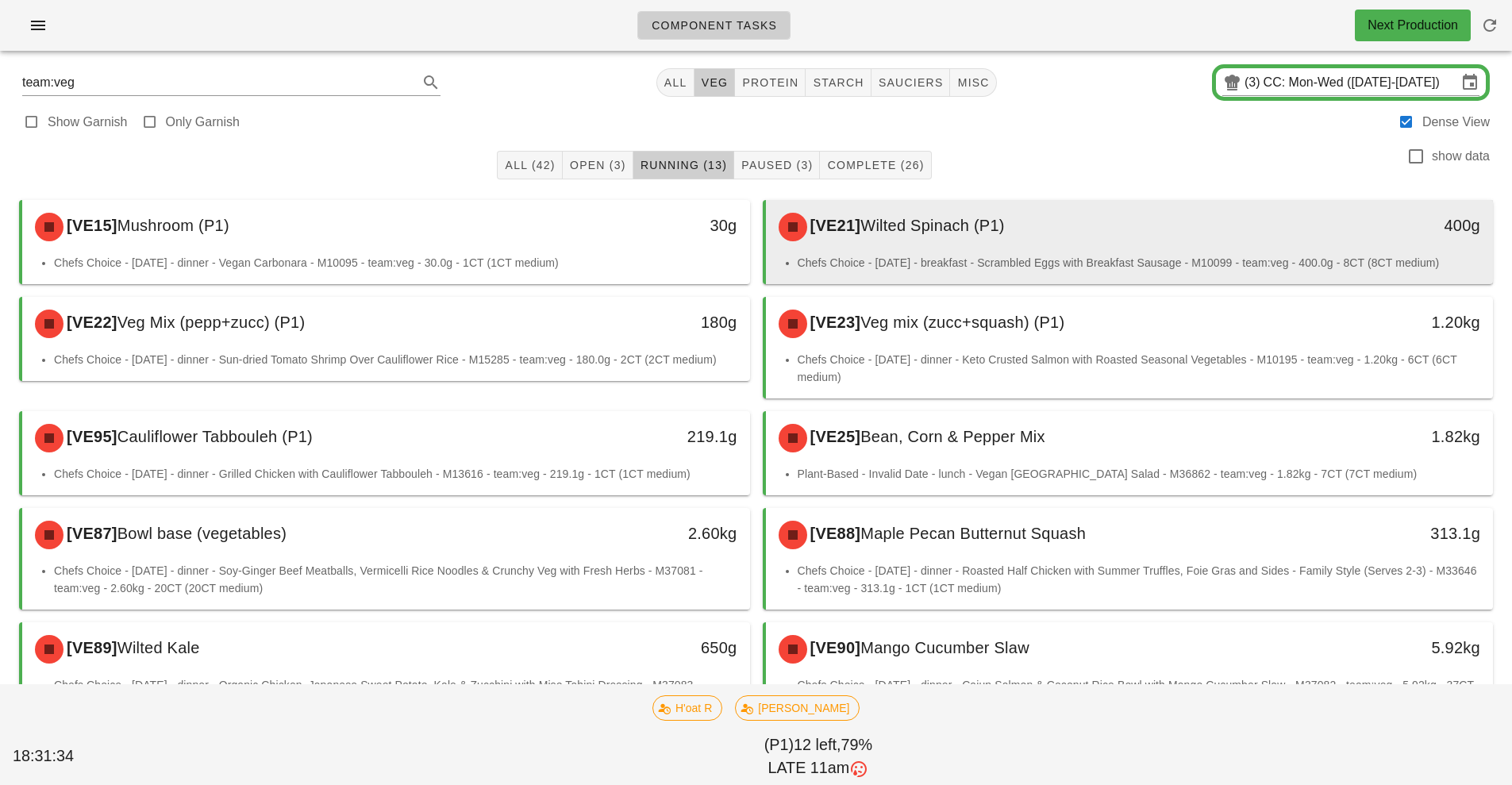
click at [993, 238] on div "[VE21] Wilted Spinach (P1)" at bounding box center [1040, 227] width 541 height 48
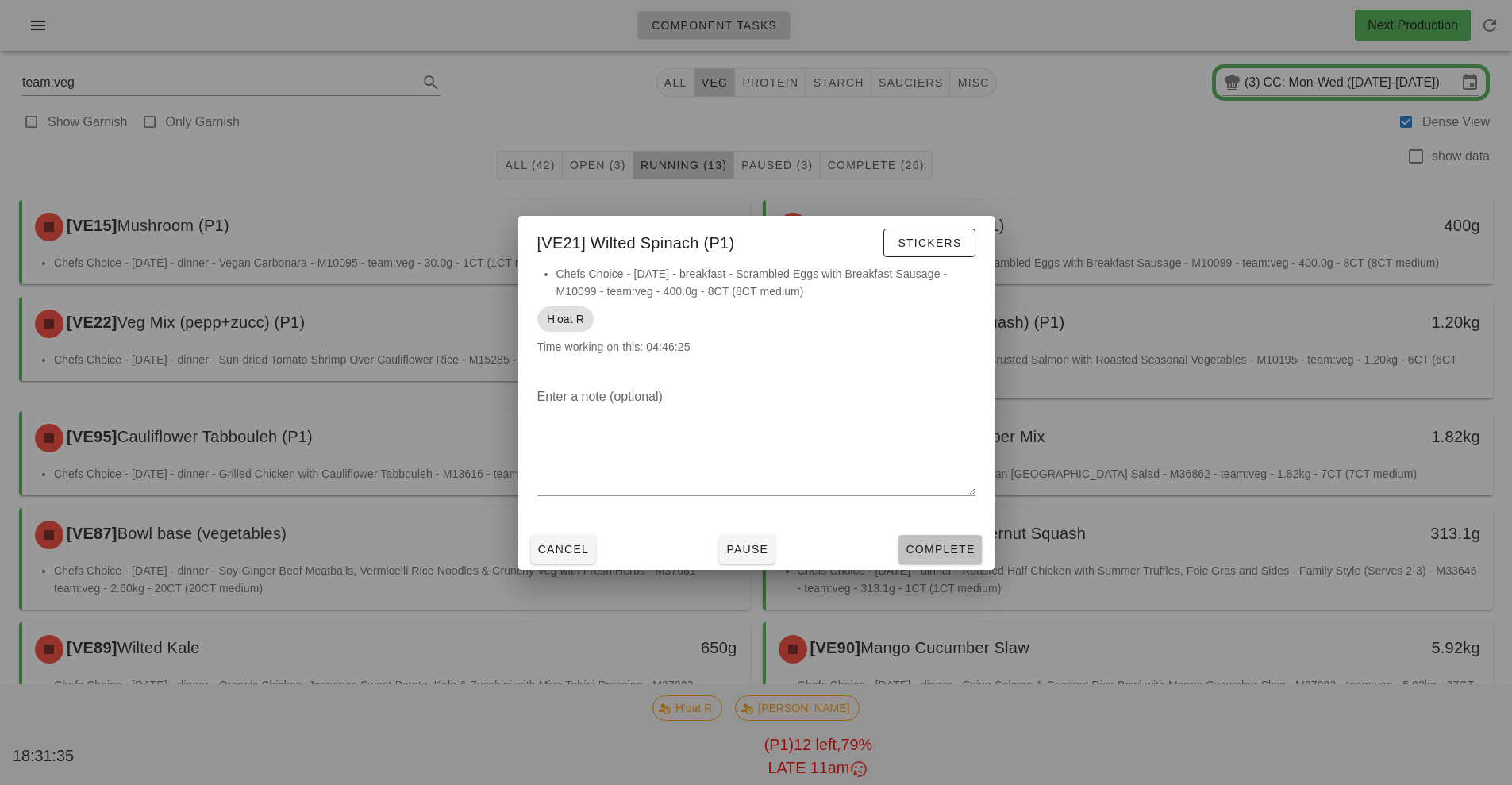
click at [947, 558] on button "Complete" at bounding box center [939, 549] width 82 height 28
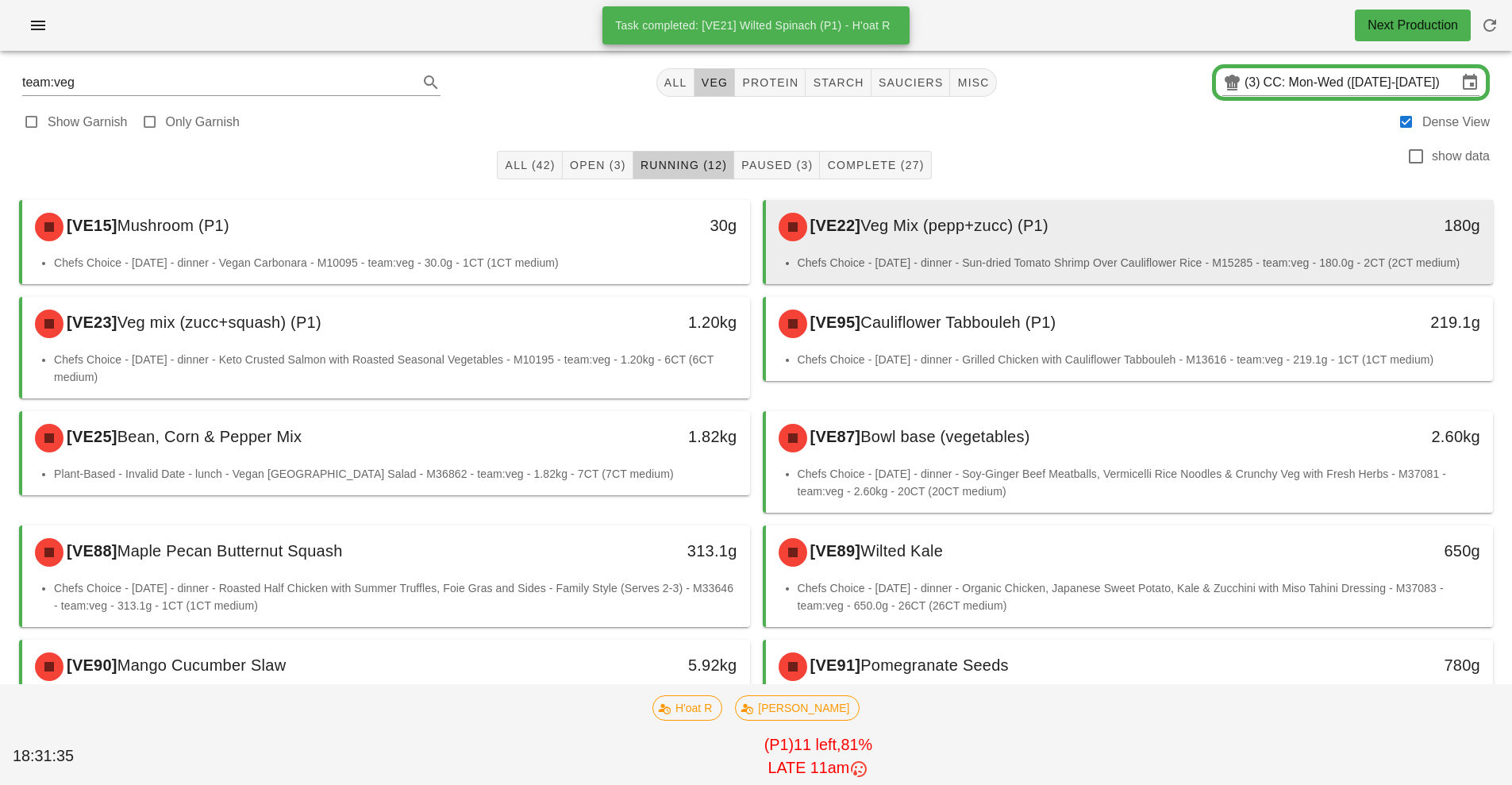
click at [1049, 227] on span "Veg Mix (pepp+zucc) (P1)" at bounding box center [955, 225] width 188 height 17
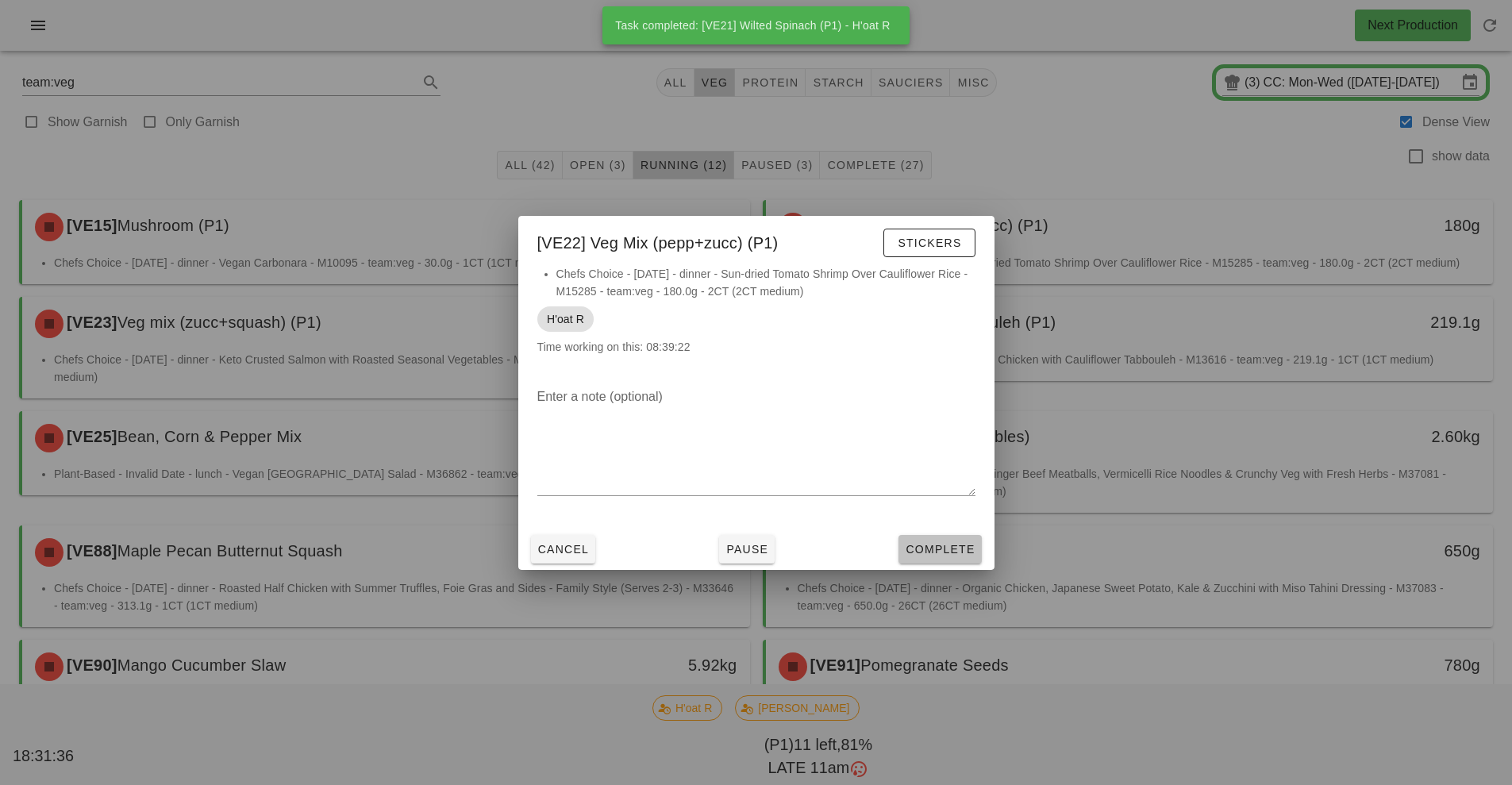
click at [934, 558] on button "Complete" at bounding box center [939, 549] width 82 height 28
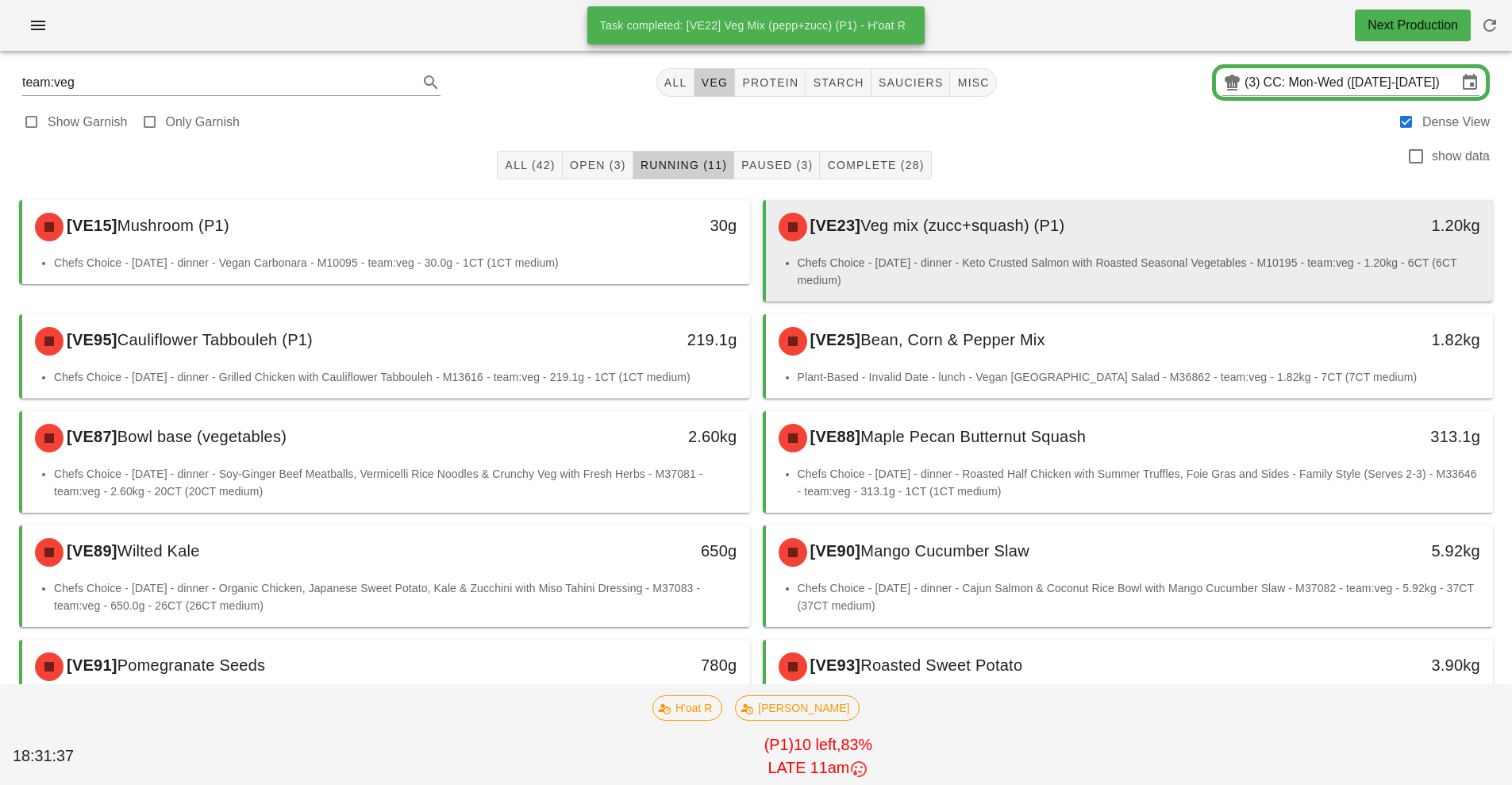
click at [1092, 234] on div "[VE23] Veg mix (zucc+squash) (P1)" at bounding box center [1040, 227] width 541 height 48
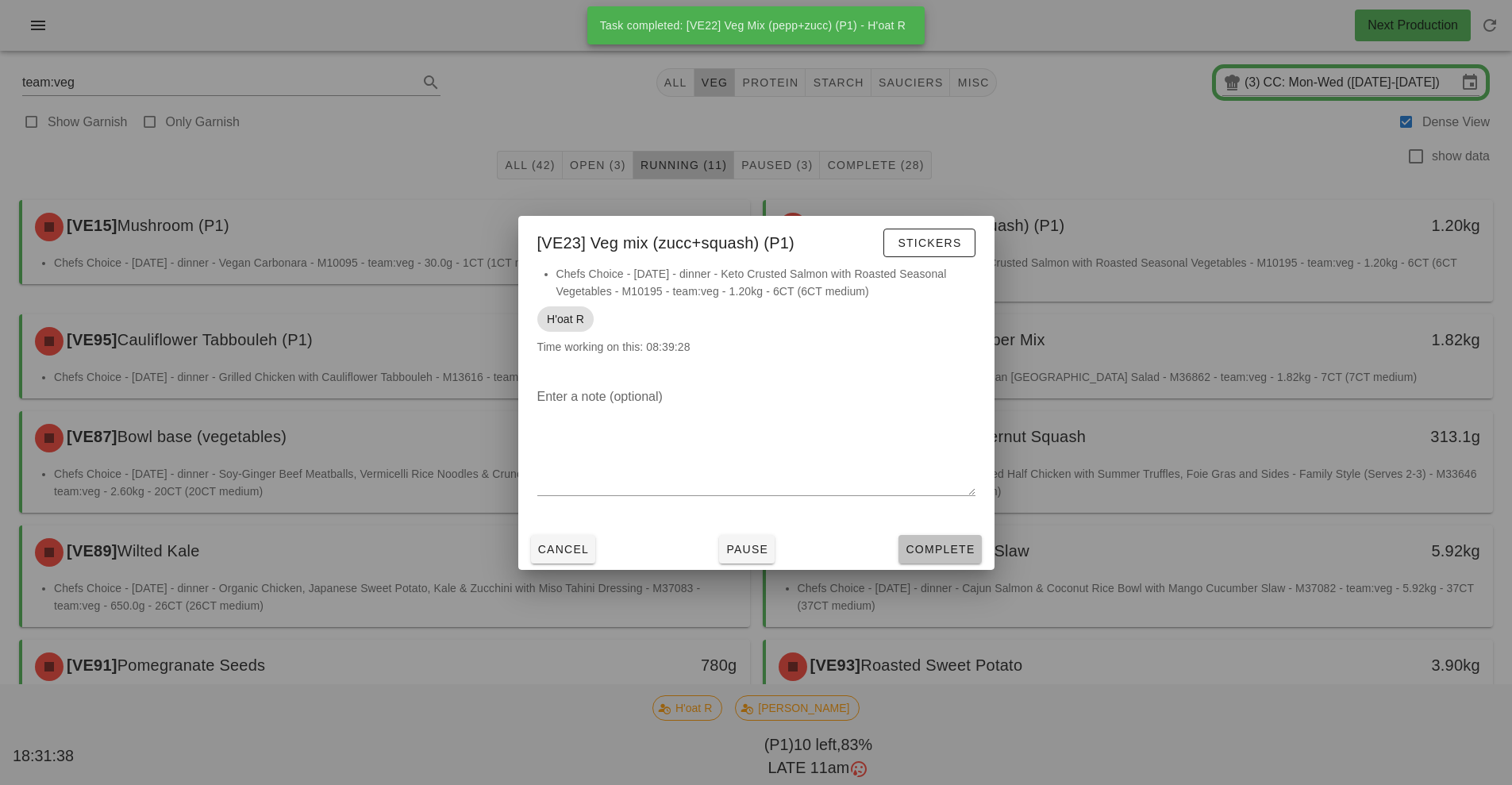
click at [942, 551] on span "Complete" at bounding box center [939, 549] width 69 height 13
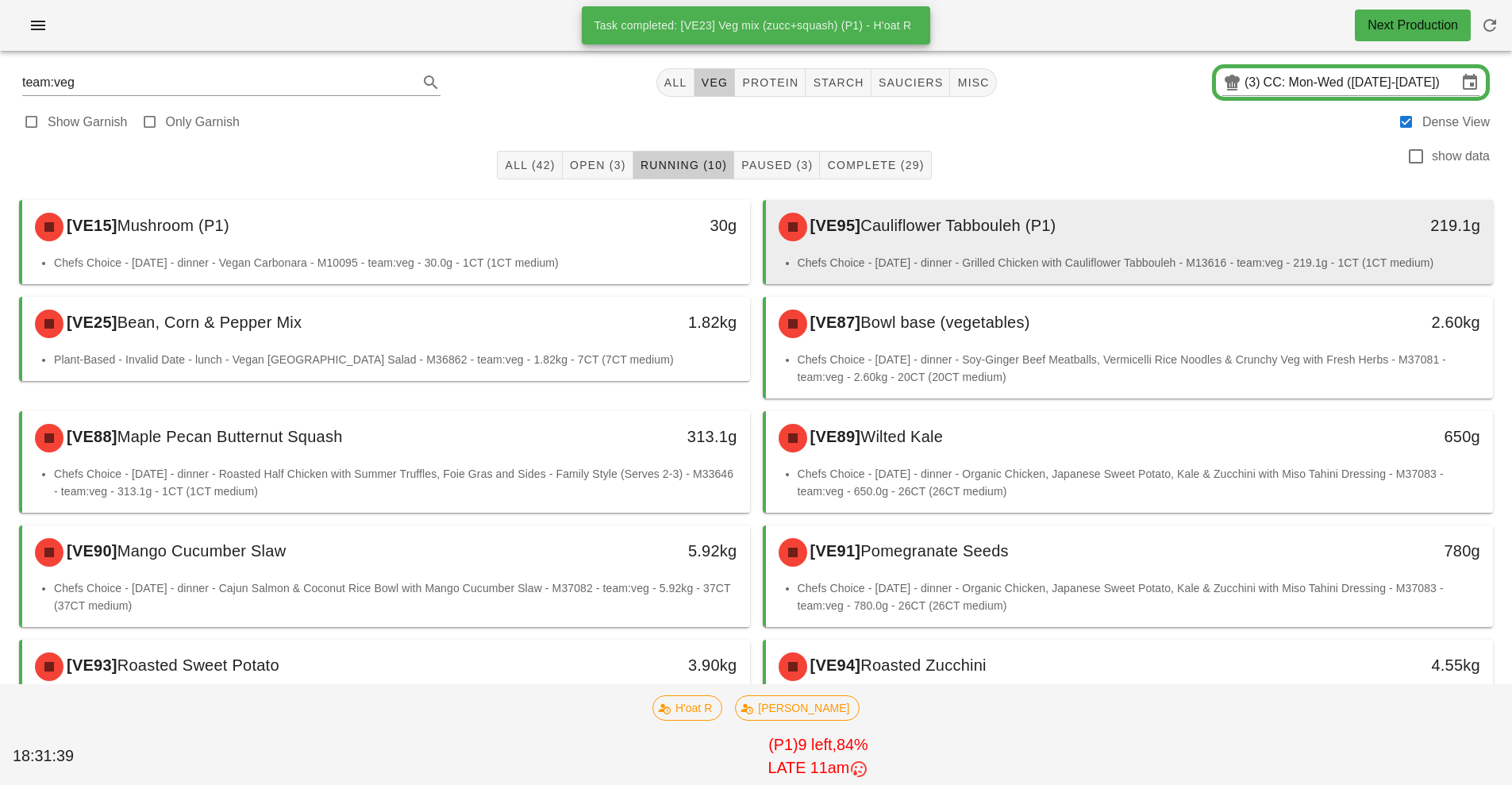
click at [1074, 241] on div "[VE95] Cauliflower Tabbouleh (P1)" at bounding box center [1040, 227] width 541 height 48
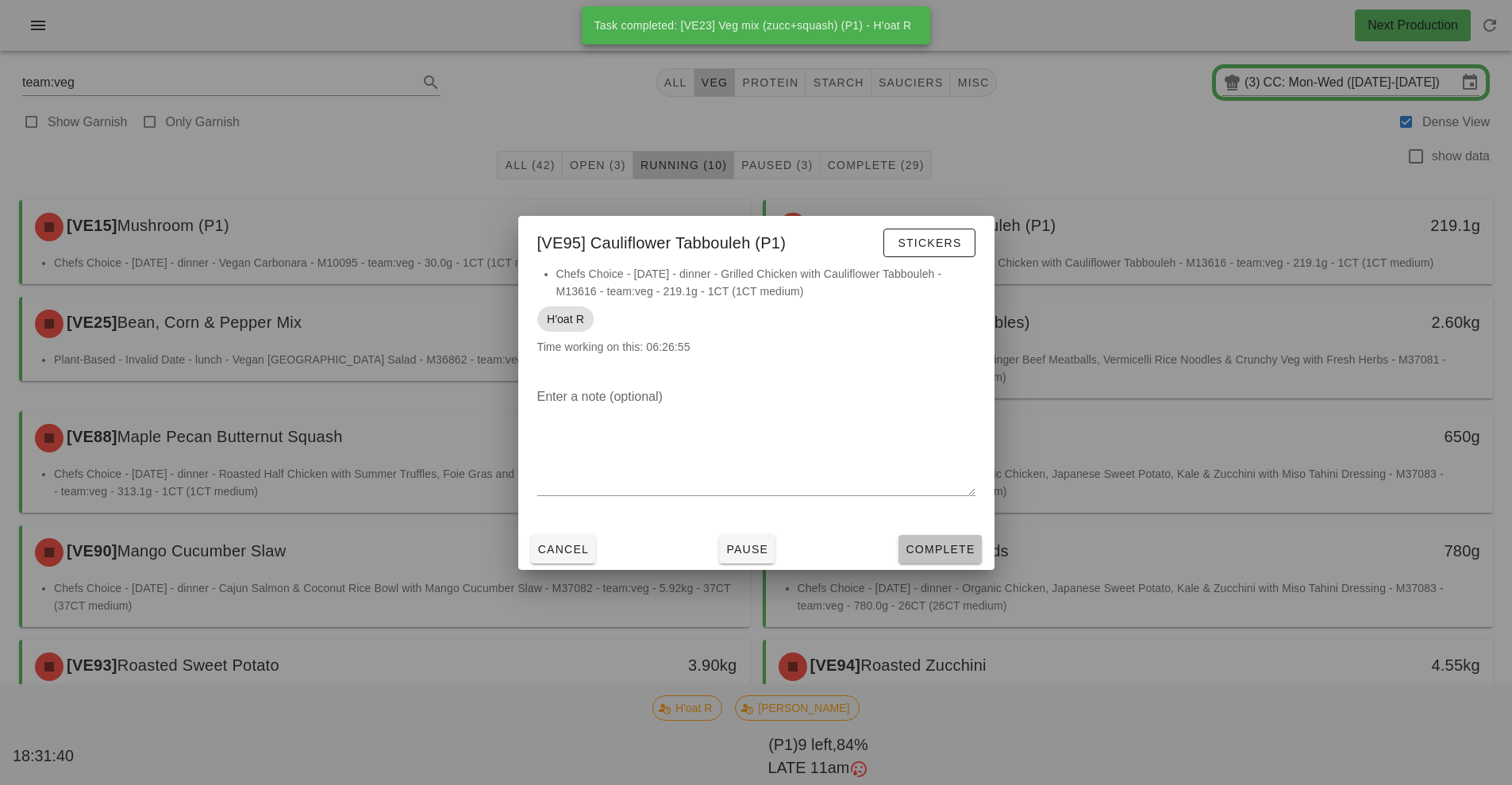
click at [961, 557] on button "Complete" at bounding box center [939, 549] width 82 height 28
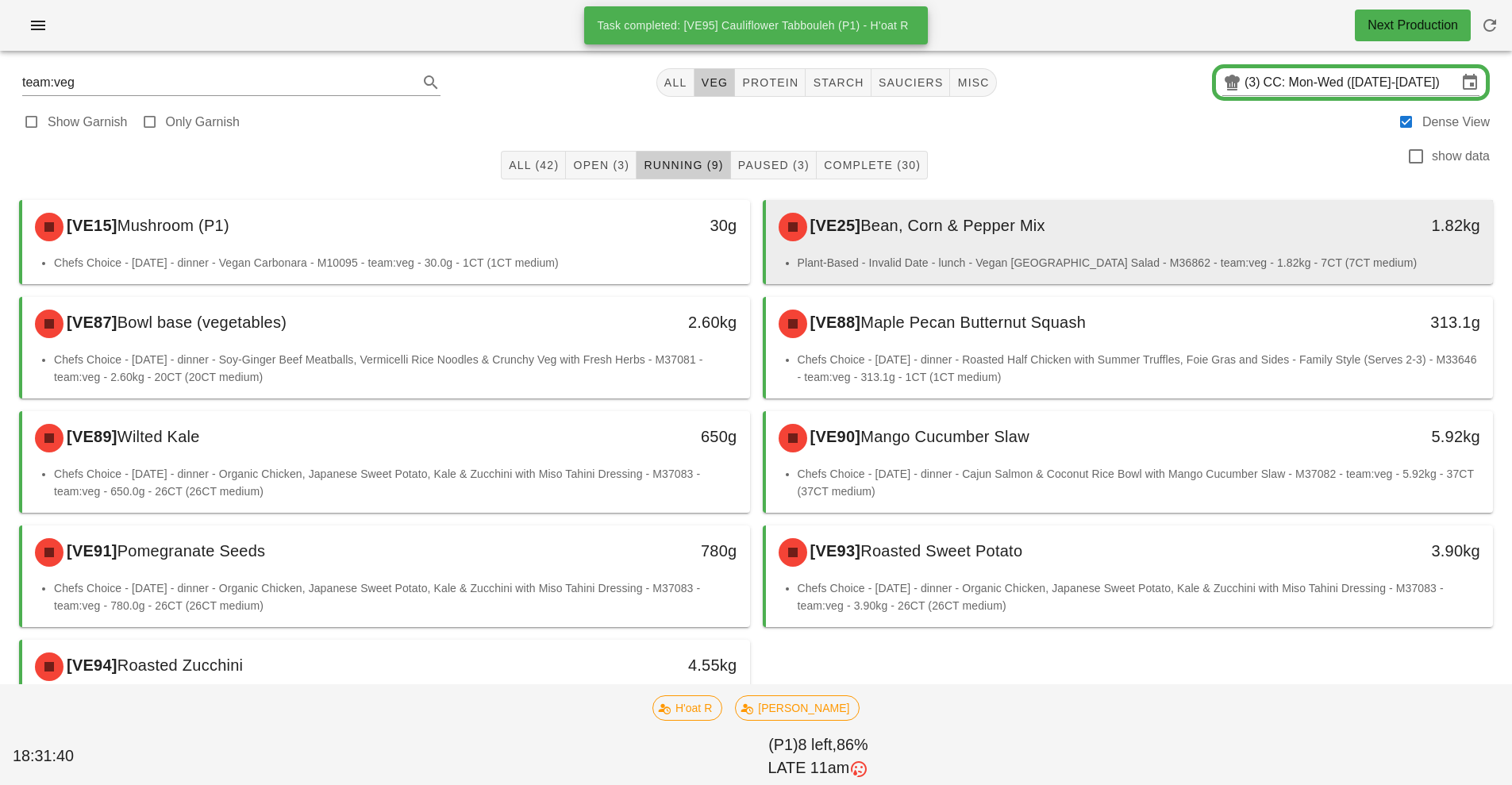
click at [1074, 260] on li "Plant-Based - Invalid Date - lunch - Vegan [GEOGRAPHIC_DATA] Salad - M36862 - t…" at bounding box center [1139, 262] width 683 height 17
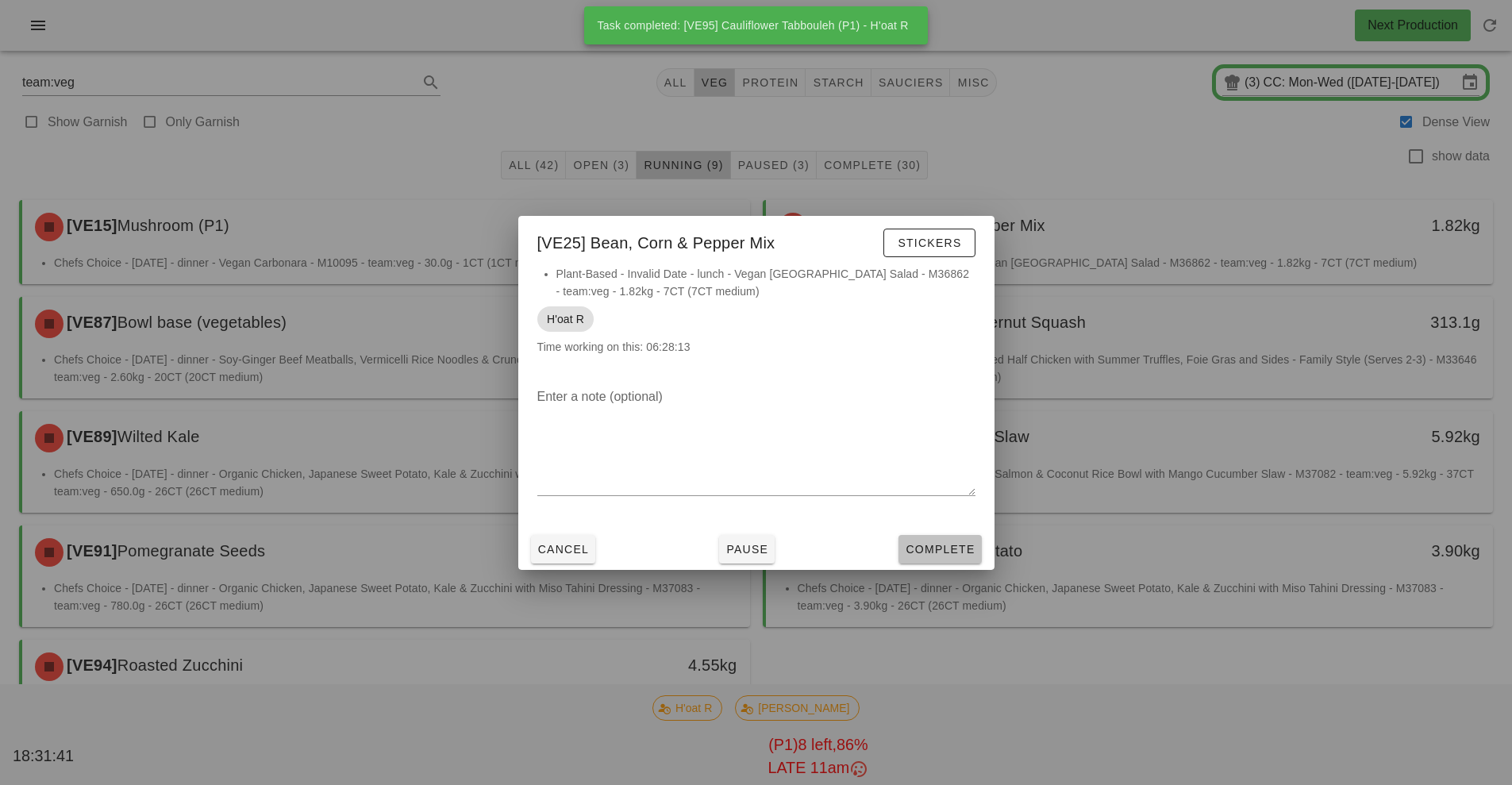
click at [958, 554] on span "Complete" at bounding box center [939, 549] width 69 height 13
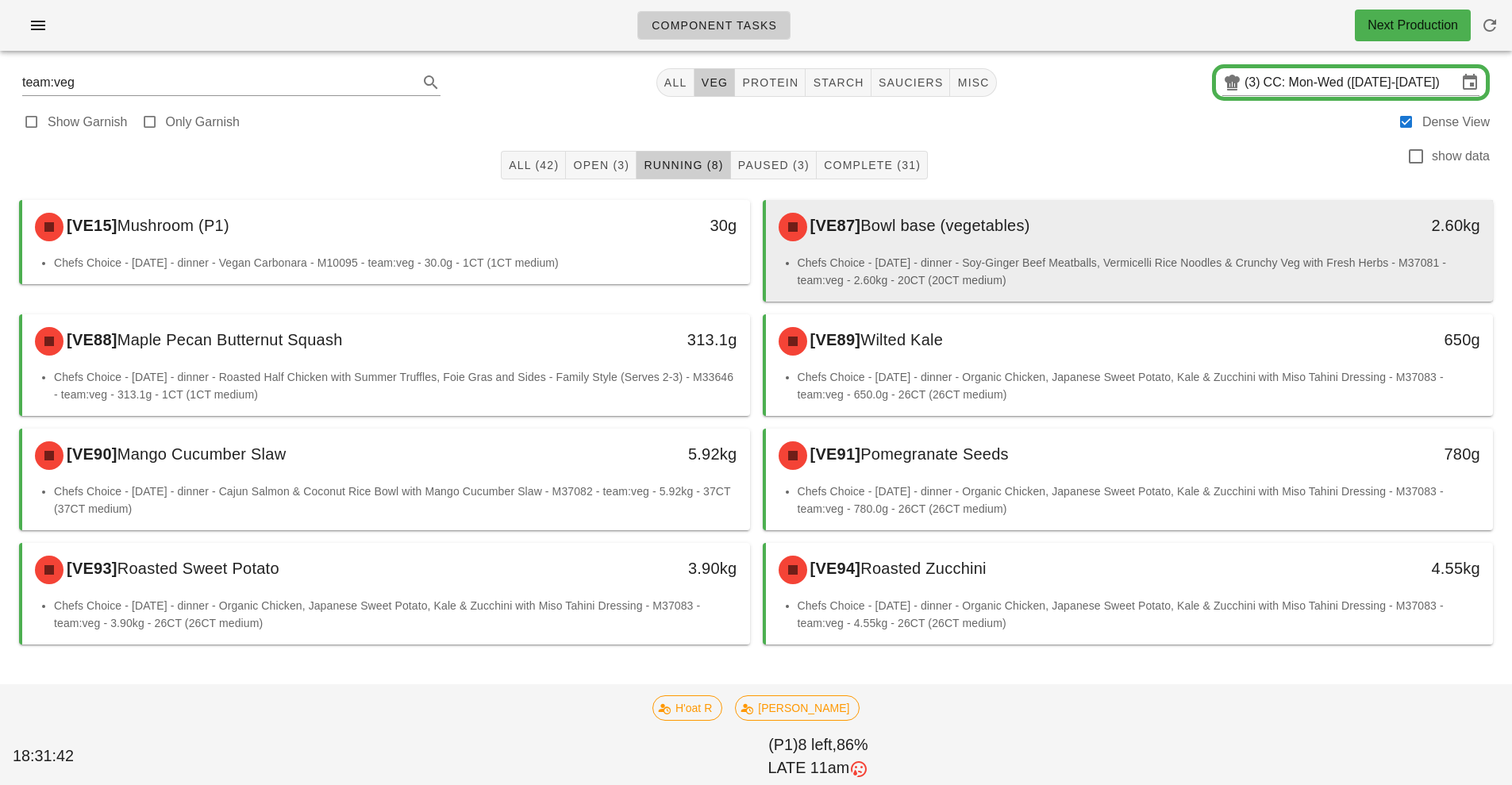
click at [1080, 253] on div "[VE87] Bowl base (vegetables) 2.60kg" at bounding box center [1129, 227] width 728 height 54
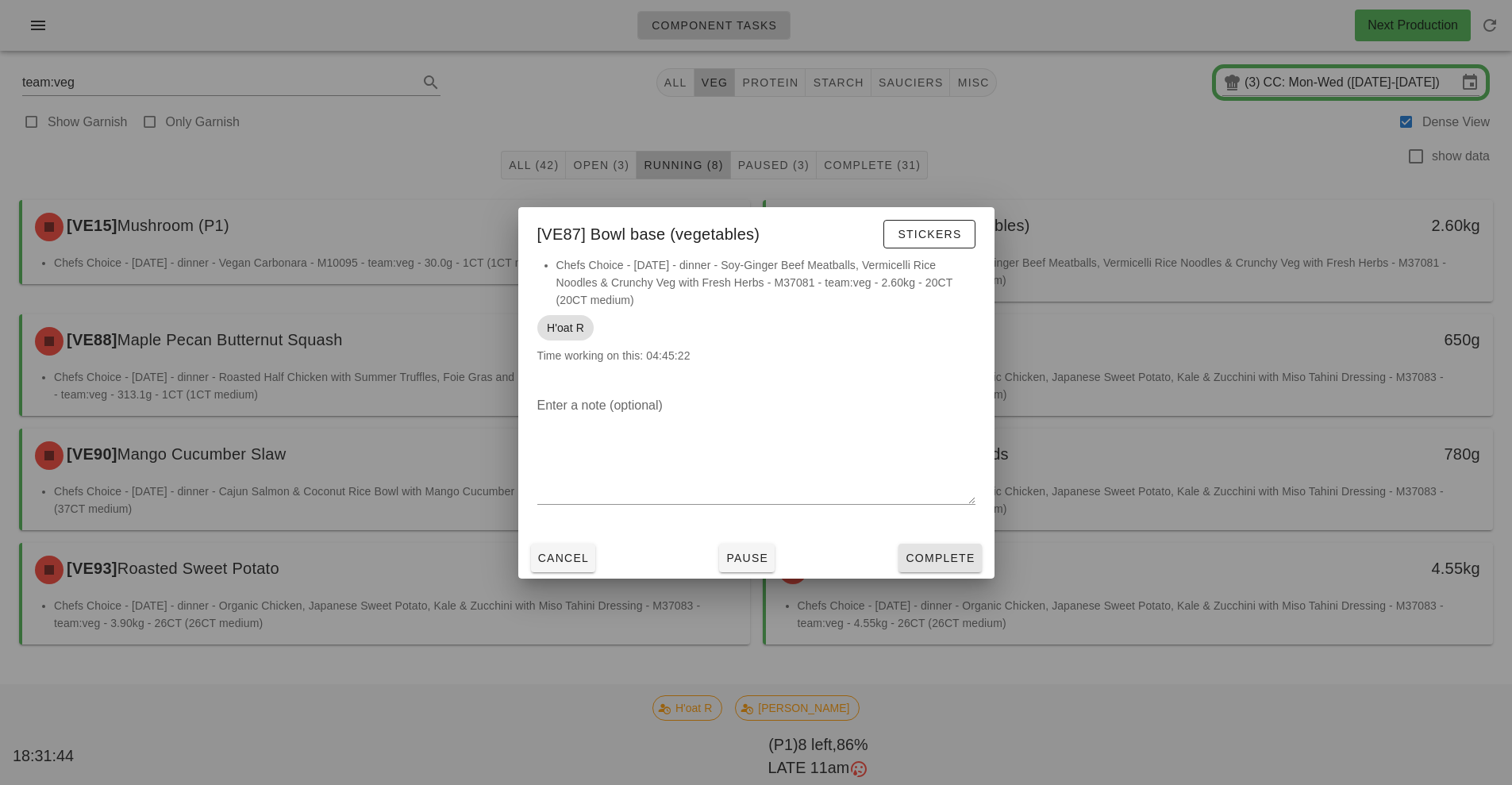
click at [955, 558] on span "Complete" at bounding box center [939, 558] width 69 height 13
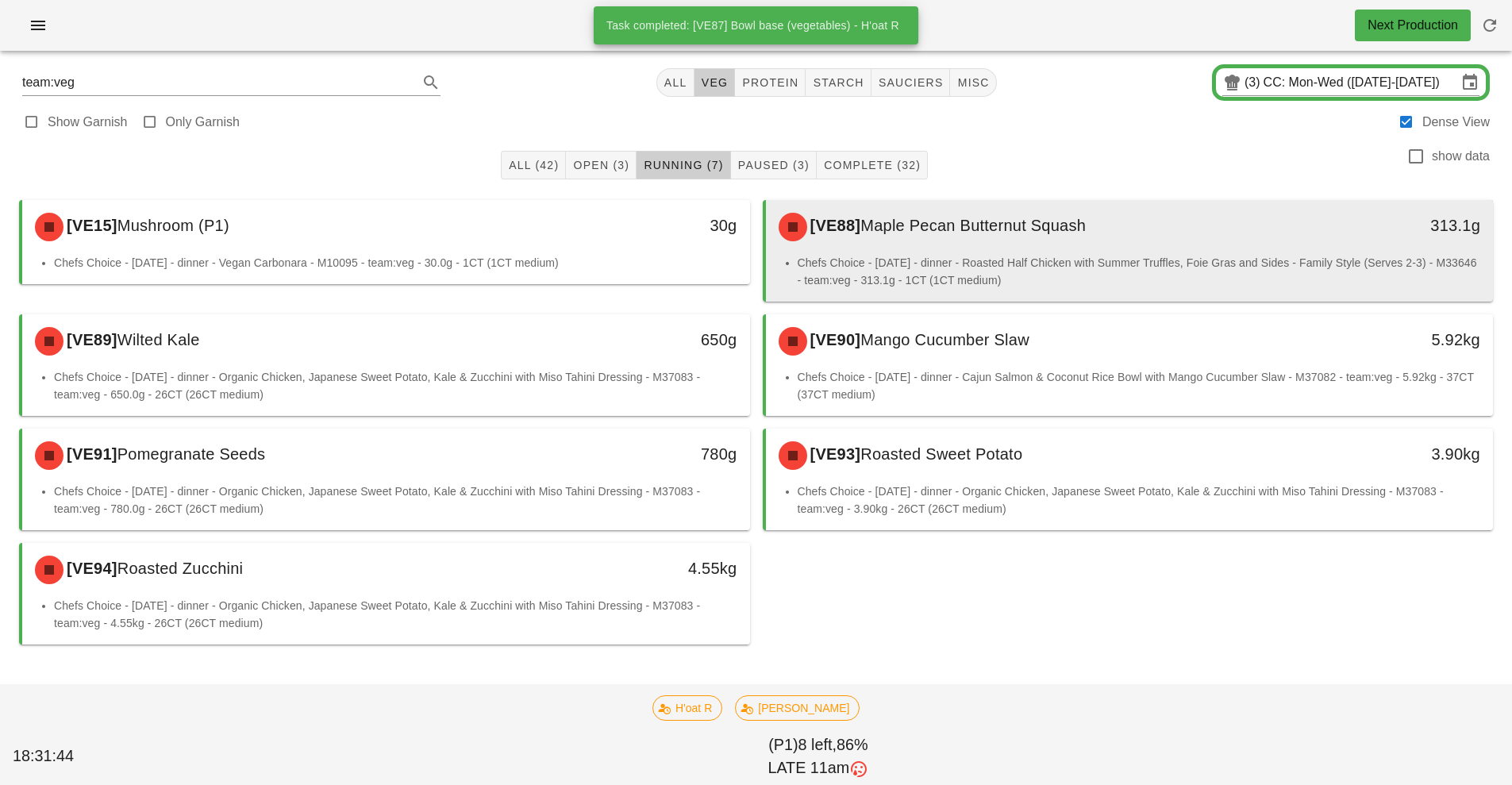
click at [1115, 257] on li "Chefs Choice - [DATE] - dinner - Roasted Half Chicken with Summer Truffles, Foi…" at bounding box center [1139, 271] width 683 height 35
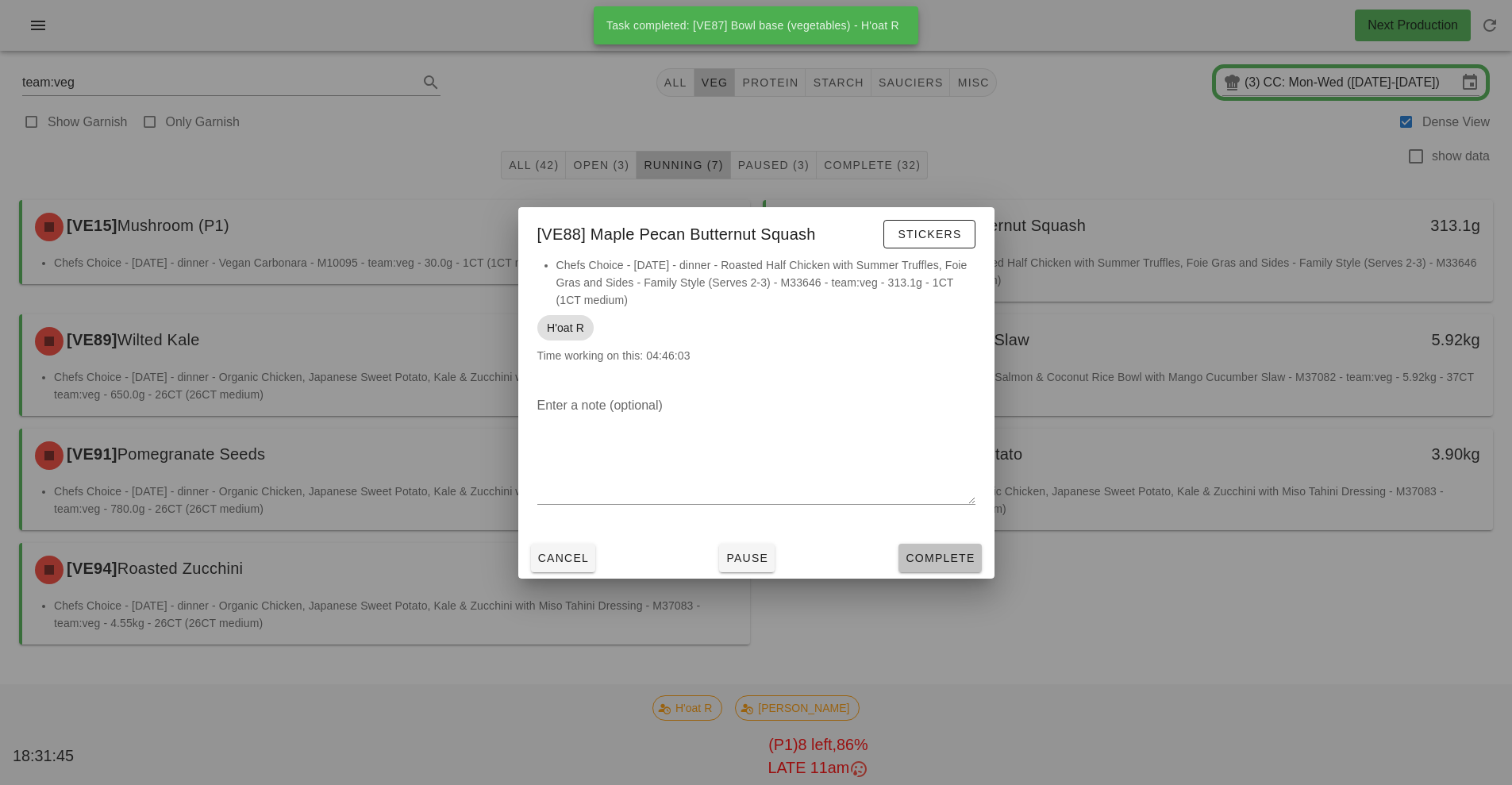
click at [950, 558] on span "Complete" at bounding box center [939, 558] width 69 height 13
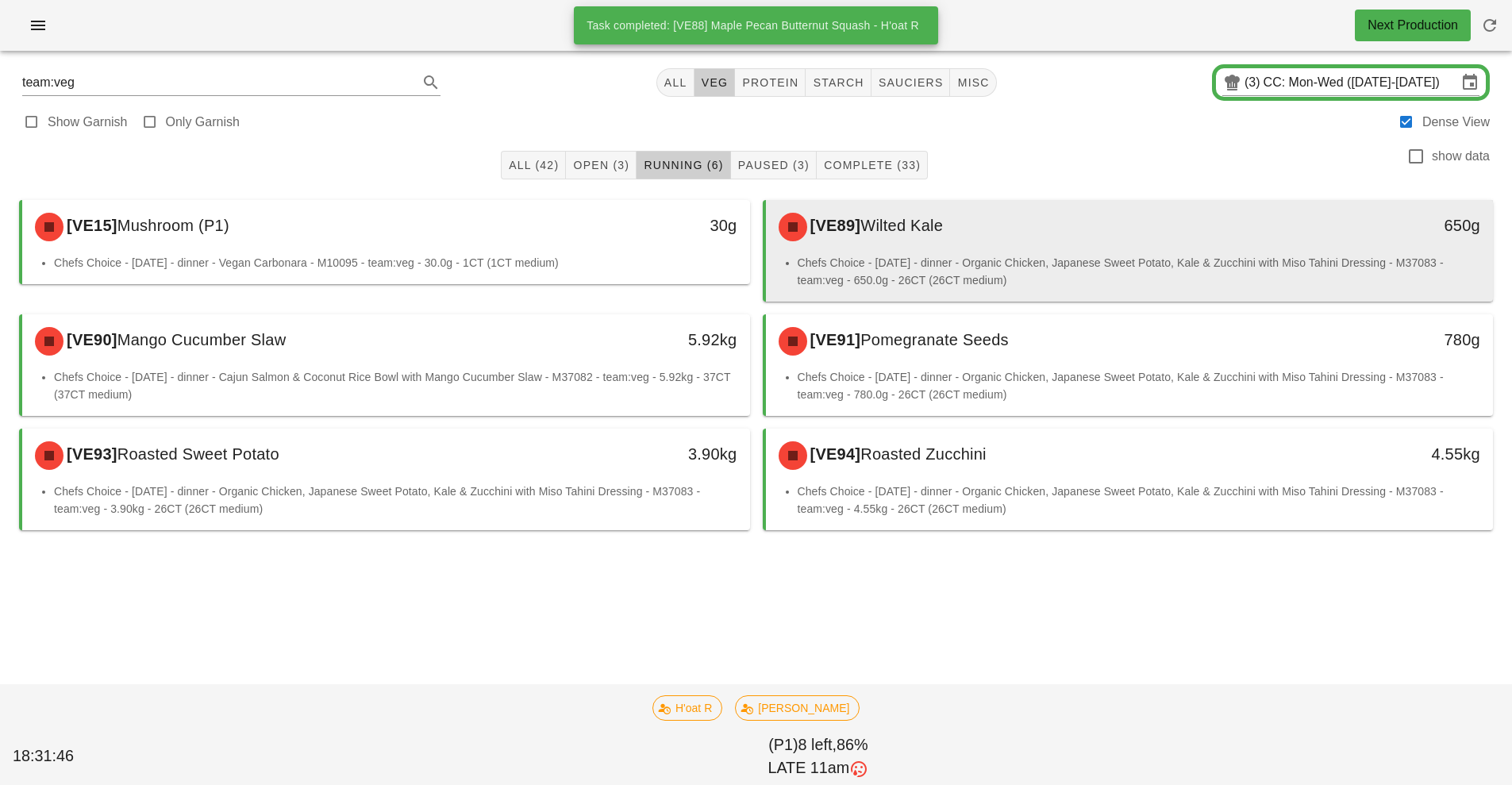
click at [1085, 259] on li "Chefs Choice - [DATE] - dinner - Organic Chicken, Japanese Sweet Potato, Kale &…" at bounding box center [1139, 271] width 683 height 35
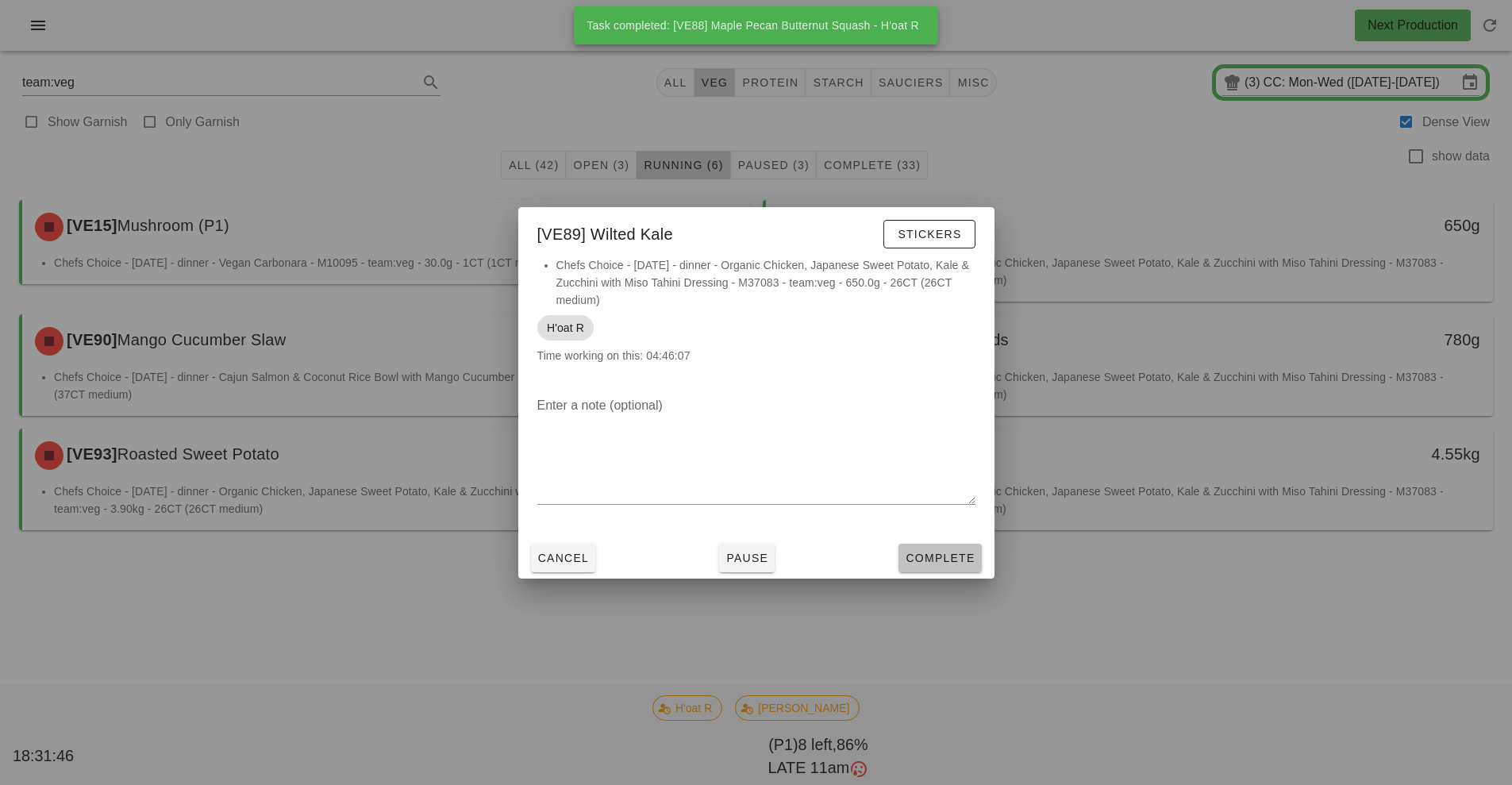
click at [958, 568] on button "Complete" at bounding box center [939, 557] width 82 height 28
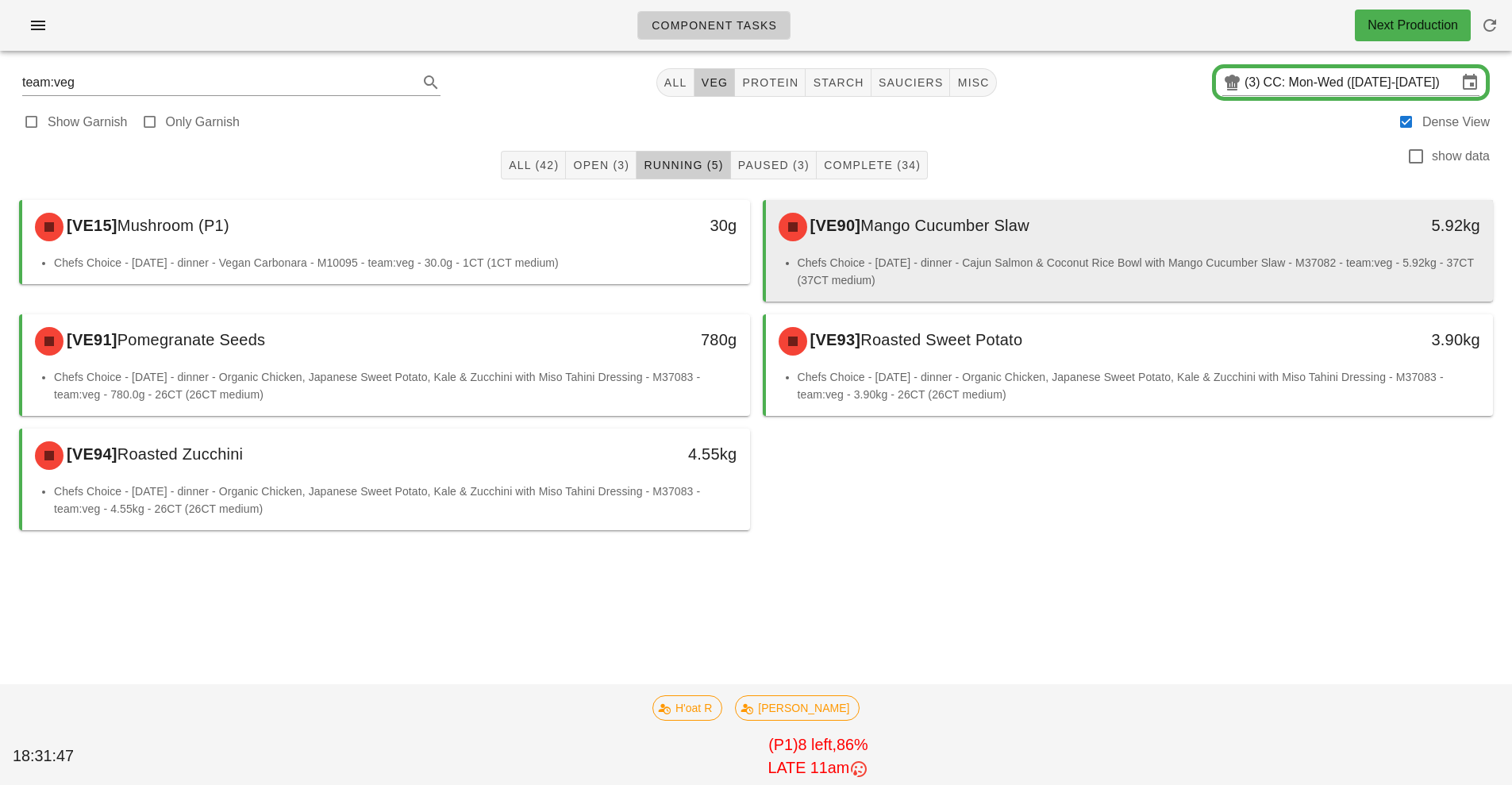
click at [1068, 256] on li "Chefs Choice - [DATE] - dinner - Cajun Salmon & Coconut Rice Bowl with Mango Cu…" at bounding box center [1139, 271] width 683 height 35
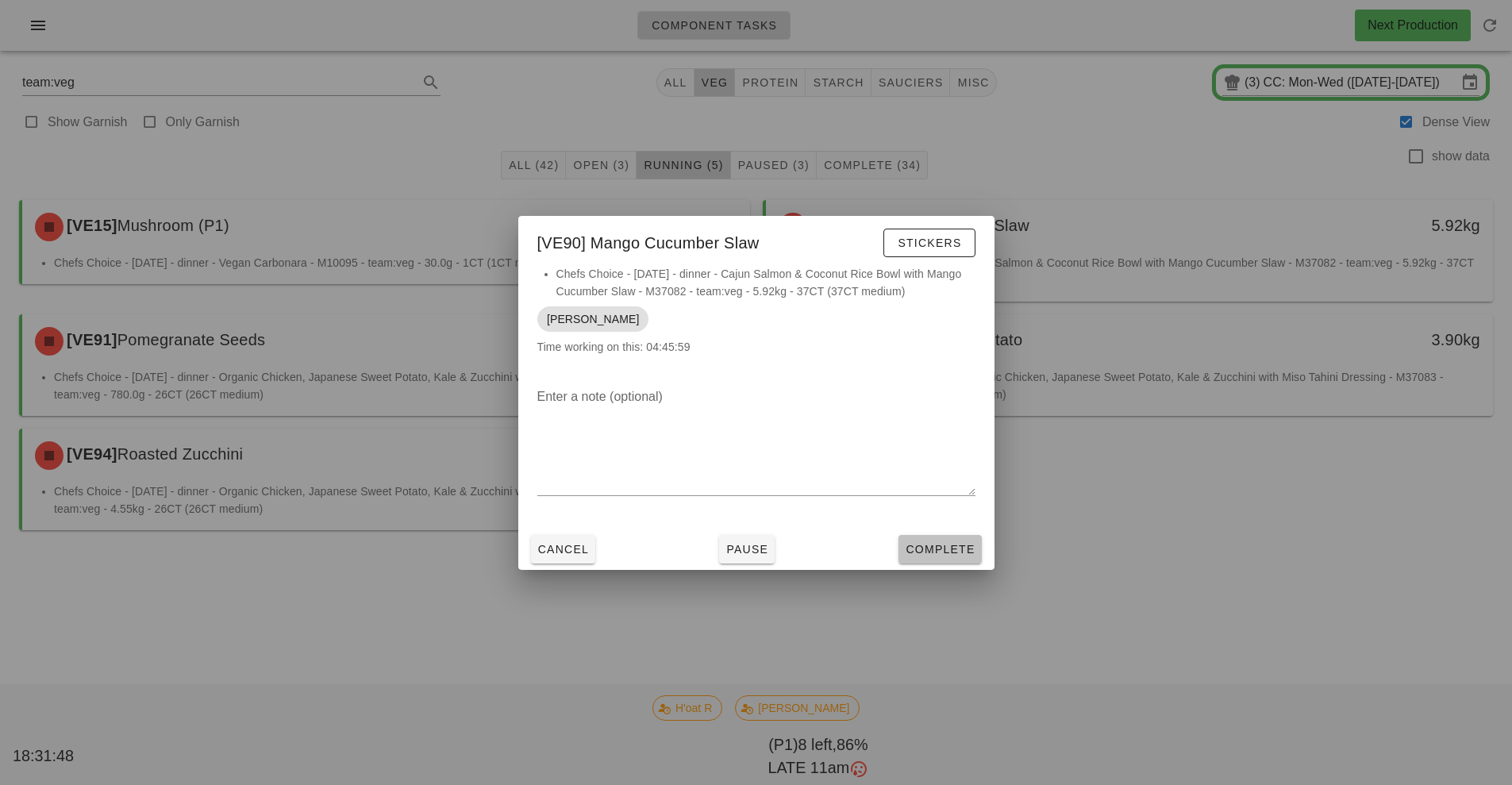
click at [940, 557] on button "Complete" at bounding box center [939, 549] width 82 height 28
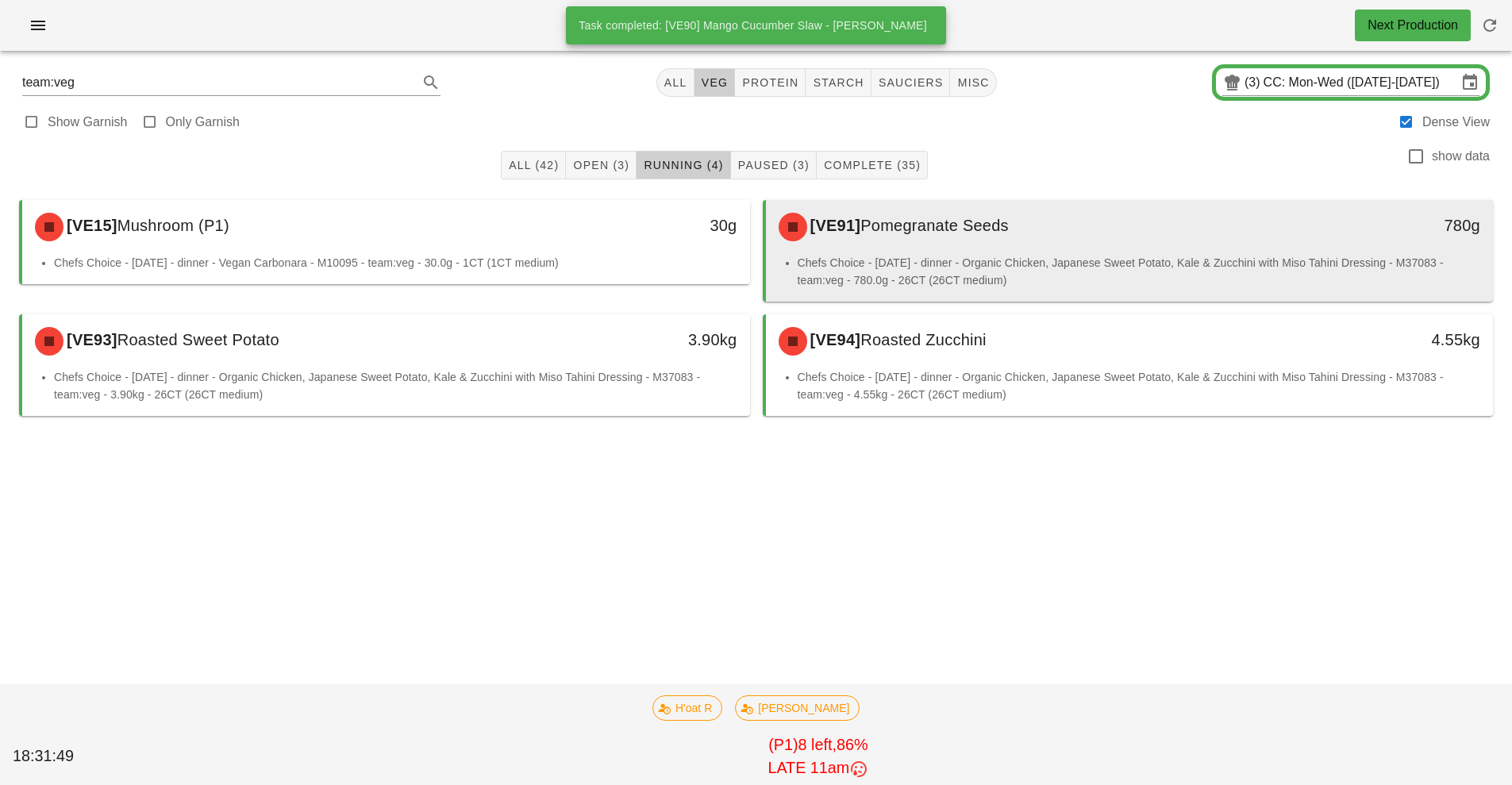
click at [1059, 257] on li "Chefs Choice - [DATE] - dinner - Organic Chicken, Japanese Sweet Potato, Kale &…" at bounding box center [1139, 271] width 683 height 35
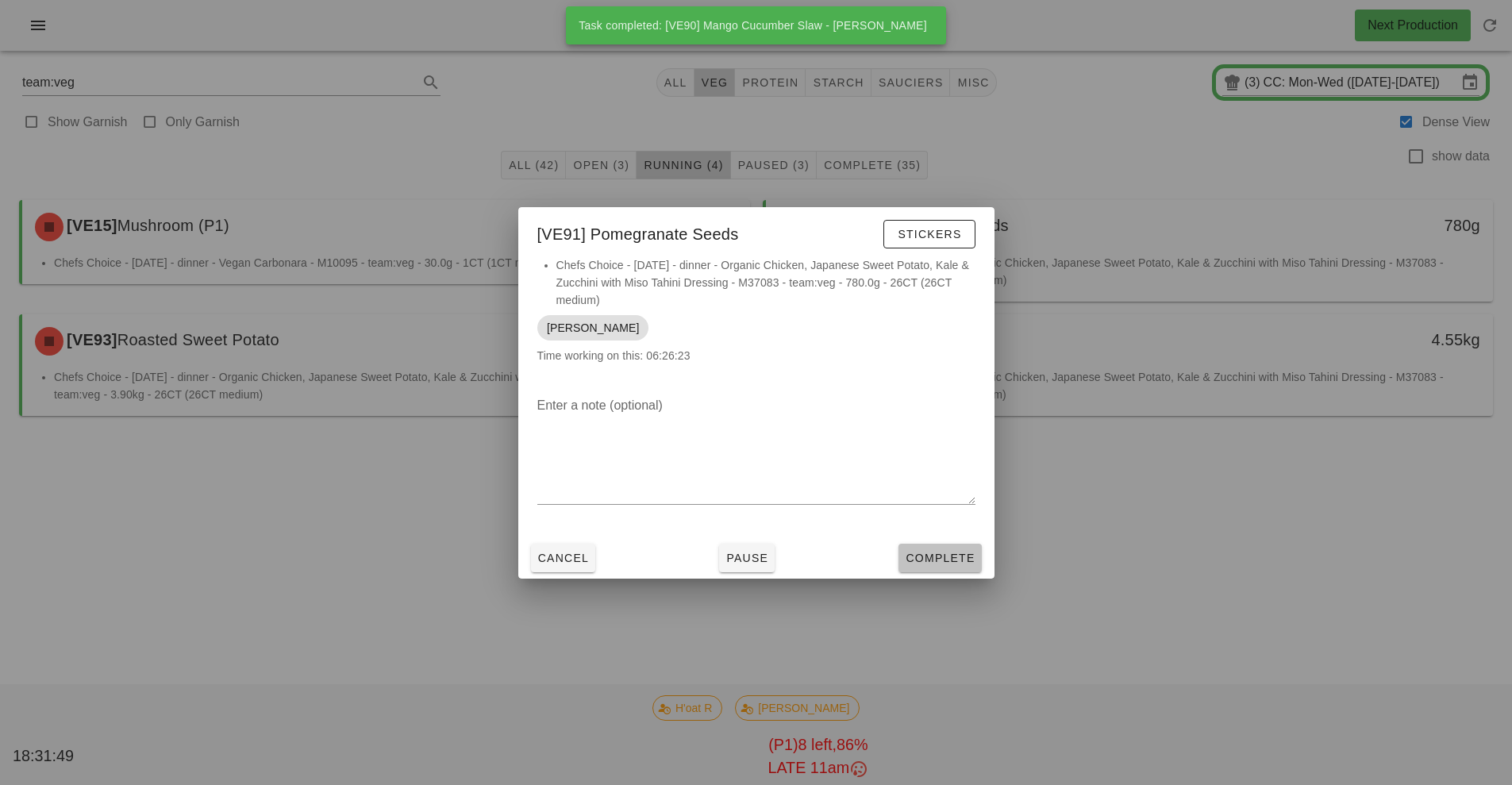
click at [946, 563] on span "Complete" at bounding box center [939, 558] width 69 height 13
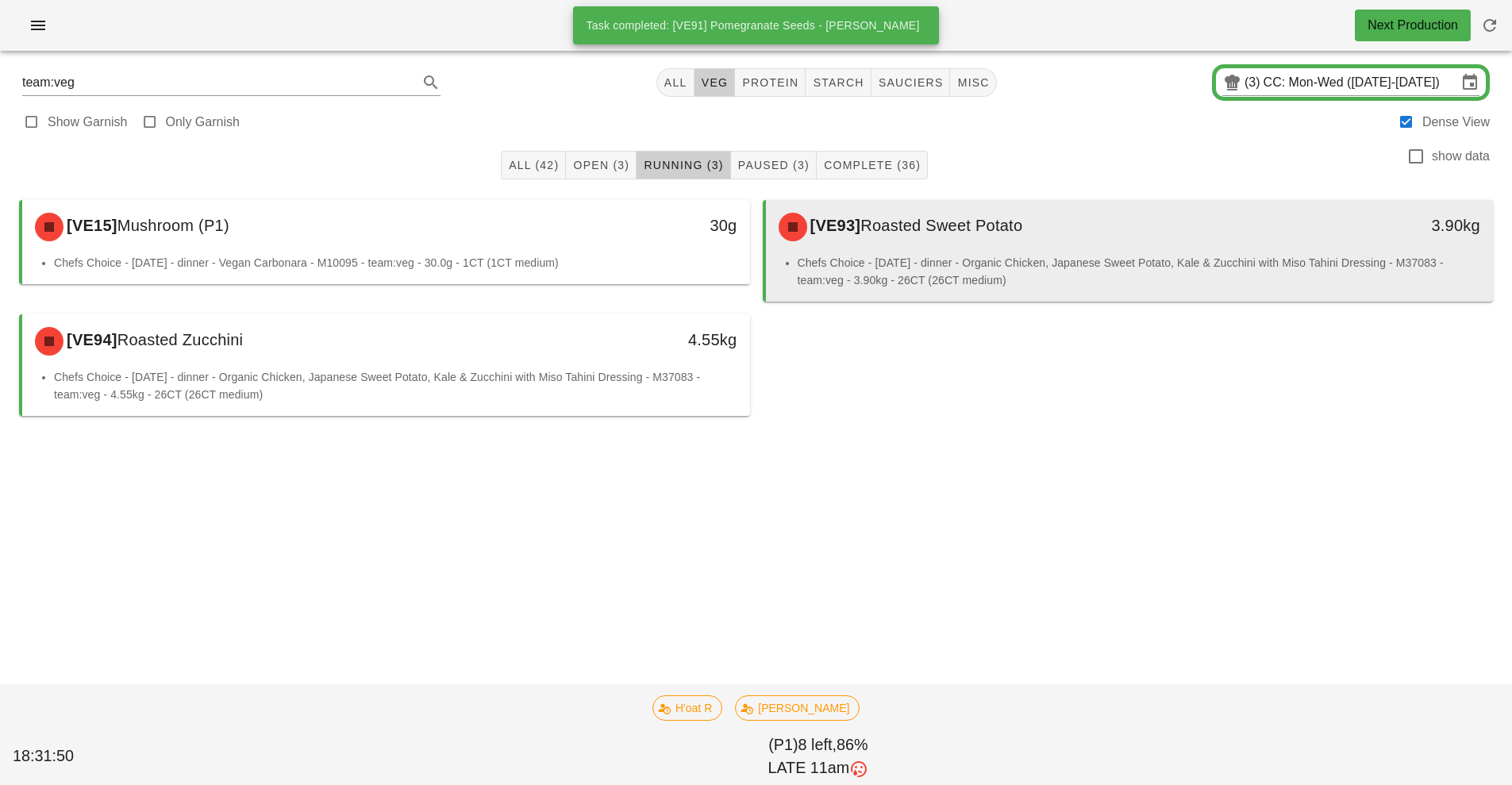
click at [1132, 281] on li "Chefs Choice - [DATE] - dinner - Organic Chicken, Japanese Sweet Potato, Kale &…" at bounding box center [1139, 271] width 683 height 35
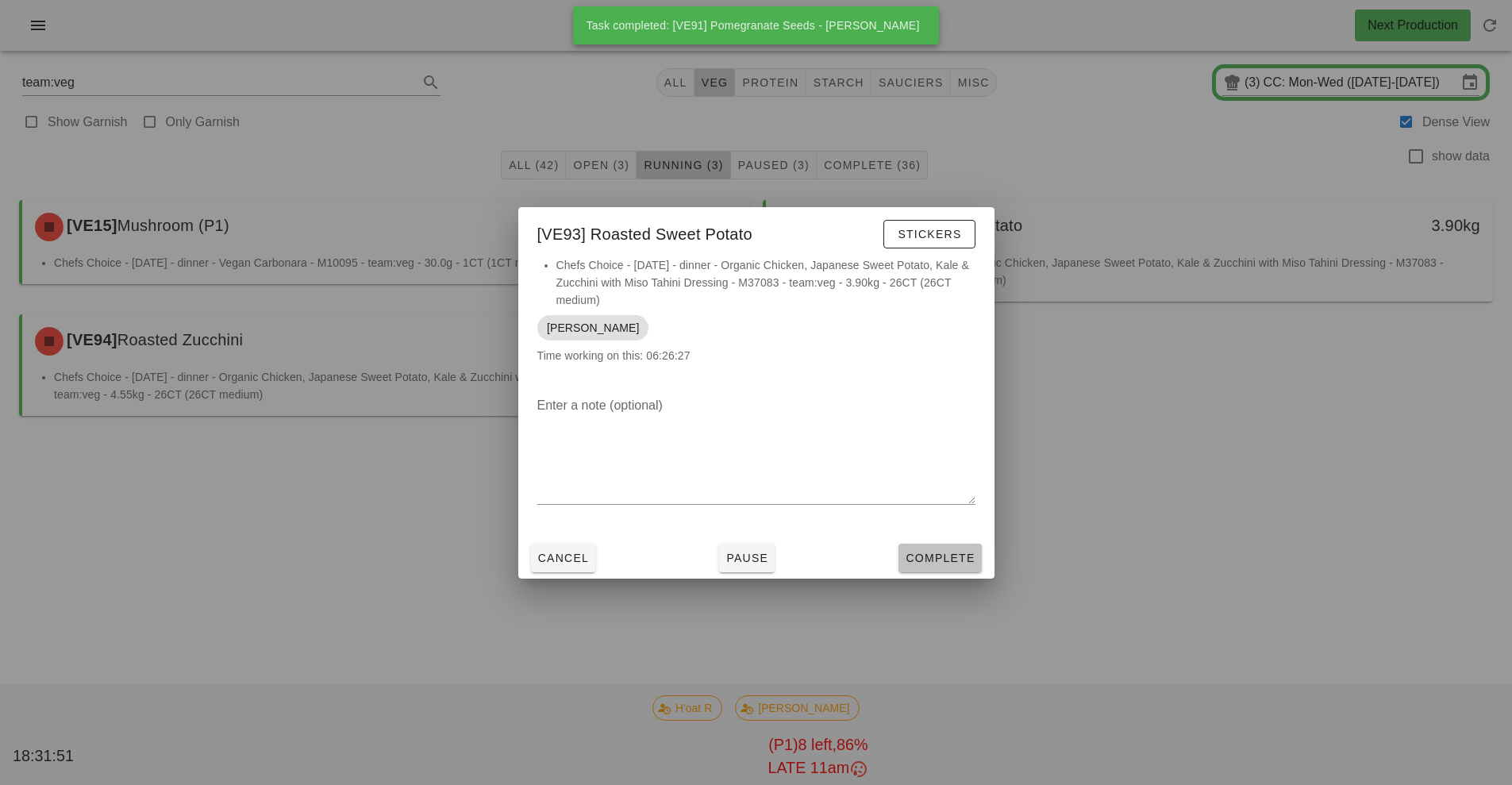
click at [958, 559] on span "Complete" at bounding box center [939, 558] width 69 height 13
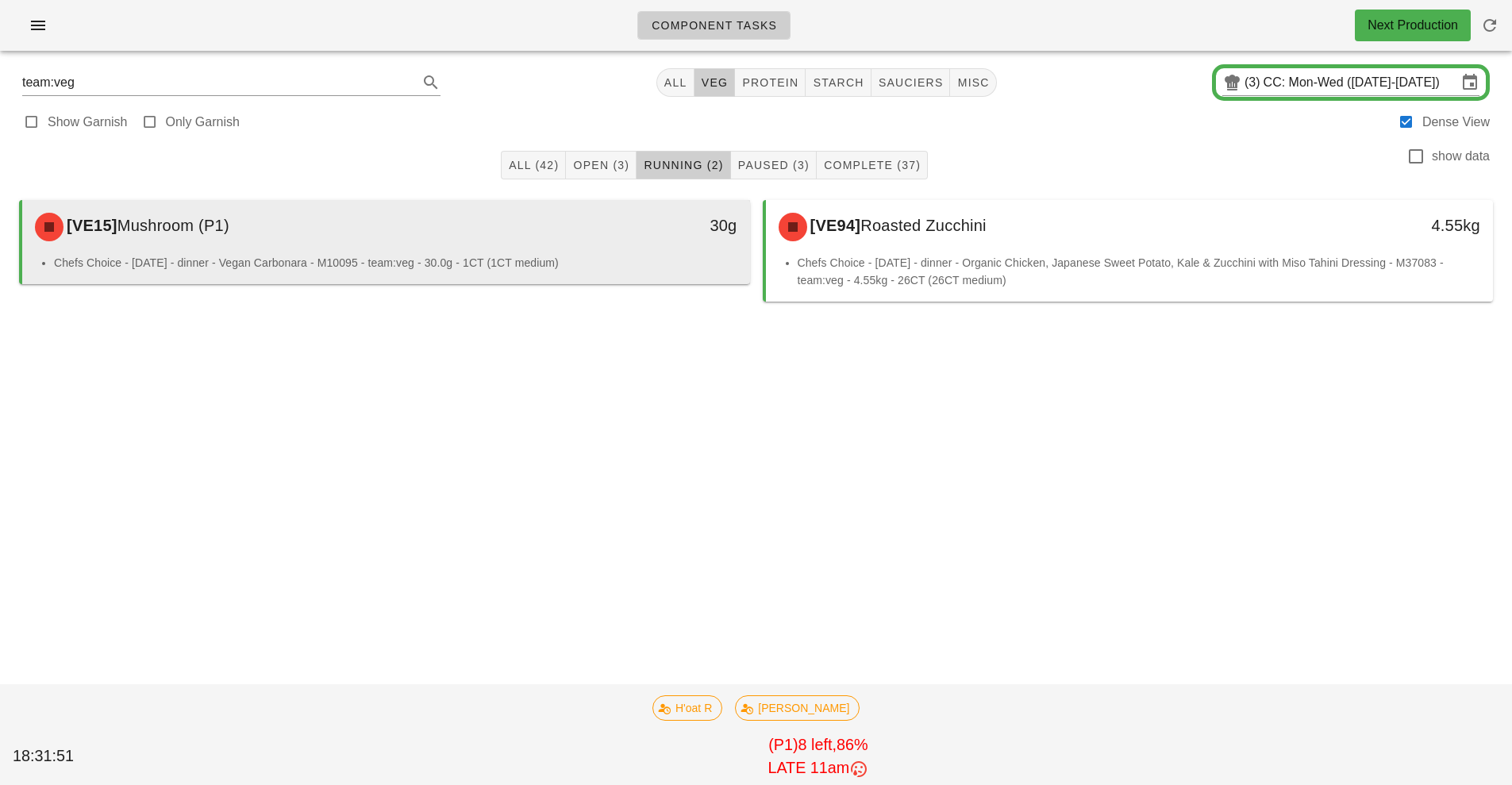
click at [614, 258] on li "Chefs Choice - [DATE] - dinner - Vegan Carbonara - M10095 - team:veg - 30.0g - …" at bounding box center [396, 262] width 683 height 17
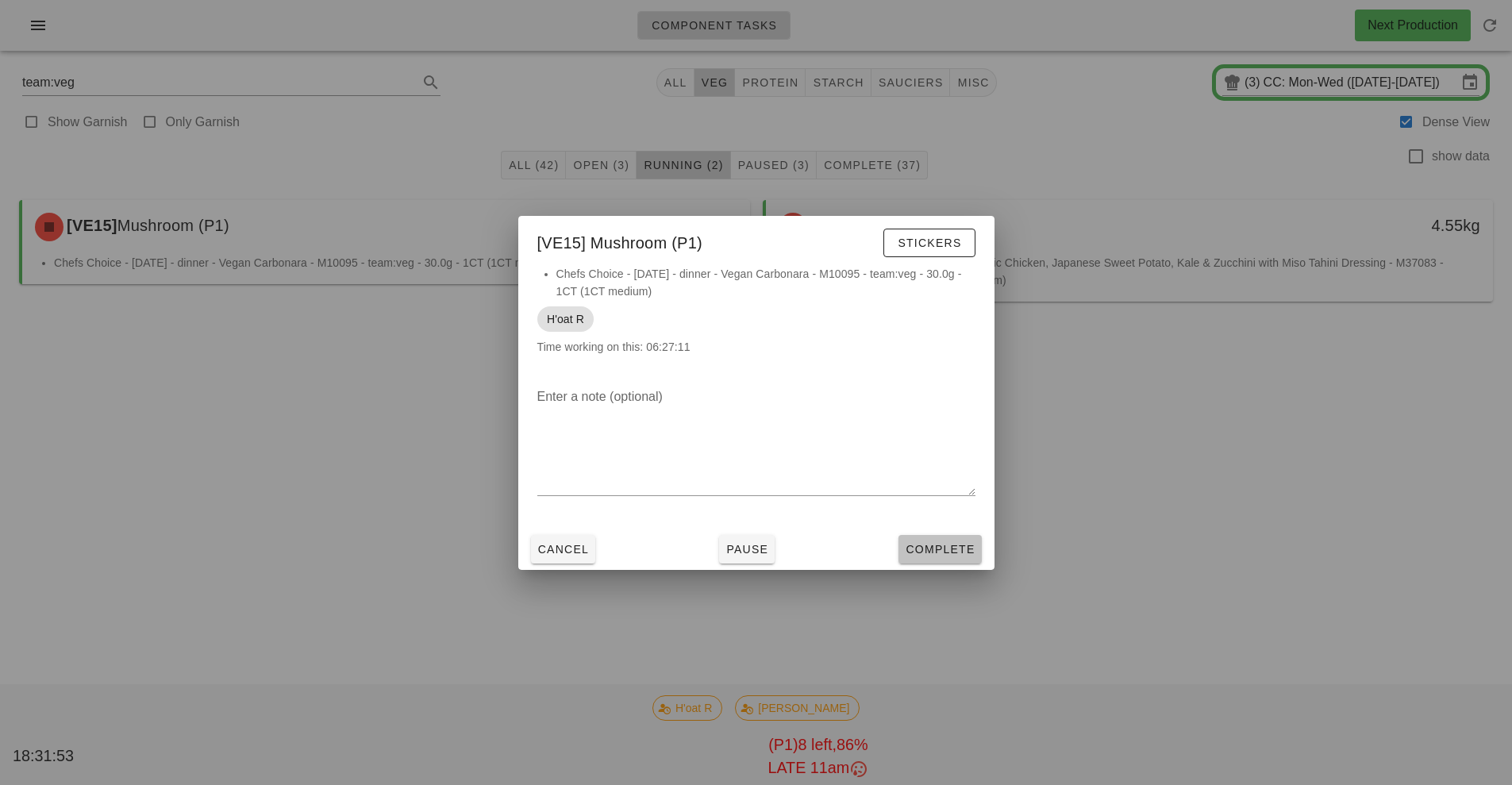
click at [959, 550] on span "Complete" at bounding box center [939, 549] width 69 height 13
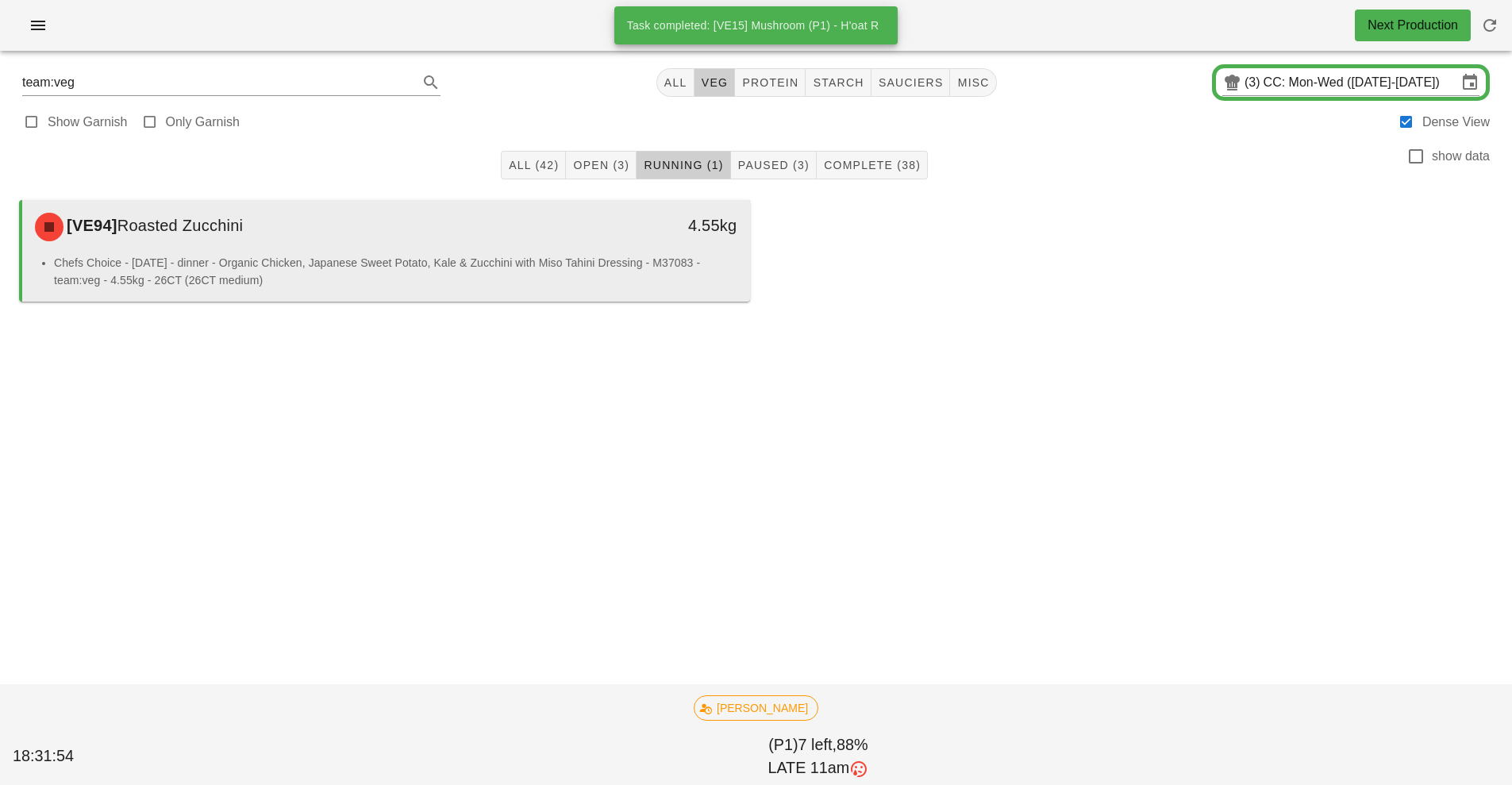
click at [728, 268] on li "Chefs Choice - [DATE] - dinner - Organic Chicken, Japanese Sweet Potato, Kale &…" at bounding box center [396, 271] width 683 height 35
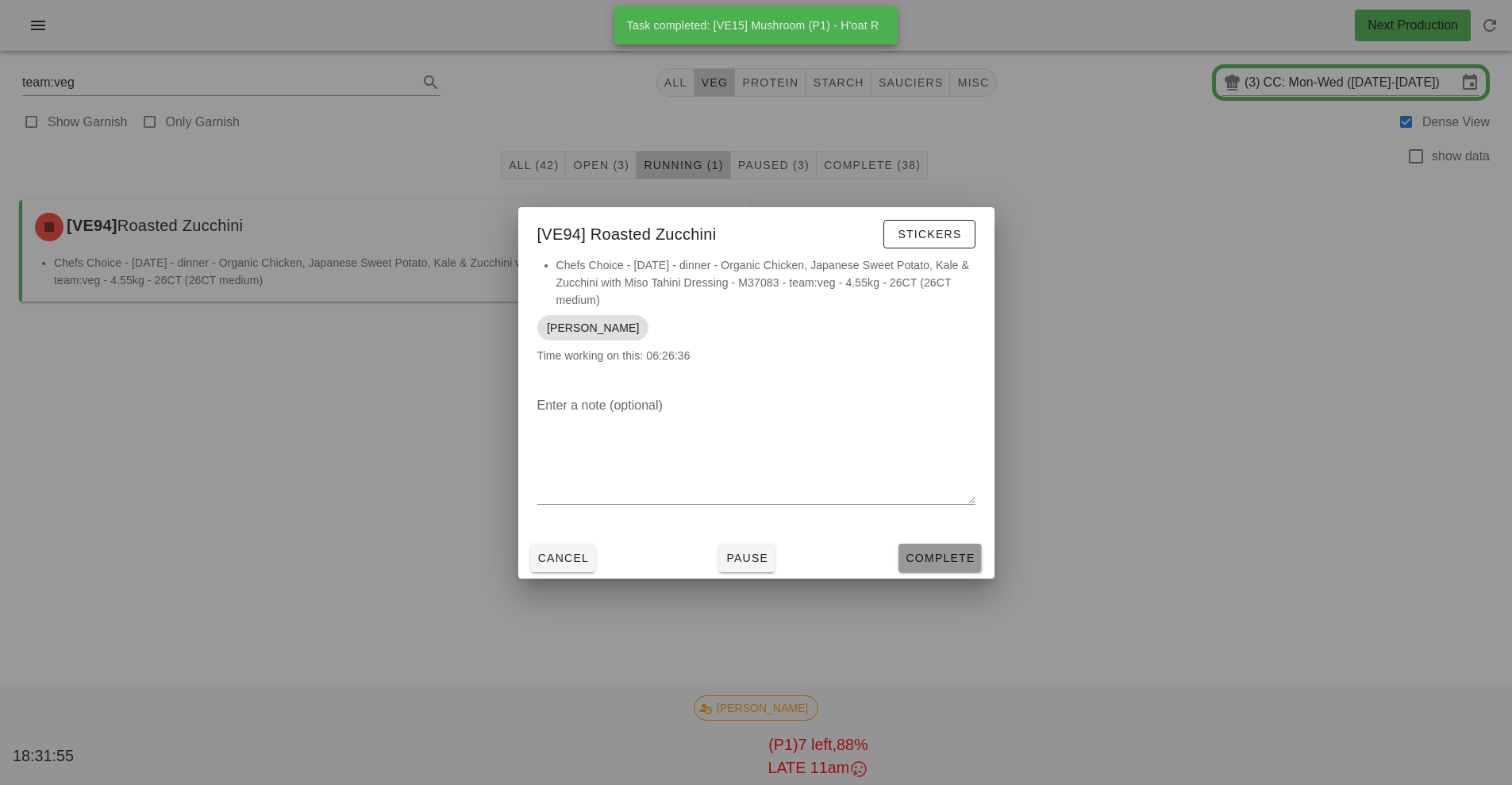
click at [942, 563] on span "Complete" at bounding box center [939, 558] width 69 height 13
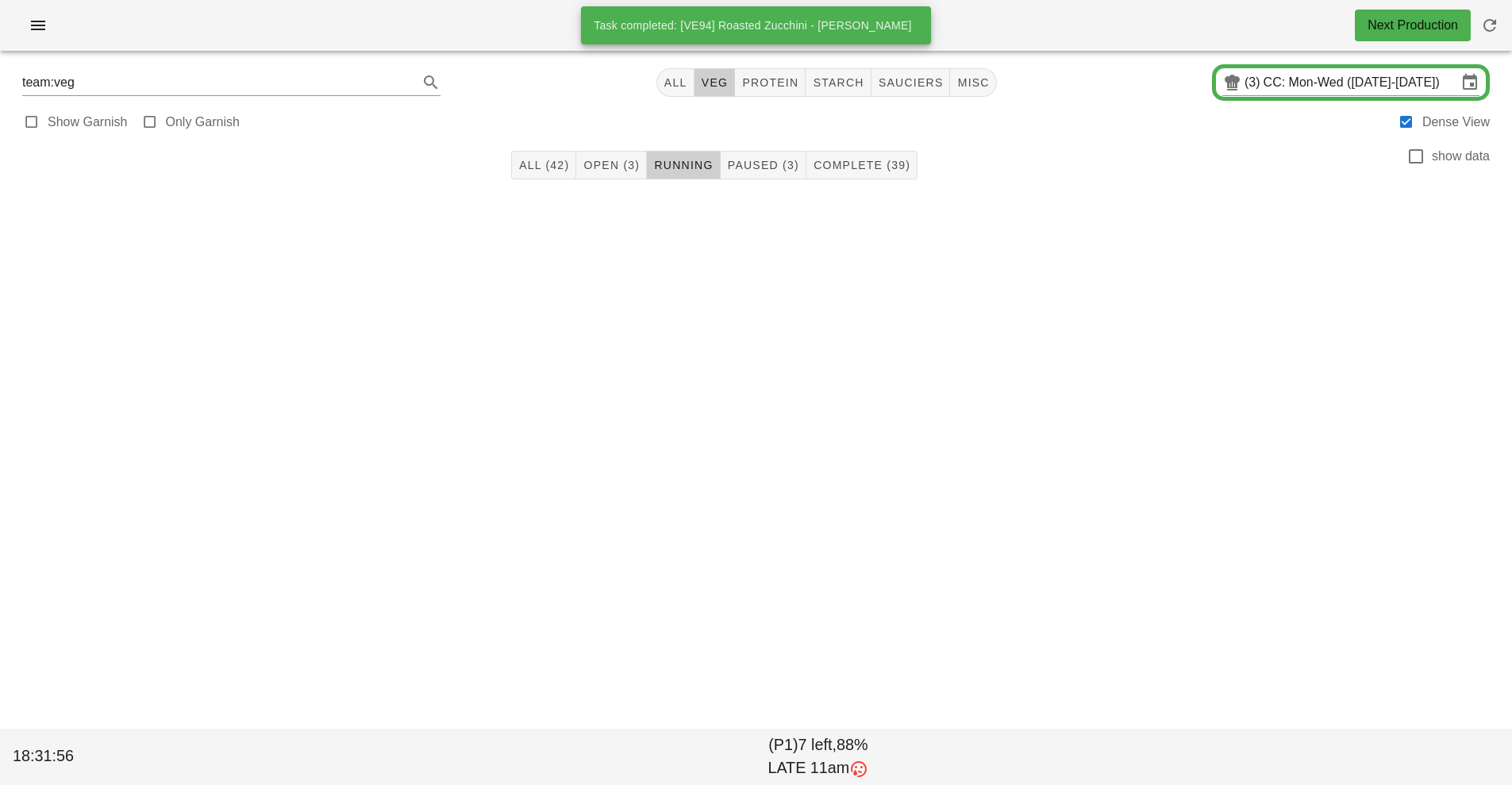
click at [757, 196] on div at bounding box center [756, 217] width 1486 height 48
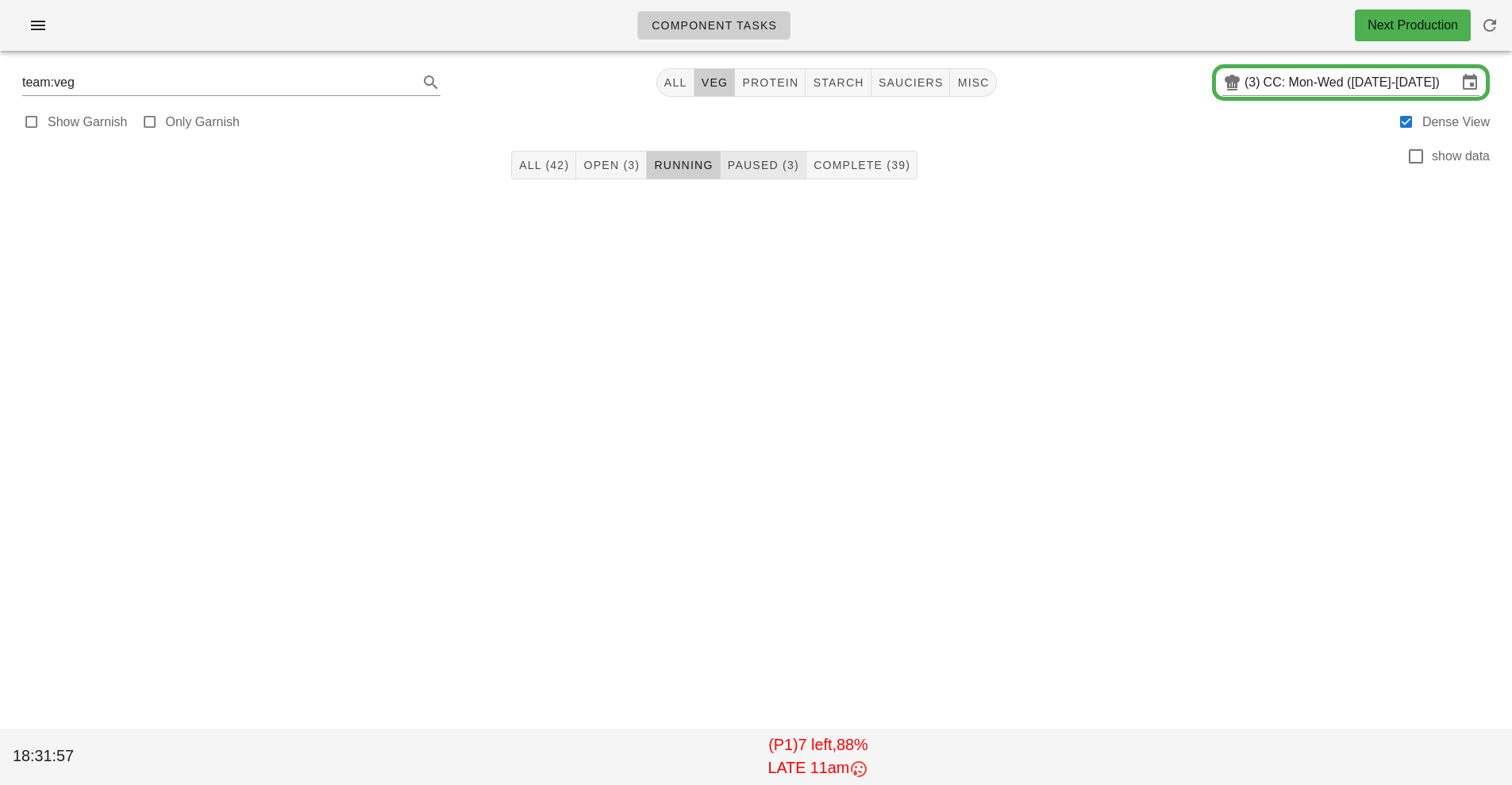
click at [766, 166] on span "Paused (3)" at bounding box center [763, 165] width 72 height 13
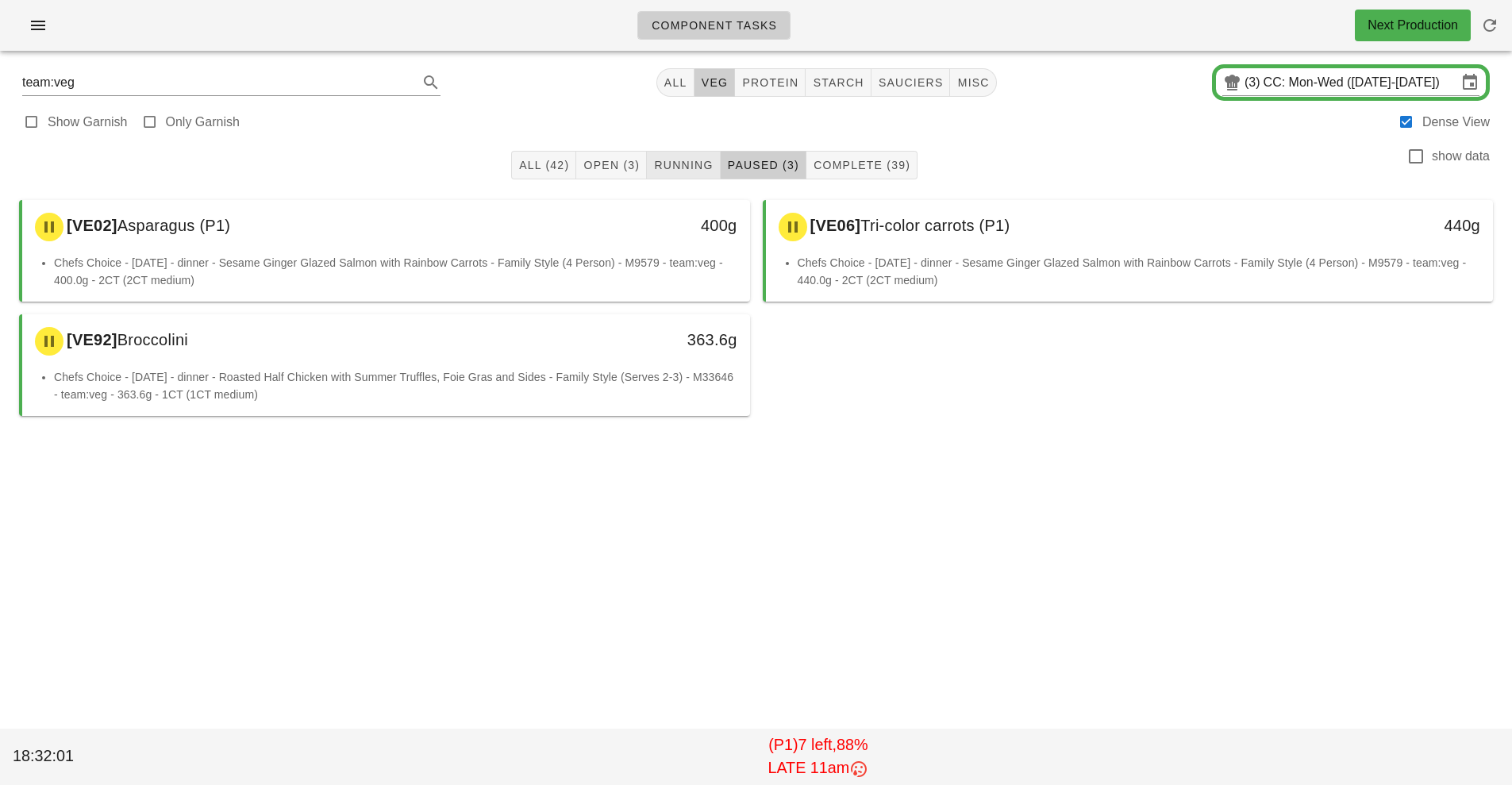
click at [671, 175] on button "Running" at bounding box center [683, 164] width 73 height 28
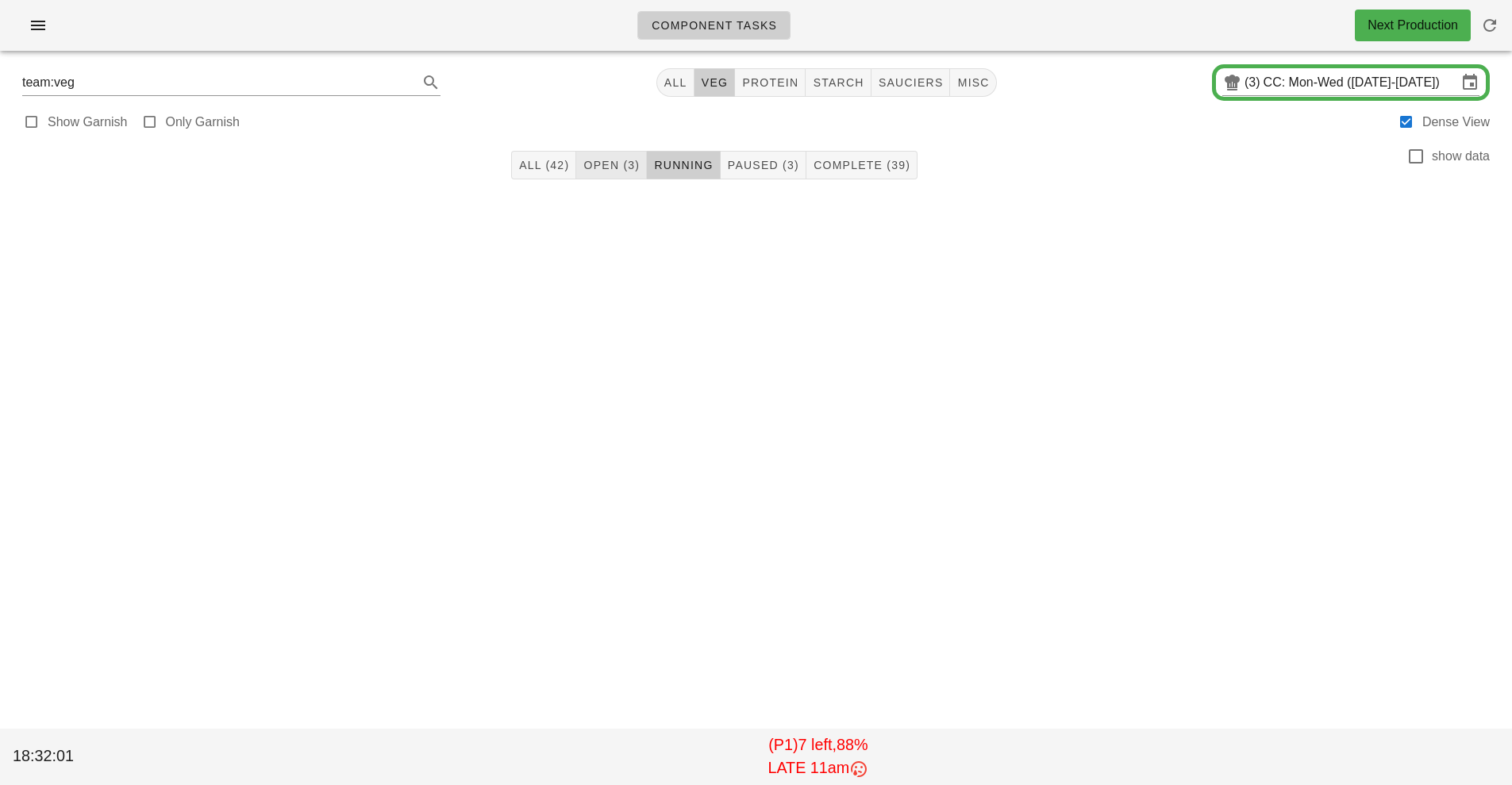
click at [630, 178] on button "Open (3)" at bounding box center [611, 164] width 70 height 28
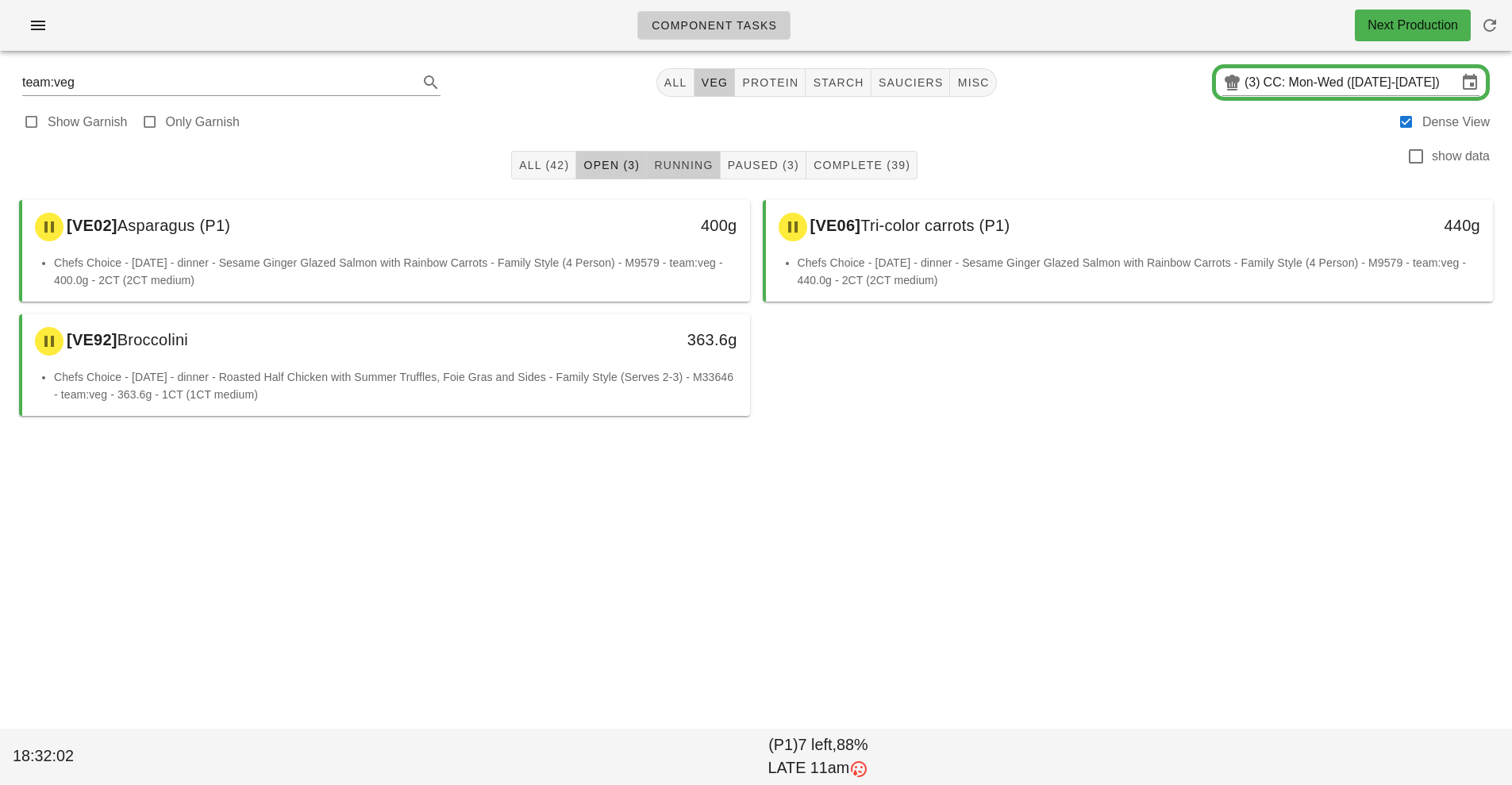
click at [695, 177] on button "Running" at bounding box center [683, 164] width 73 height 28
